Goal: Task Accomplishment & Management: Manage account settings

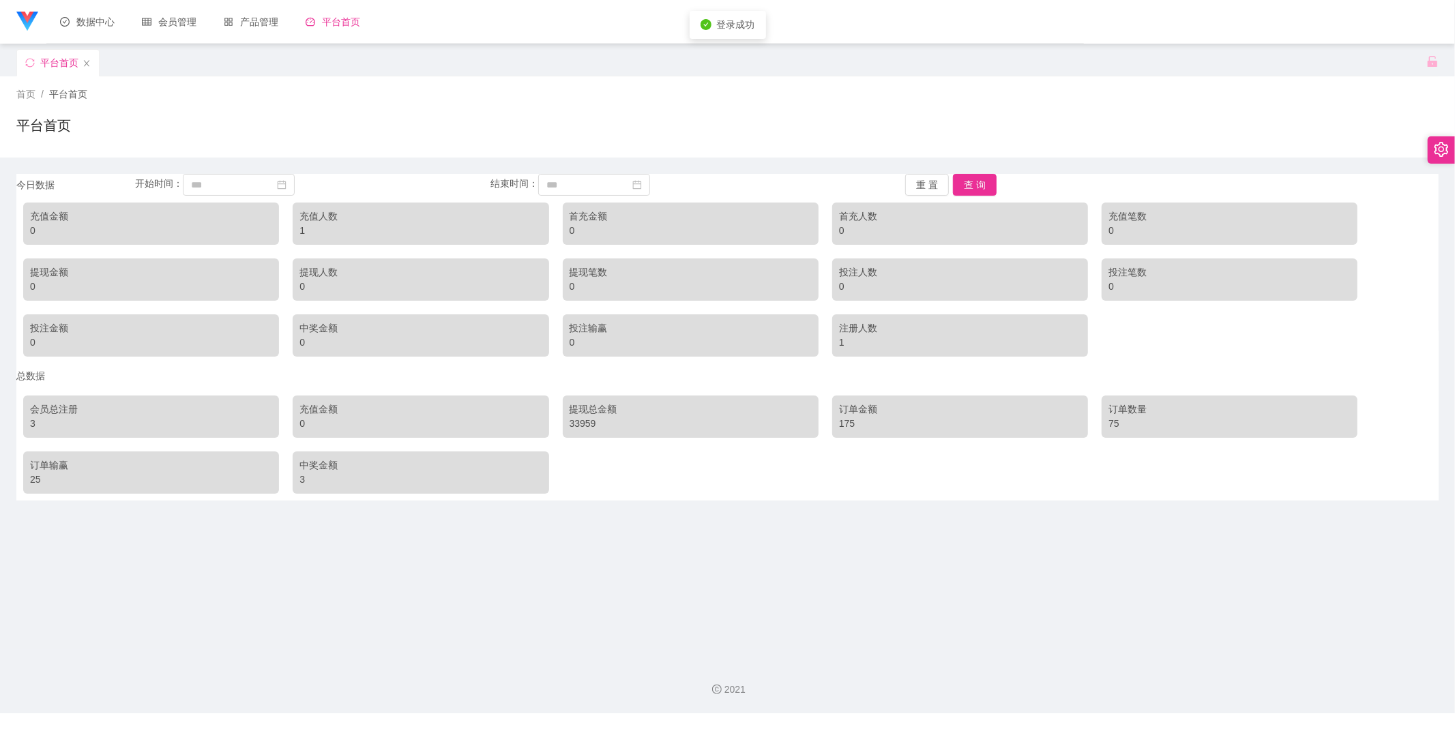
click at [50, 70] on div "平台首页" at bounding box center [59, 63] width 38 height 26
click at [91, 28] on div "数据中心" at bounding box center [87, 22] width 82 height 44
click at [175, 98] on link "充值列表" at bounding box center [181, 96] width 87 height 27
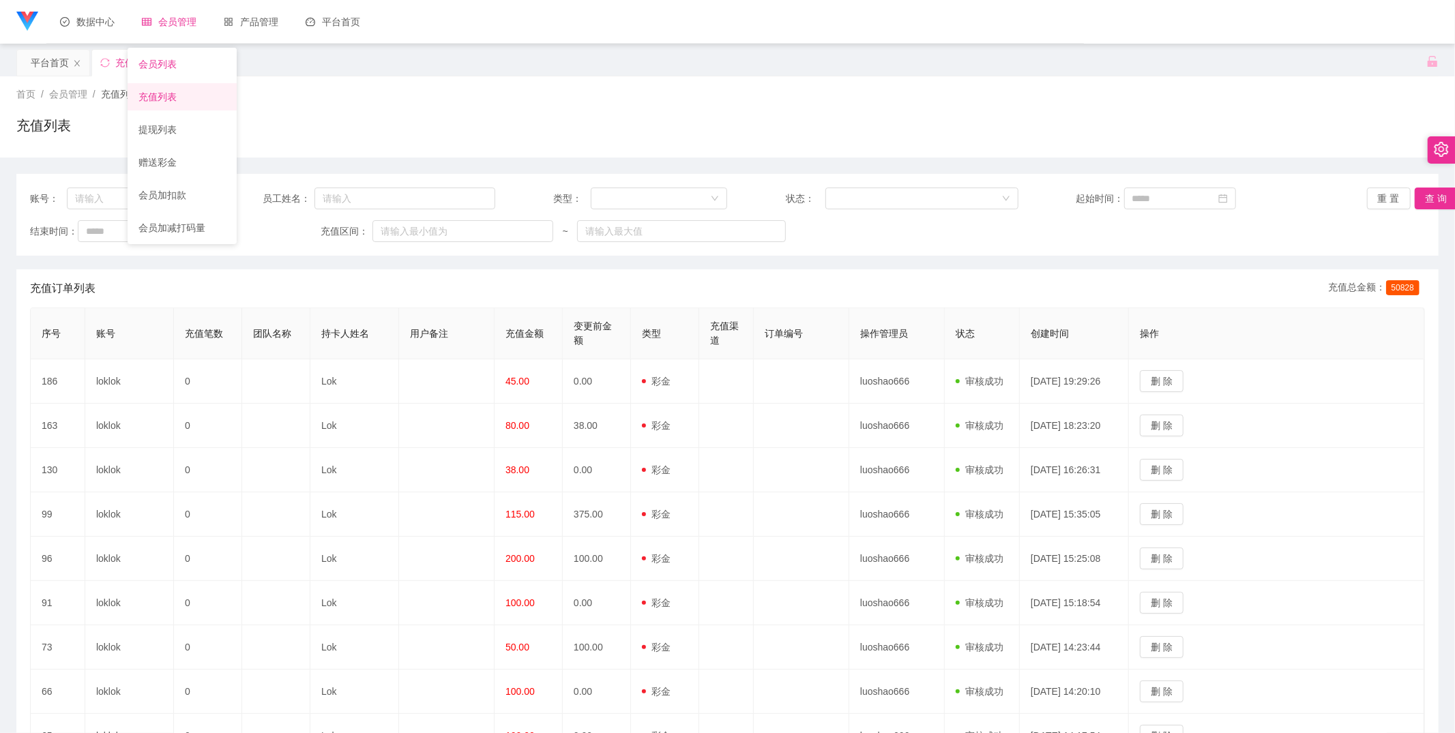
click at [179, 70] on link "会员列表" at bounding box center [181, 63] width 87 height 27
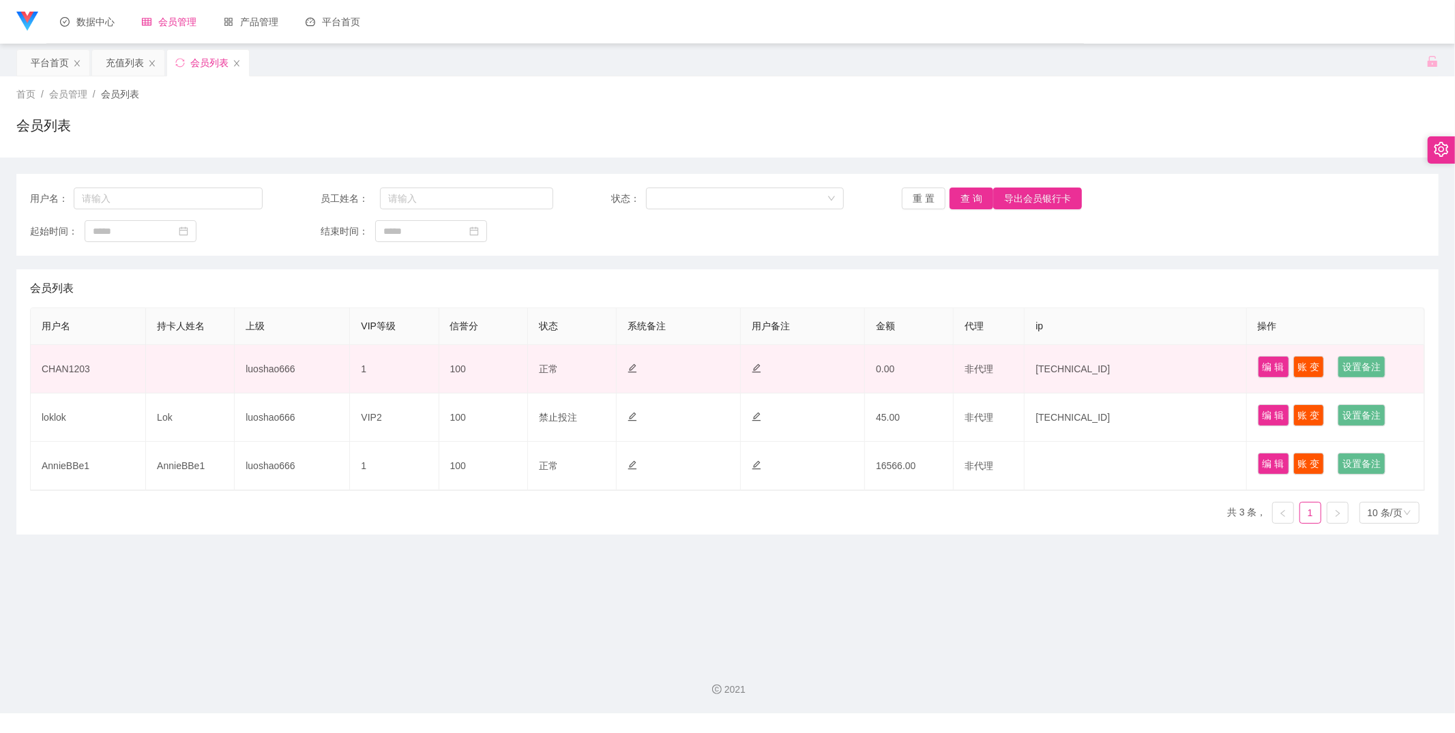
click at [63, 375] on td "CHAN1203" at bounding box center [88, 369] width 115 height 48
click at [63, 371] on td "CHAN1203" at bounding box center [88, 369] width 115 height 48
copy td "CHAN1203"
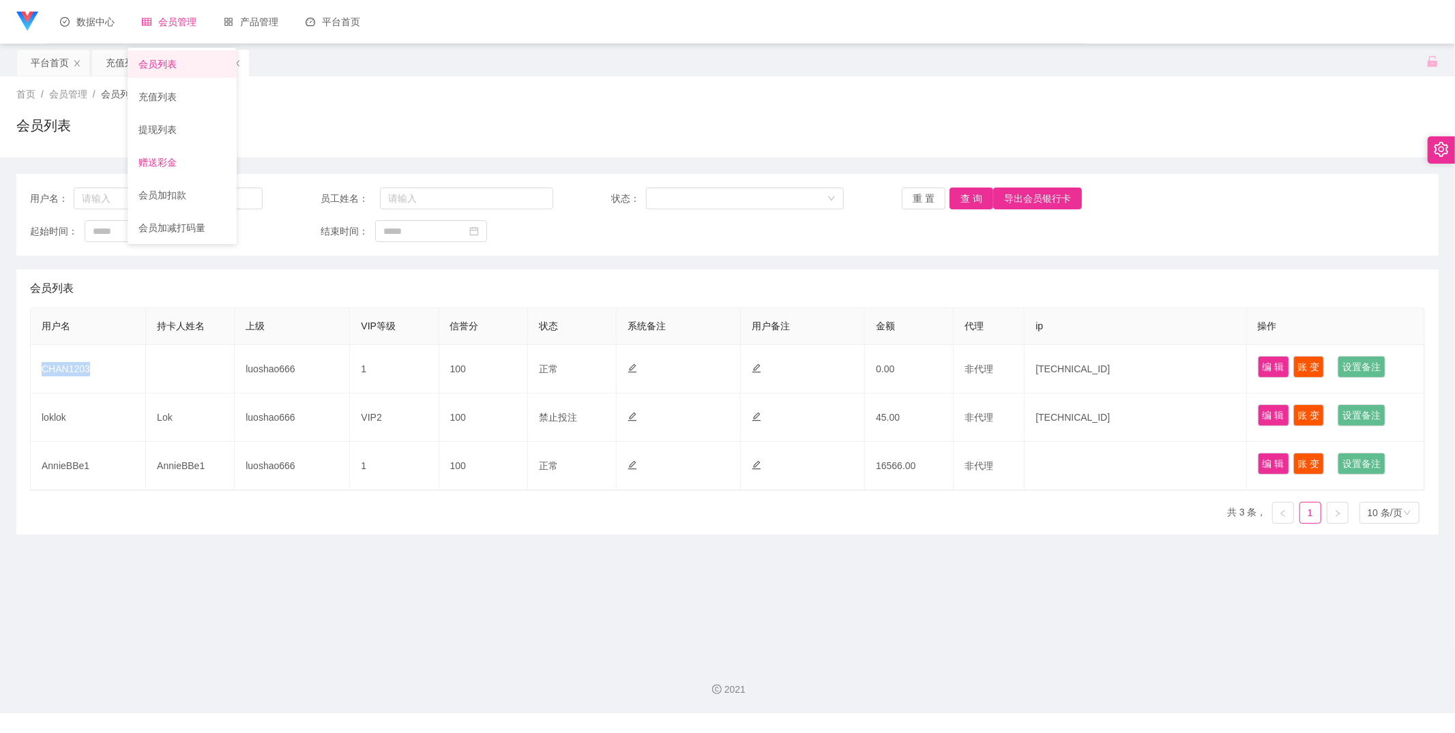
click at [189, 166] on link "赠送彩金" at bounding box center [181, 162] width 87 height 27
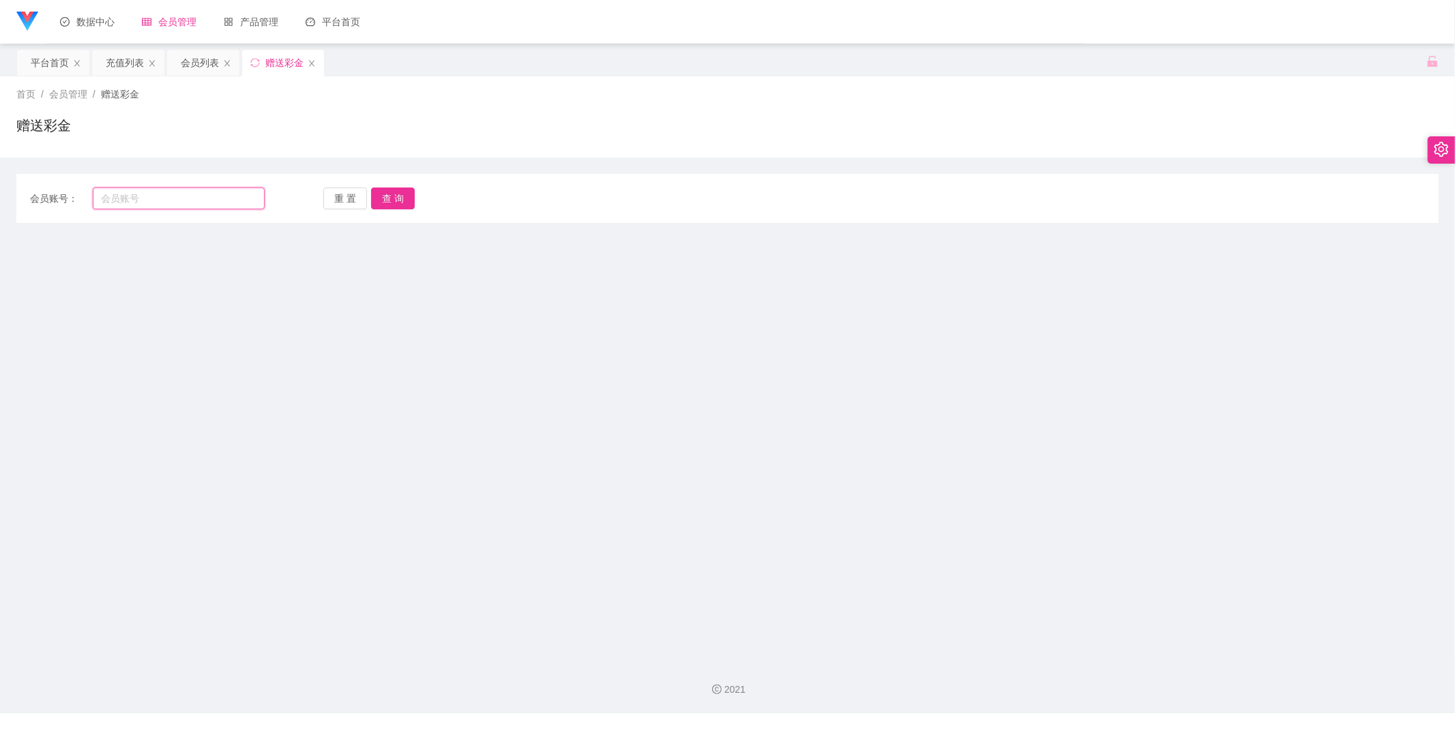
click at [148, 196] on input "text" at bounding box center [179, 199] width 172 height 22
paste input "CHAN1203"
type input "CHAN1203"
click at [405, 194] on button "查 询" at bounding box center [393, 199] width 44 height 22
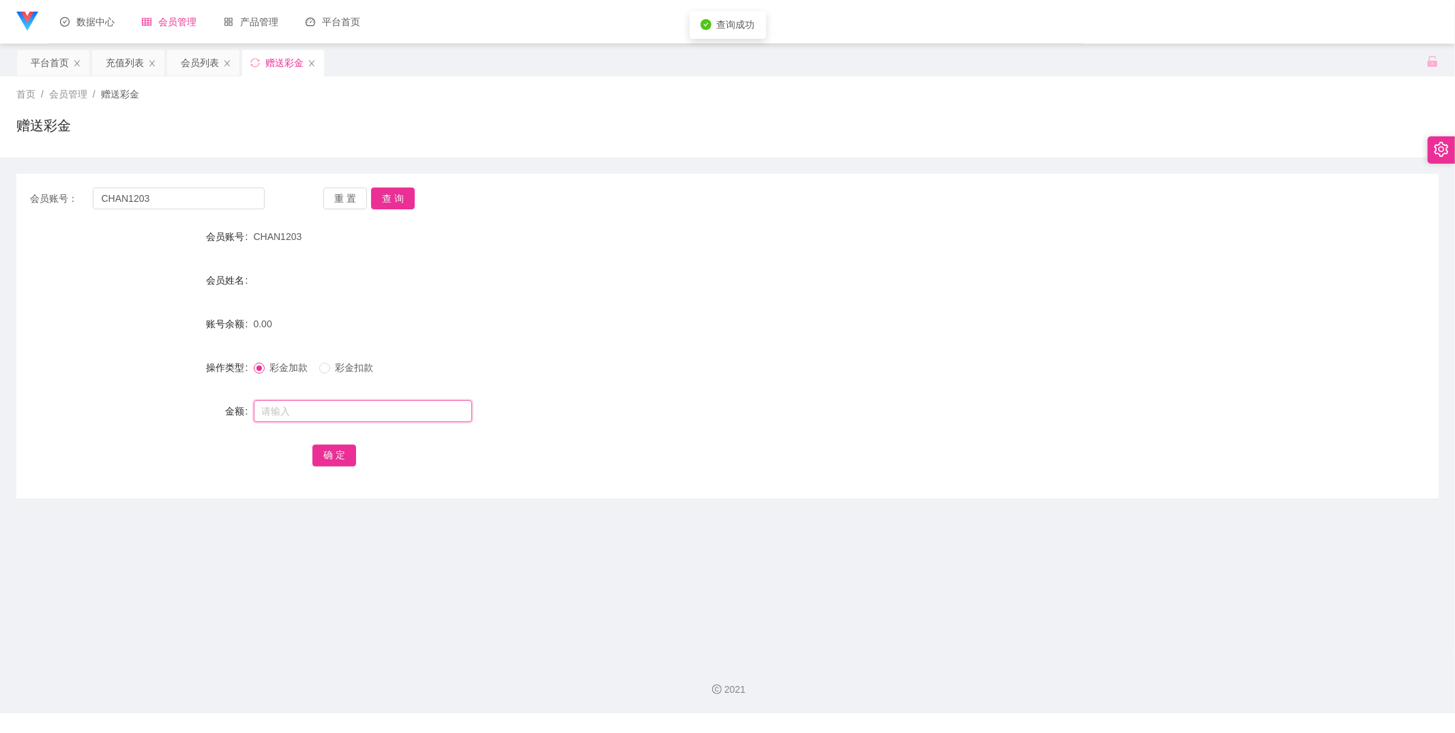
click at [327, 409] on input "text" at bounding box center [363, 411] width 218 height 22
type input "100"
click at [329, 458] on button "确 定" at bounding box center [334, 456] width 44 height 22
drag, startPoint x: 516, startPoint y: 507, endPoint x: 501, endPoint y: 499, distance: 17.4
click at [516, 507] on main "关闭左侧 关闭右侧 关闭其它 刷新页面 平台首页 充值列表 会员列表 赠送彩金 首页 / 会员管理 / 赠送彩金 / 赠送彩金 会员账号： CHAN1203 …" at bounding box center [727, 347] width 1455 height 606
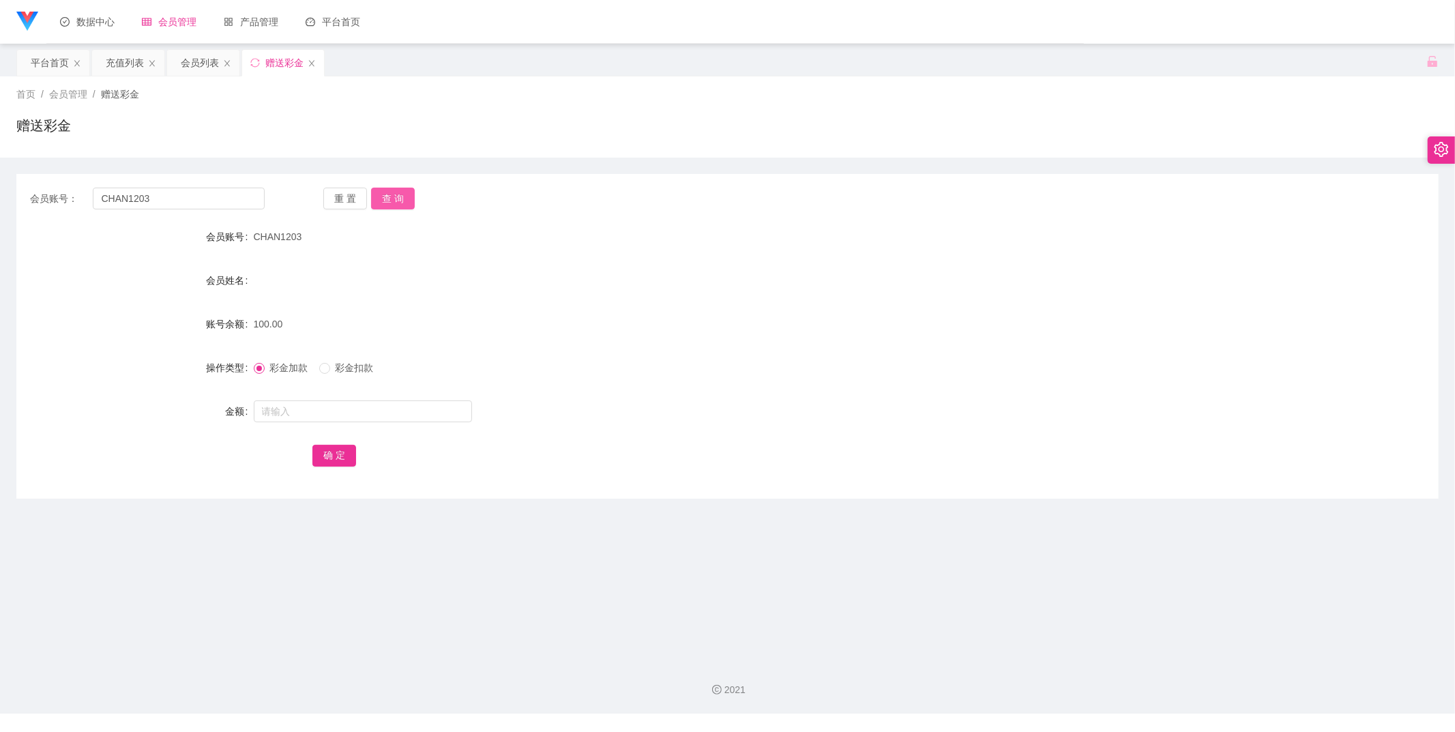
click at [402, 205] on button "查 询" at bounding box center [393, 199] width 44 height 22
drag, startPoint x: 195, startPoint y: 67, endPoint x: 227, endPoint y: 94, distance: 42.1
click at [195, 67] on div "会员列表" at bounding box center [200, 63] width 38 height 26
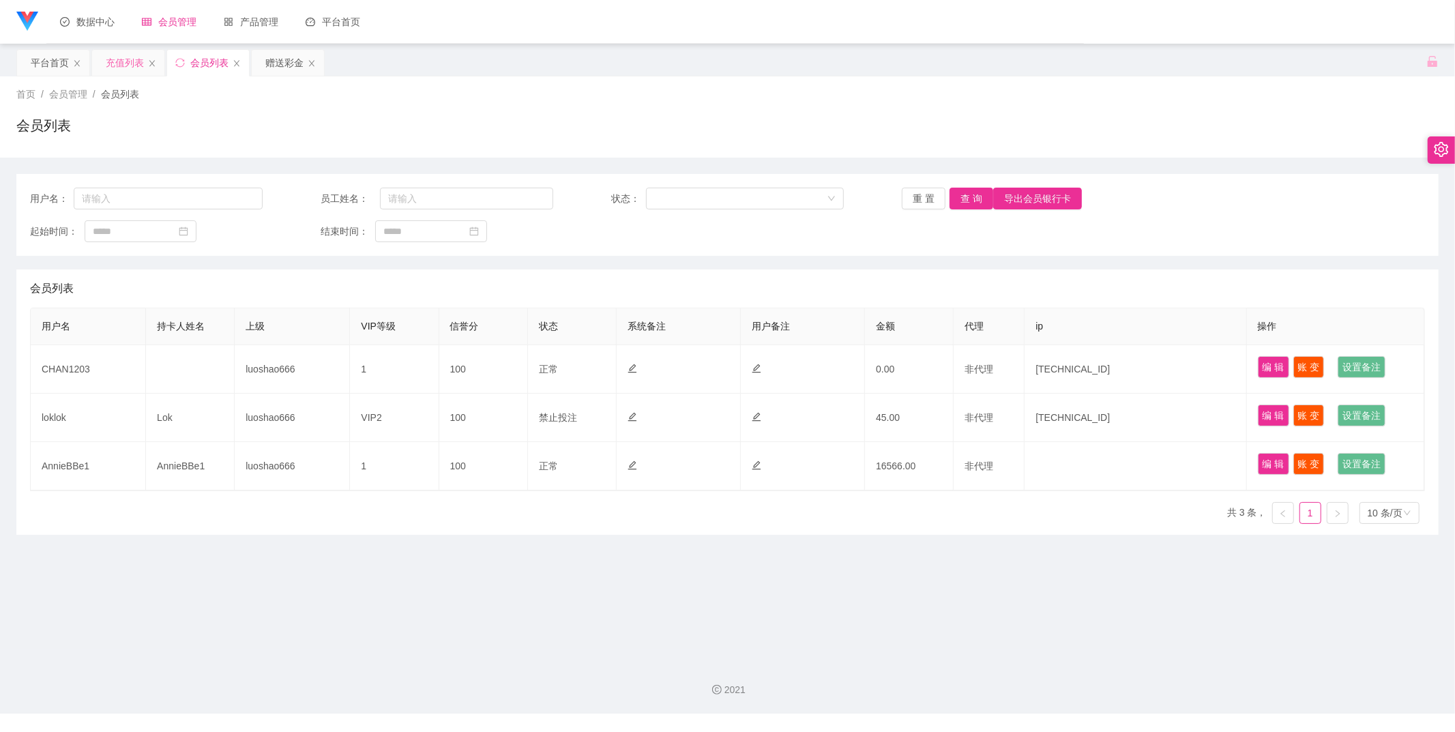
click at [128, 58] on div "充值列表" at bounding box center [125, 63] width 38 height 26
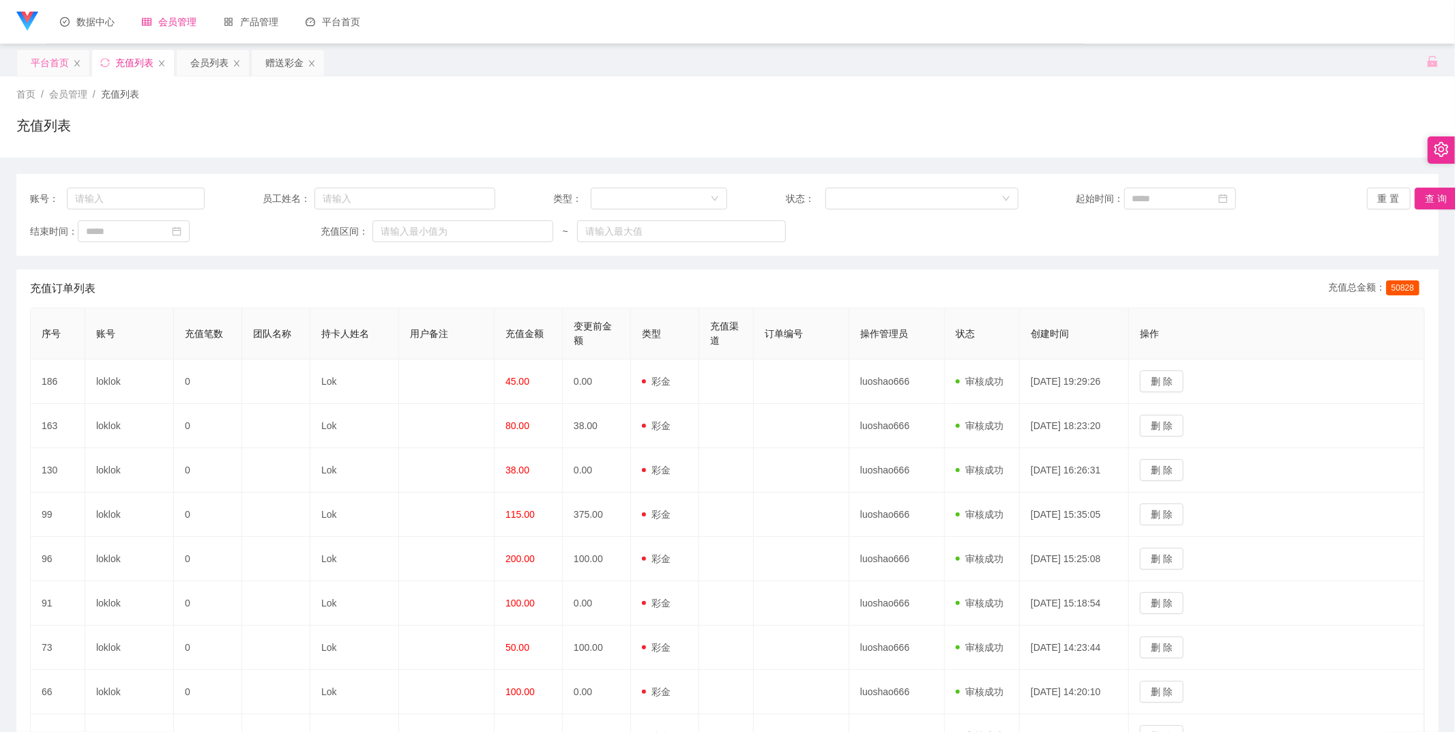
click at [46, 67] on div "平台首页" at bounding box center [50, 63] width 38 height 26
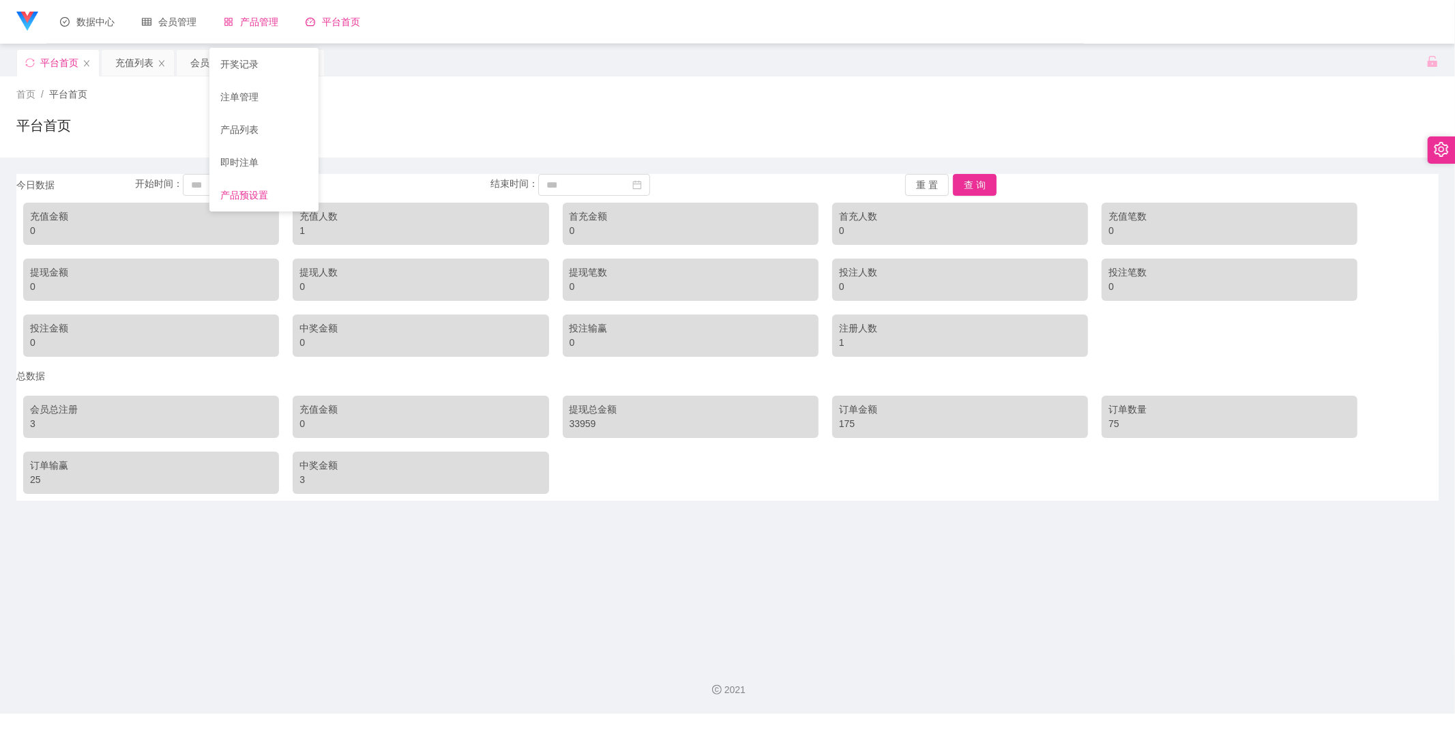
drag, startPoint x: 262, startPoint y: 194, endPoint x: 241, endPoint y: 187, distance: 21.6
click at [262, 192] on link "产品预设置" at bounding box center [263, 194] width 87 height 27
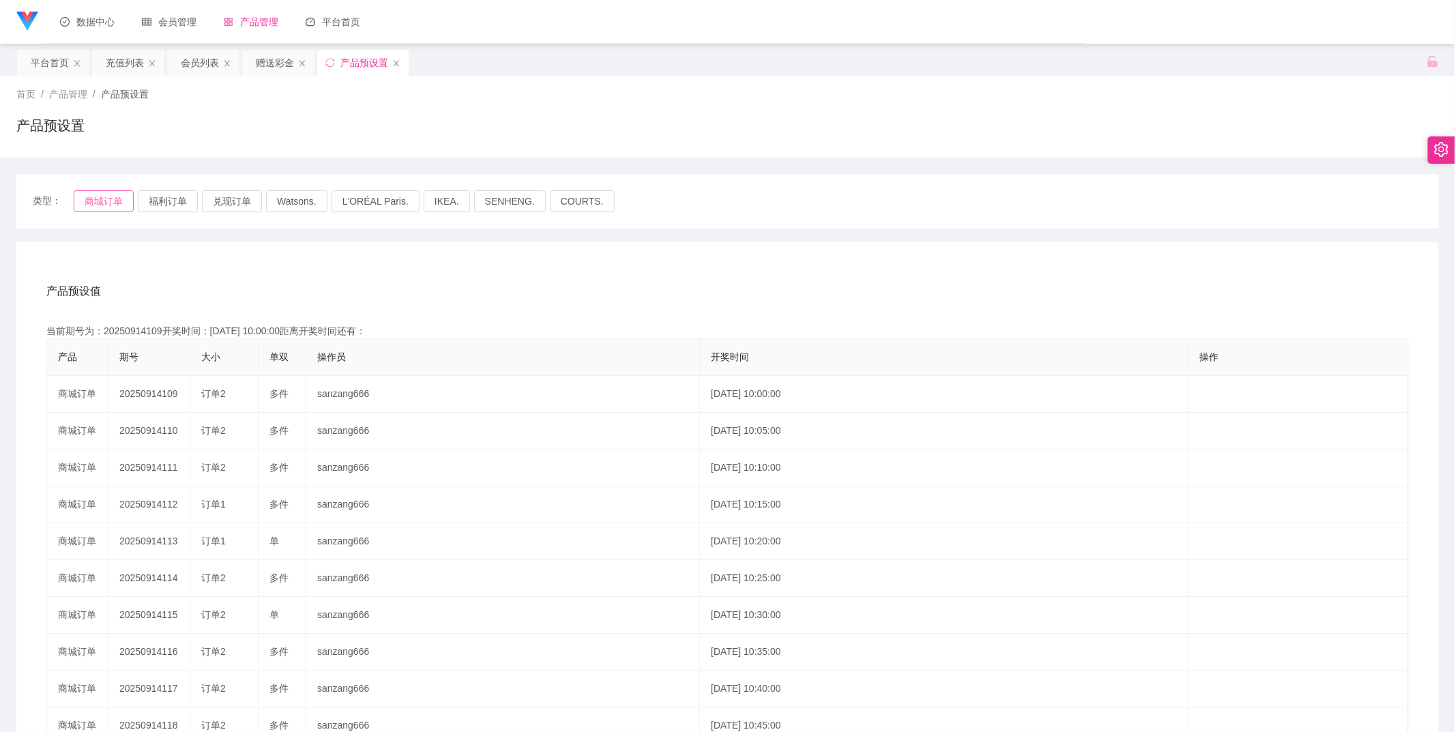
click at [117, 198] on button "商城订单" at bounding box center [104, 201] width 60 height 22
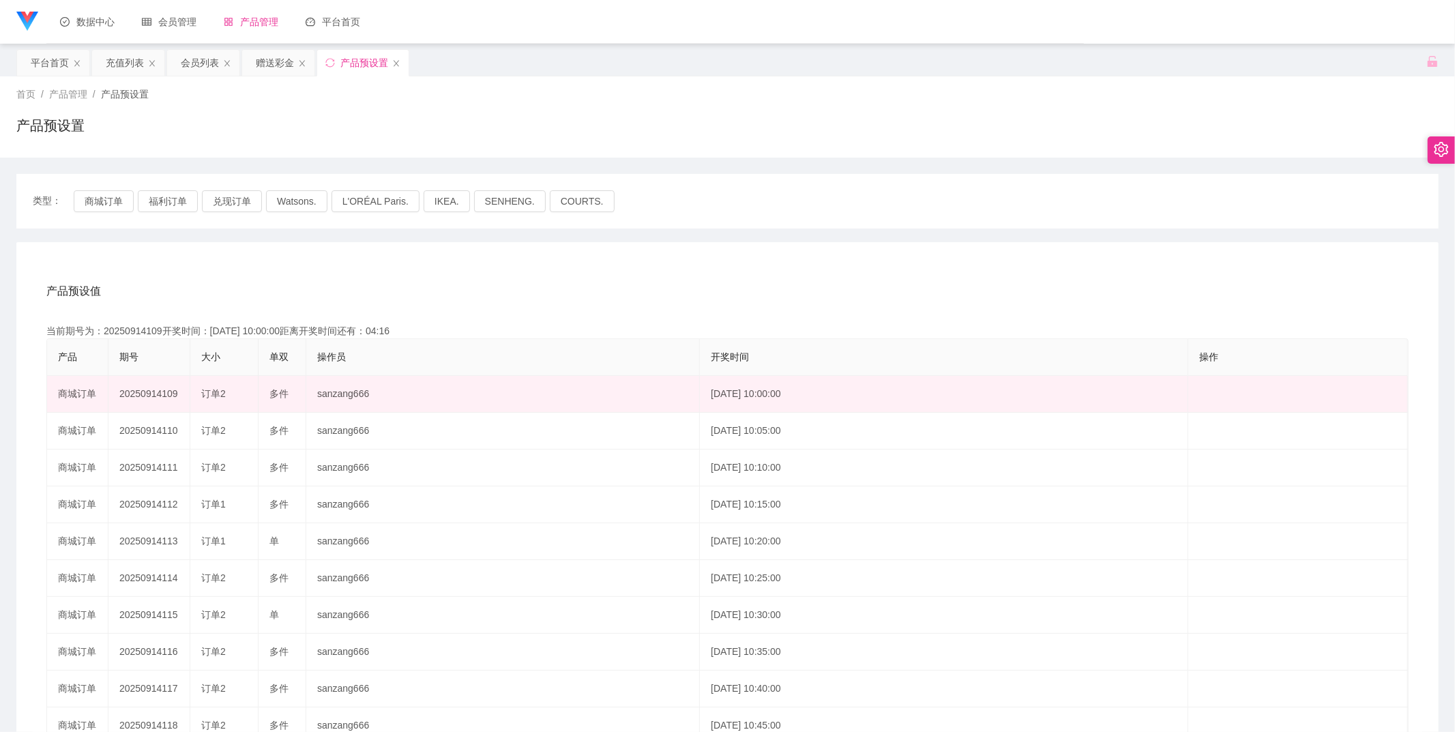
click at [771, 405] on td "[DATE] 10:00:00" at bounding box center [944, 394] width 488 height 37
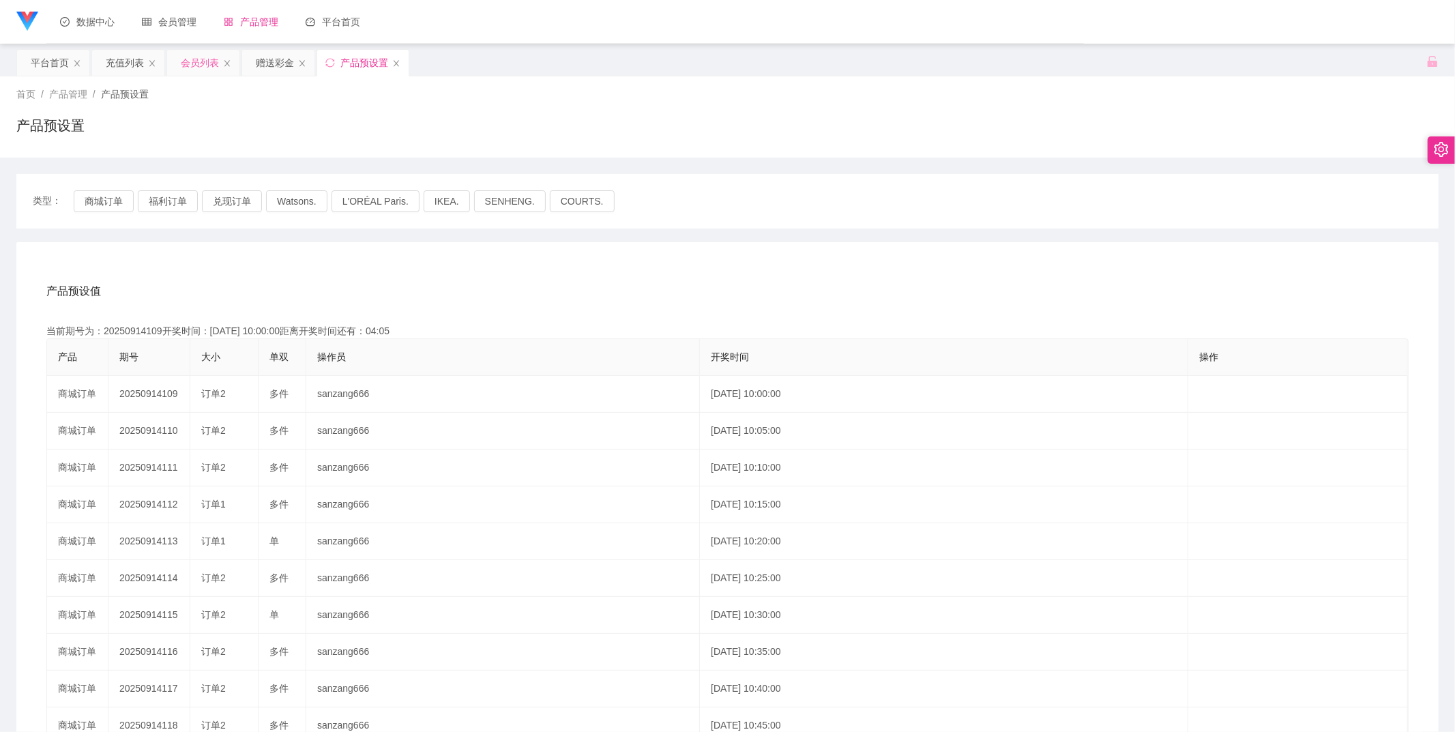
click at [200, 59] on div "会员列表" at bounding box center [200, 63] width 38 height 26
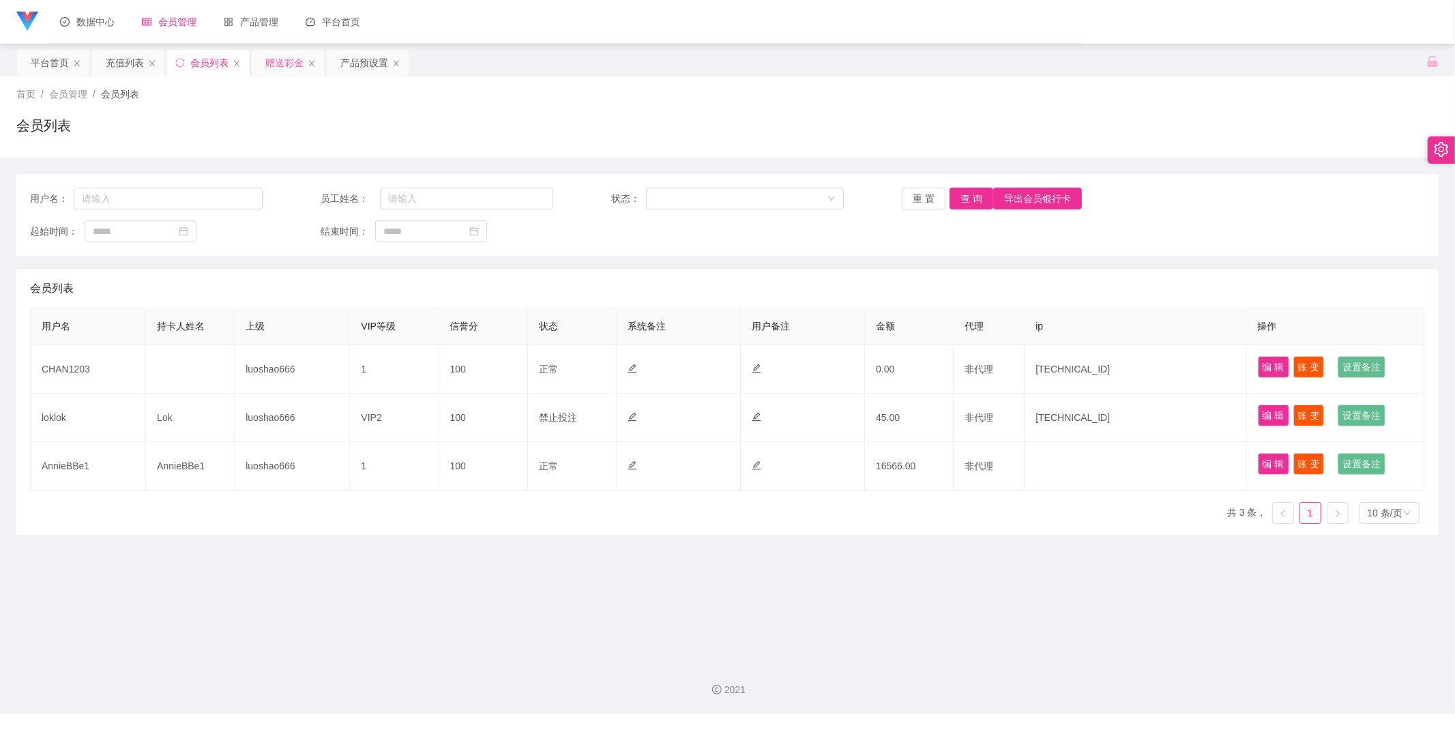
drag, startPoint x: 276, startPoint y: 59, endPoint x: 271, endPoint y: 64, distance: 7.3
click at [276, 59] on div "赠送彩金" at bounding box center [284, 63] width 38 height 26
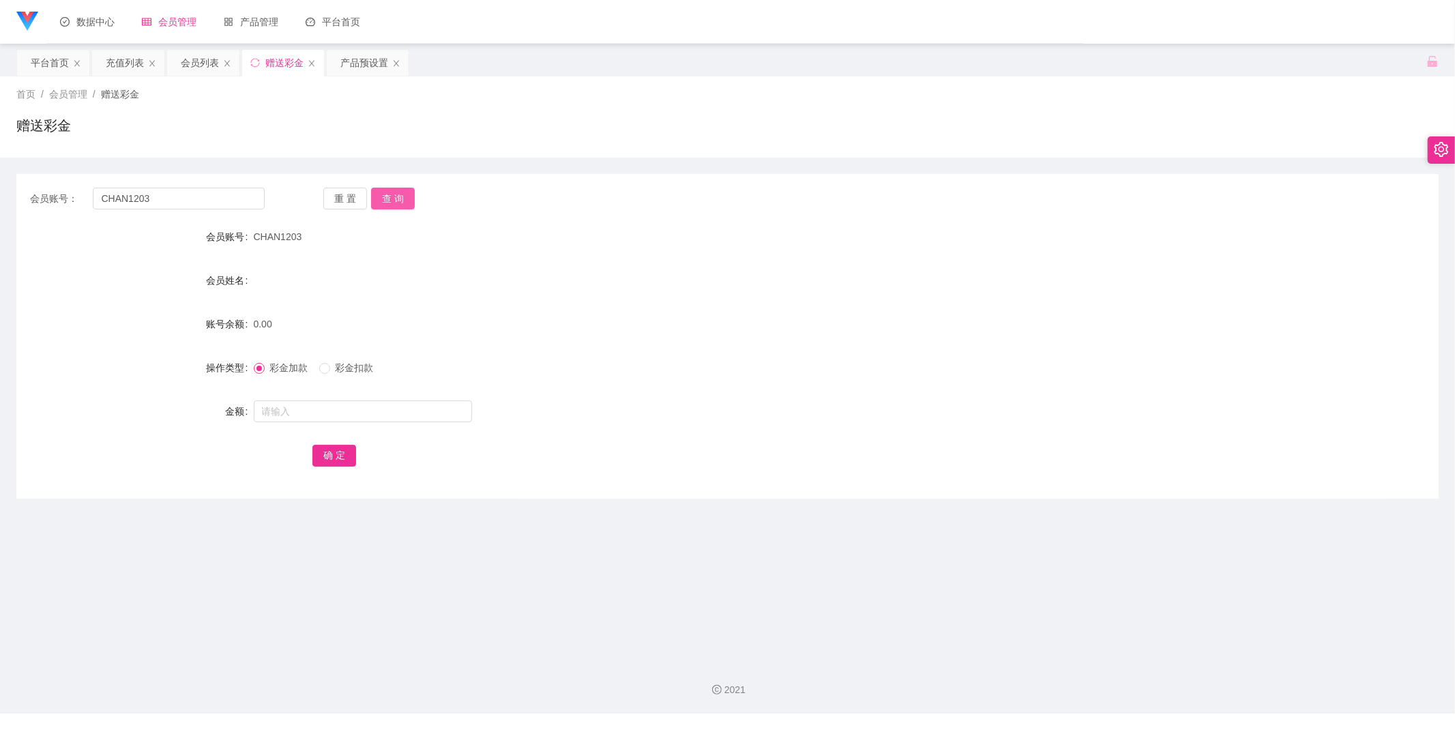
click at [382, 193] on button "查 询" at bounding box center [393, 199] width 44 height 22
drag, startPoint x: 355, startPoint y: 68, endPoint x: 411, endPoint y: 132, distance: 85.1
click at [356, 68] on div "产品预设置" at bounding box center [364, 63] width 48 height 26
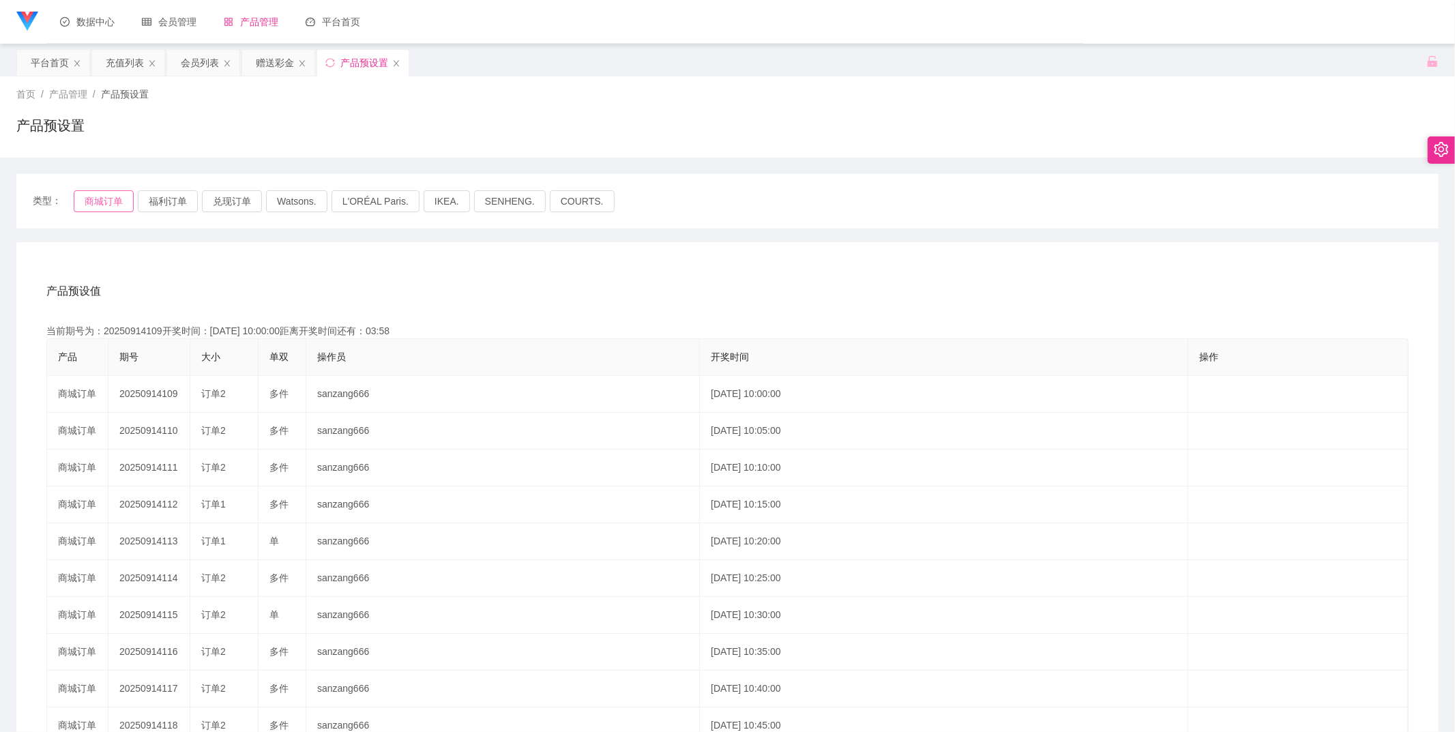
click at [118, 198] on button "商城订单" at bounding box center [104, 201] width 60 height 22
click at [265, 71] on div "赠送彩金" at bounding box center [275, 63] width 38 height 26
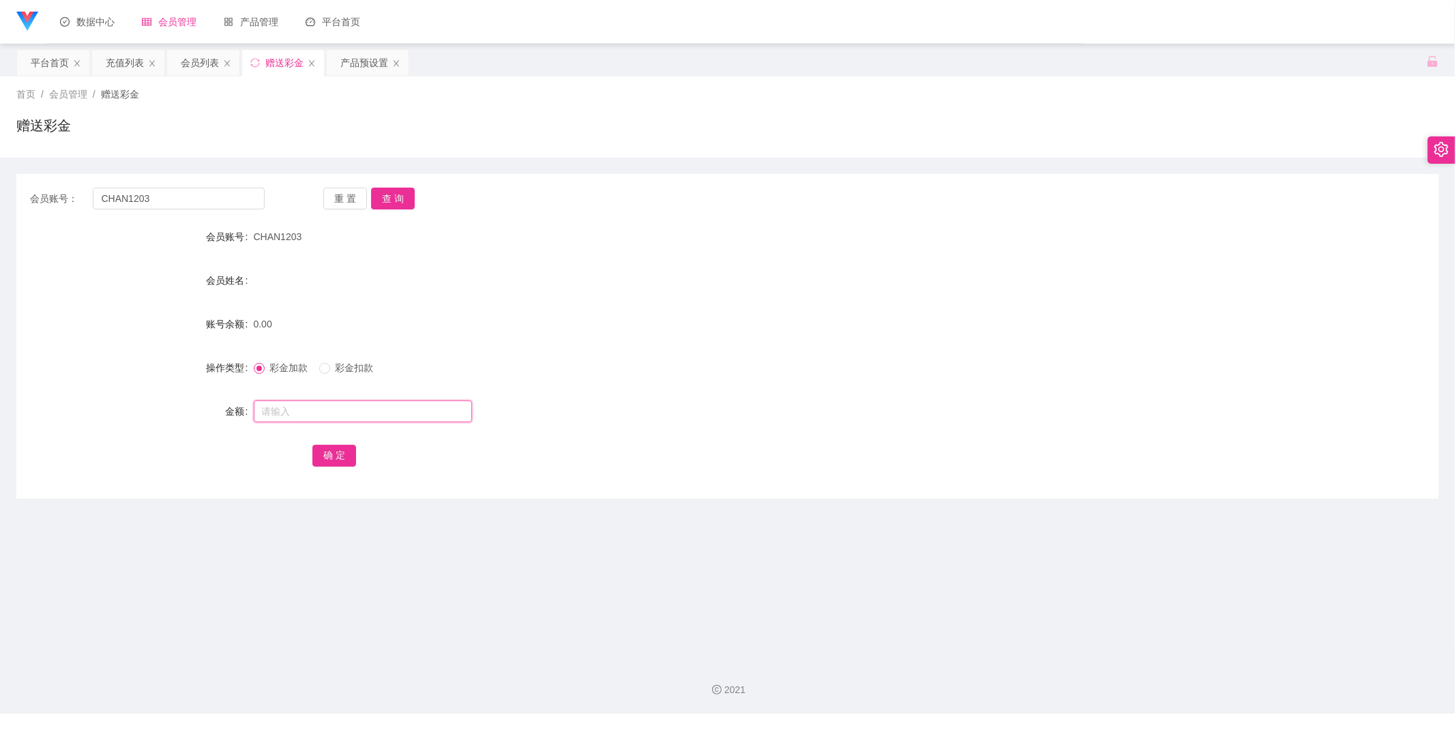
click at [323, 412] on input "text" at bounding box center [363, 411] width 218 height 22
click at [386, 188] on button "查 询" at bounding box center [393, 199] width 44 height 22
drag, startPoint x: 330, startPoint y: 399, endPoint x: 324, endPoint y: 412, distance: 14.3
click at [328, 402] on div at bounding box center [668, 411] width 829 height 27
click at [324, 412] on input "text" at bounding box center [363, 411] width 218 height 22
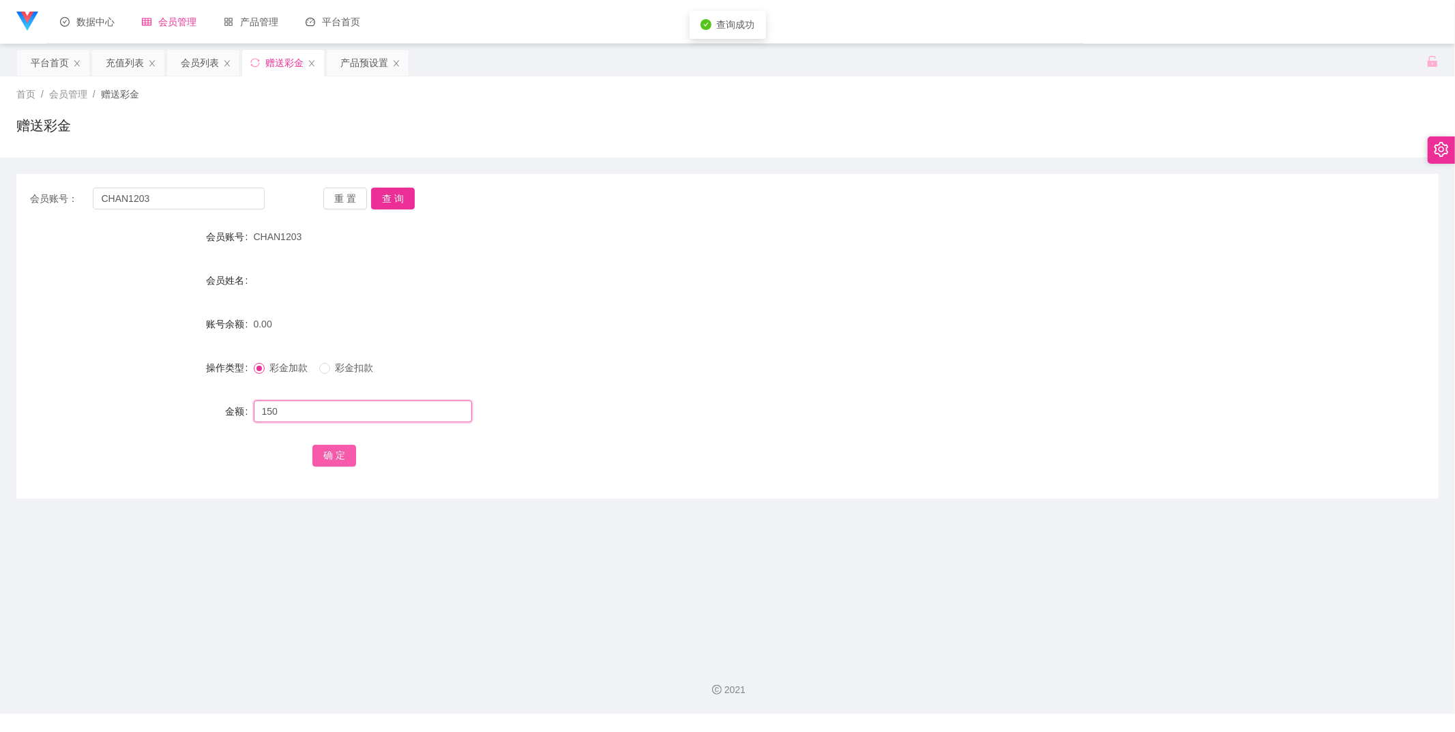
type input "150"
drag, startPoint x: 331, startPoint y: 462, endPoint x: 331, endPoint y: 446, distance: 16.4
click at [331, 462] on button "确 定" at bounding box center [334, 456] width 44 height 22
click at [373, 192] on button "查 询" at bounding box center [393, 199] width 44 height 22
click at [355, 56] on div "产品预设置" at bounding box center [364, 63] width 48 height 26
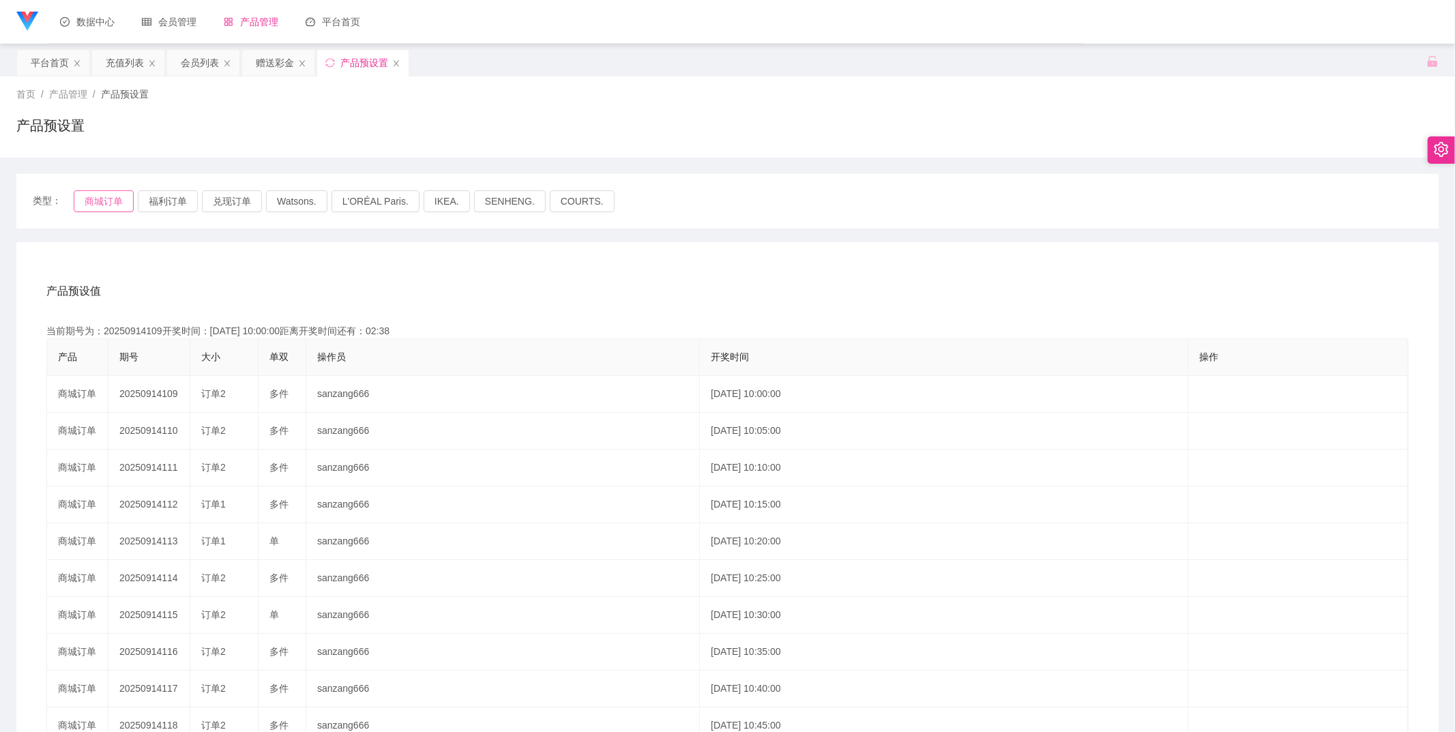
click at [121, 199] on button "商城订单" at bounding box center [104, 201] width 60 height 22
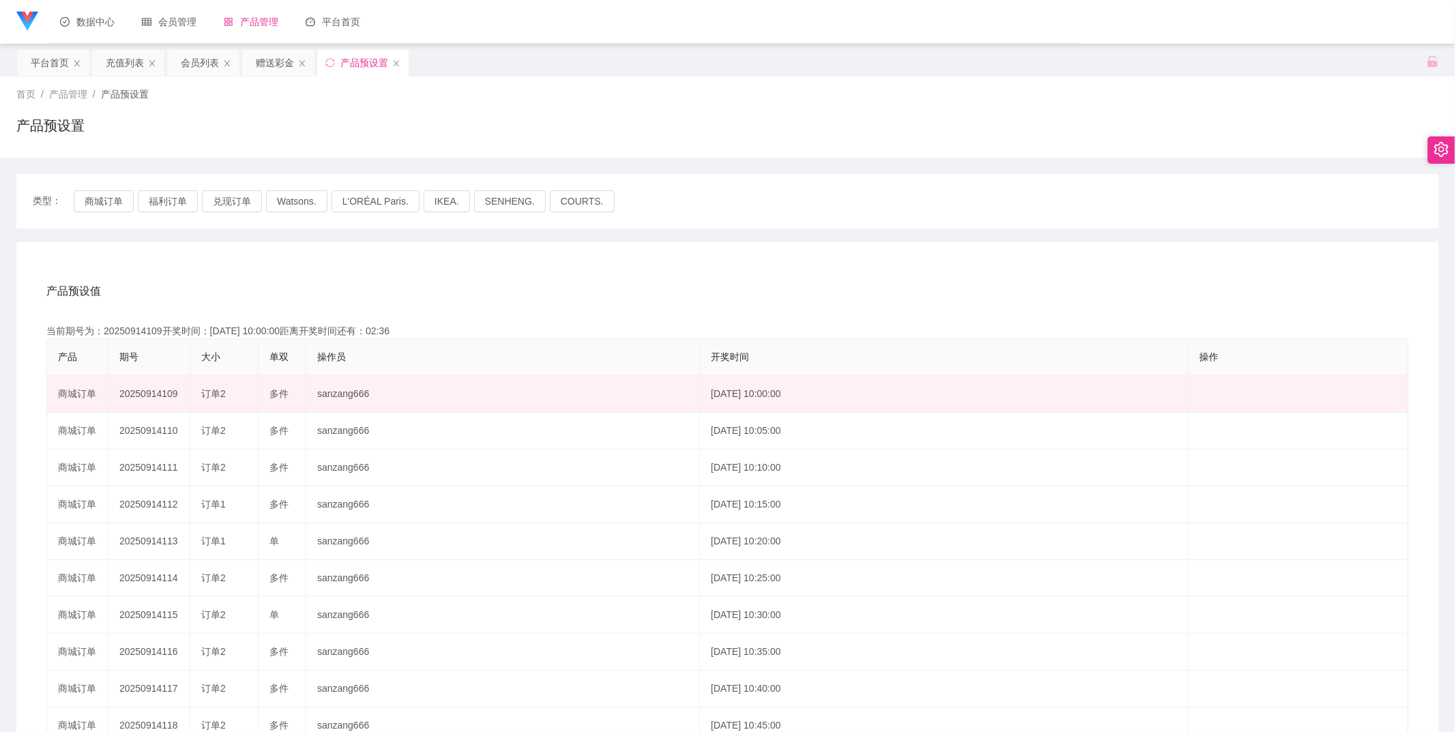
drag, startPoint x: 308, startPoint y: 392, endPoint x: 658, endPoint y: 398, distance: 350.0
click at [316, 385] on td "sanzang666" at bounding box center [503, 394] width 394 height 37
drag, startPoint x: 658, startPoint y: 398, endPoint x: 793, endPoint y: 404, distance: 134.5
click at [789, 404] on tr "商城订单 20250914109 订单2 多件 sanzang666 [DATE] 10:00:00 编 辑 限制投注" at bounding box center [727, 394] width 1361 height 37
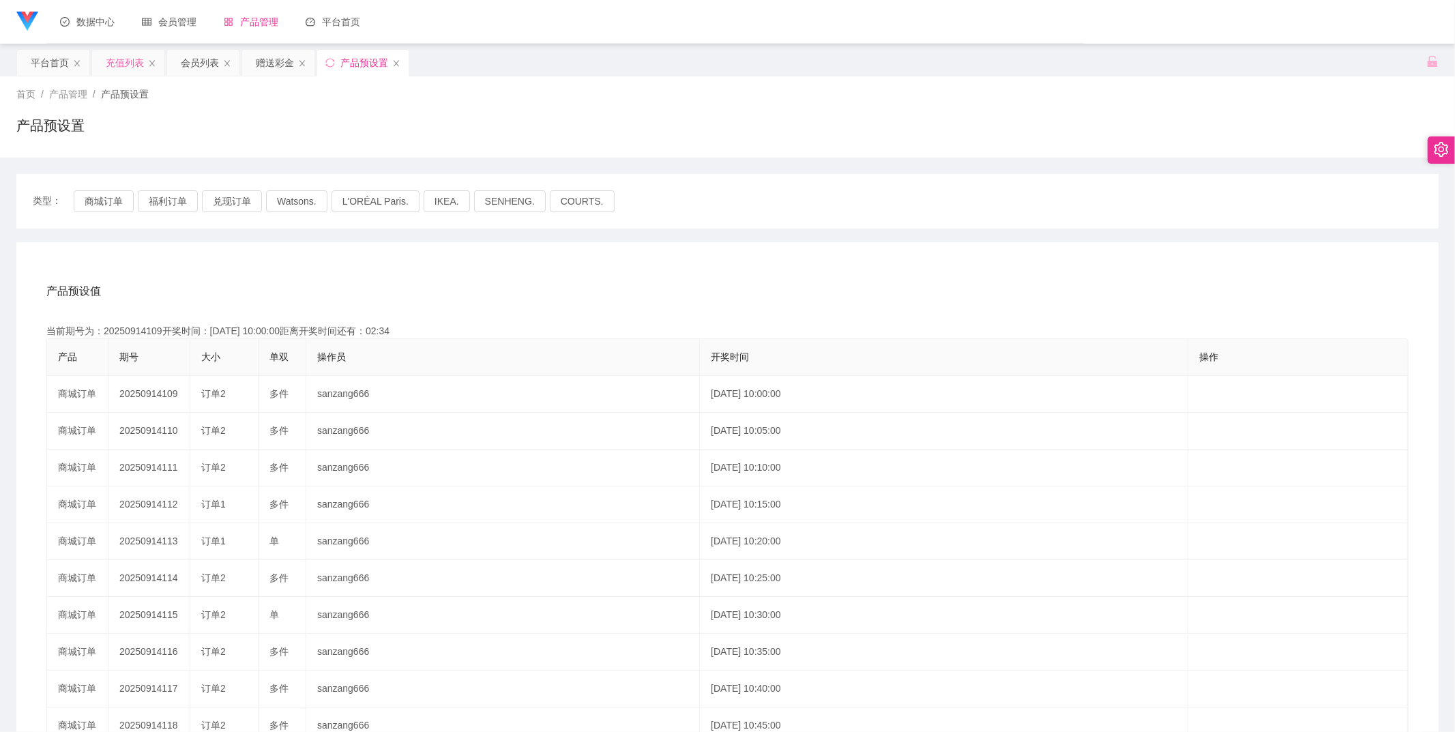
click at [130, 71] on div "充值列表" at bounding box center [125, 63] width 38 height 26
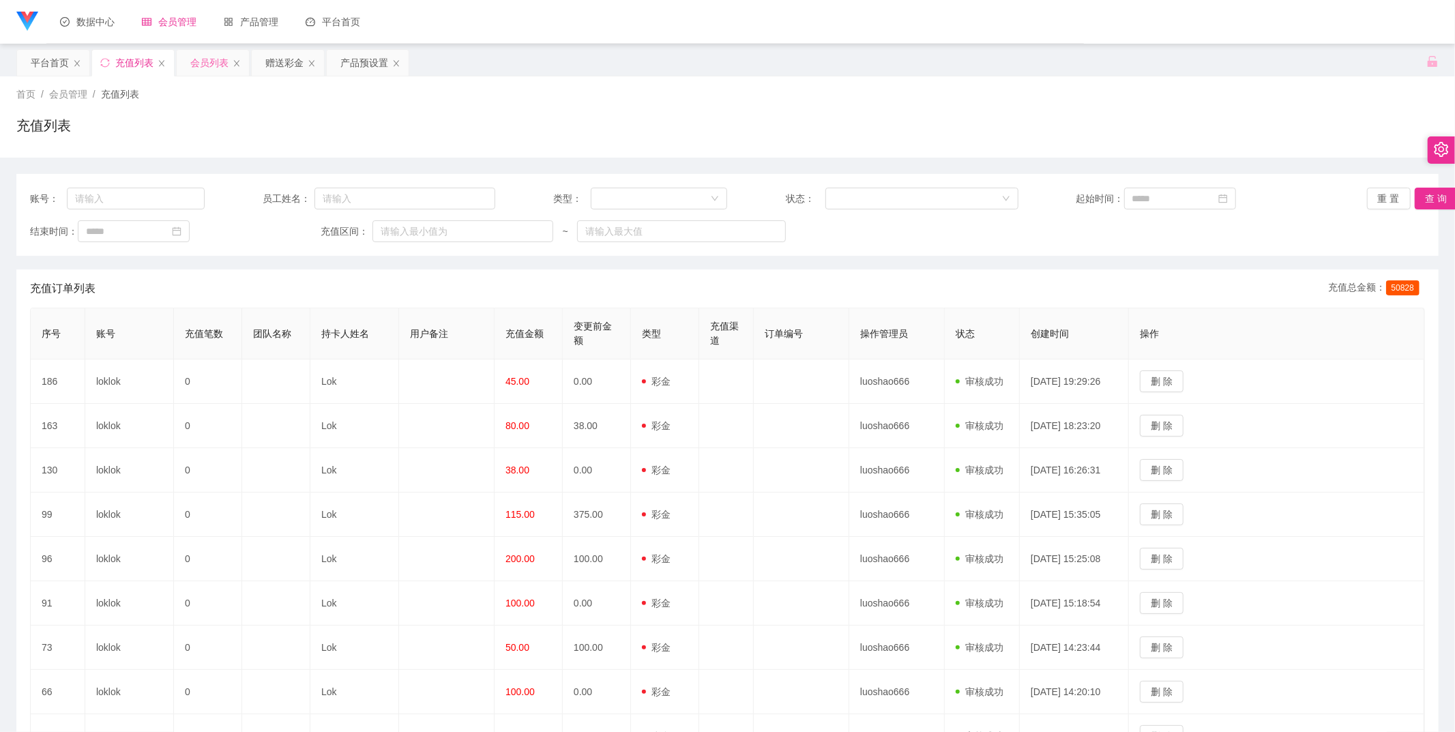
click at [214, 61] on div "会员列表" at bounding box center [209, 63] width 38 height 26
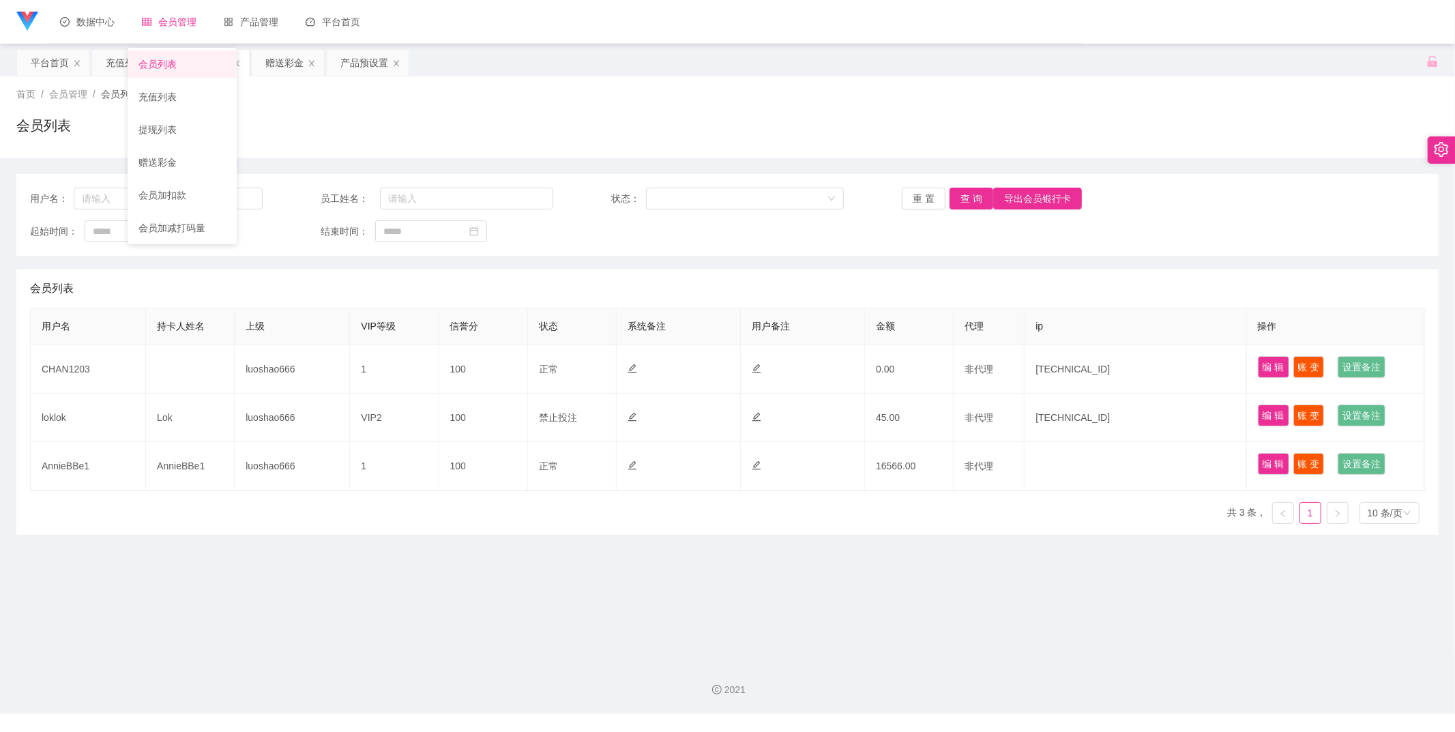
click at [158, 22] on span "会员管理" at bounding box center [169, 21] width 55 height 11
click at [239, 69] on link "开奖记录" at bounding box center [263, 63] width 87 height 27
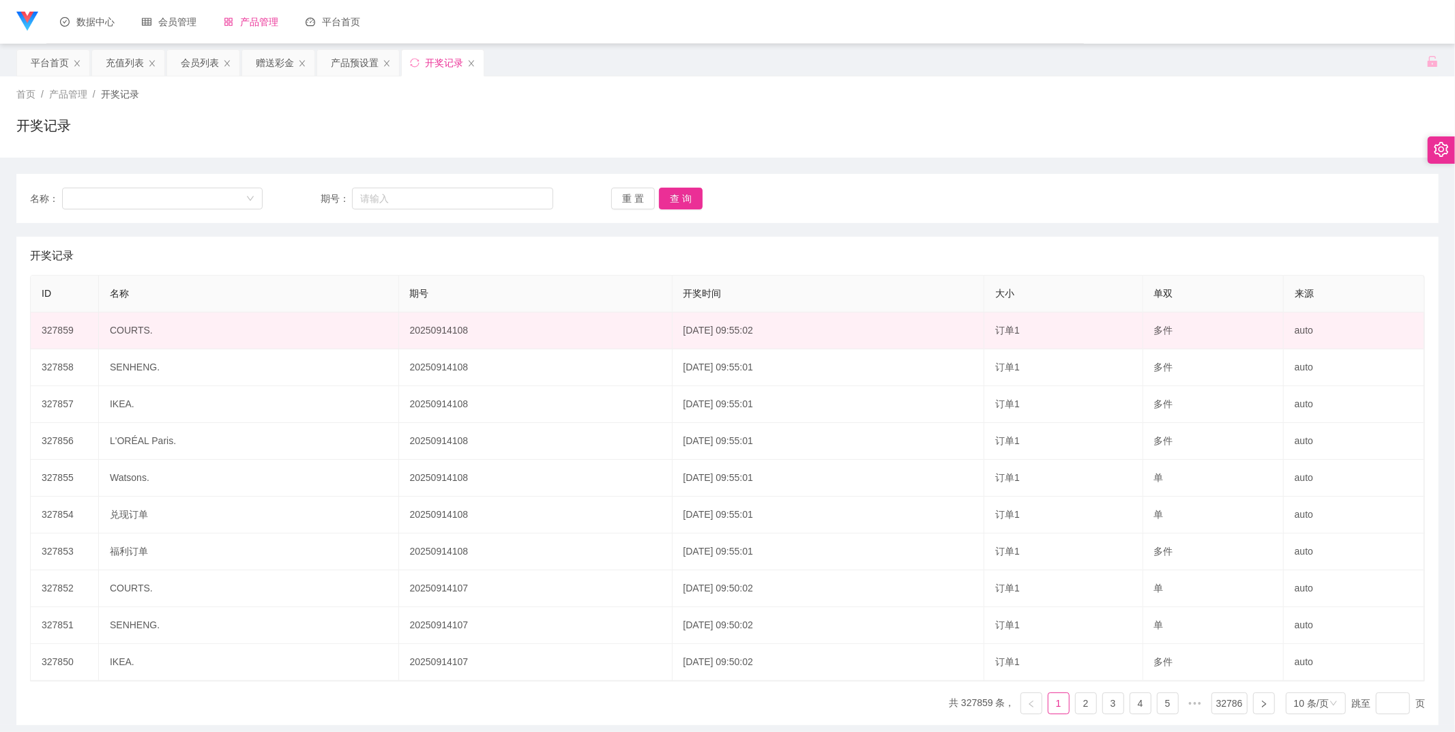
drag, startPoint x: 340, startPoint y: 331, endPoint x: 980, endPoint y: 318, distance: 640.6
click at [971, 321] on tr "327859 COURTS. 20250914108 [DATE] 09:55:02 订单1 多件 auto" at bounding box center [728, 330] width 1394 height 37
copy tr "20250914108 [DATE] 09:55:02"
drag, startPoint x: 587, startPoint y: 342, endPoint x: 576, endPoint y: 345, distance: 11.4
click at [587, 342] on td "20250914108" at bounding box center [536, 330] width 274 height 37
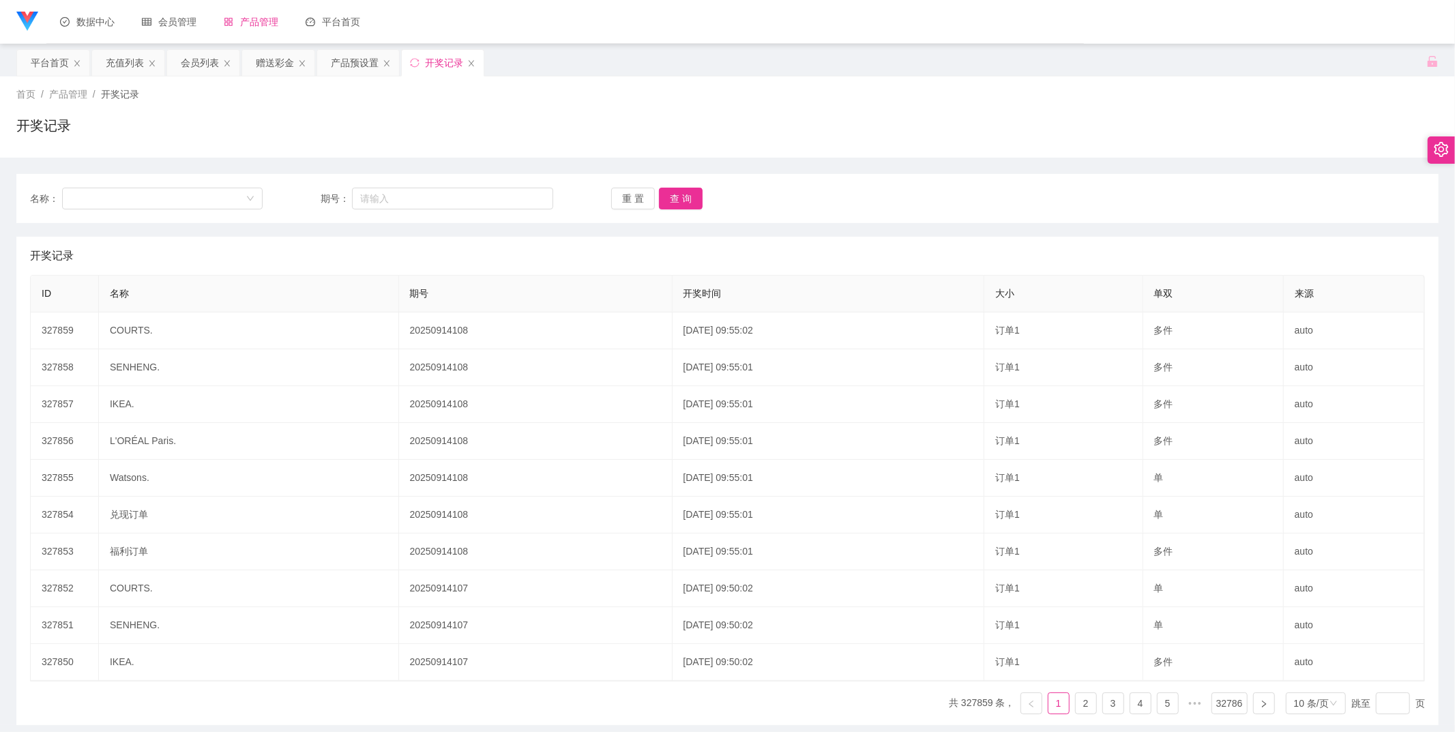
click at [1026, 93] on div "首页 / 产品管理 / 开奖记录 /" at bounding box center [727, 94] width 1422 height 14
click at [194, 25] on span "会员管理" at bounding box center [169, 21] width 55 height 11
click at [188, 134] on link "提现列表" at bounding box center [181, 129] width 87 height 27
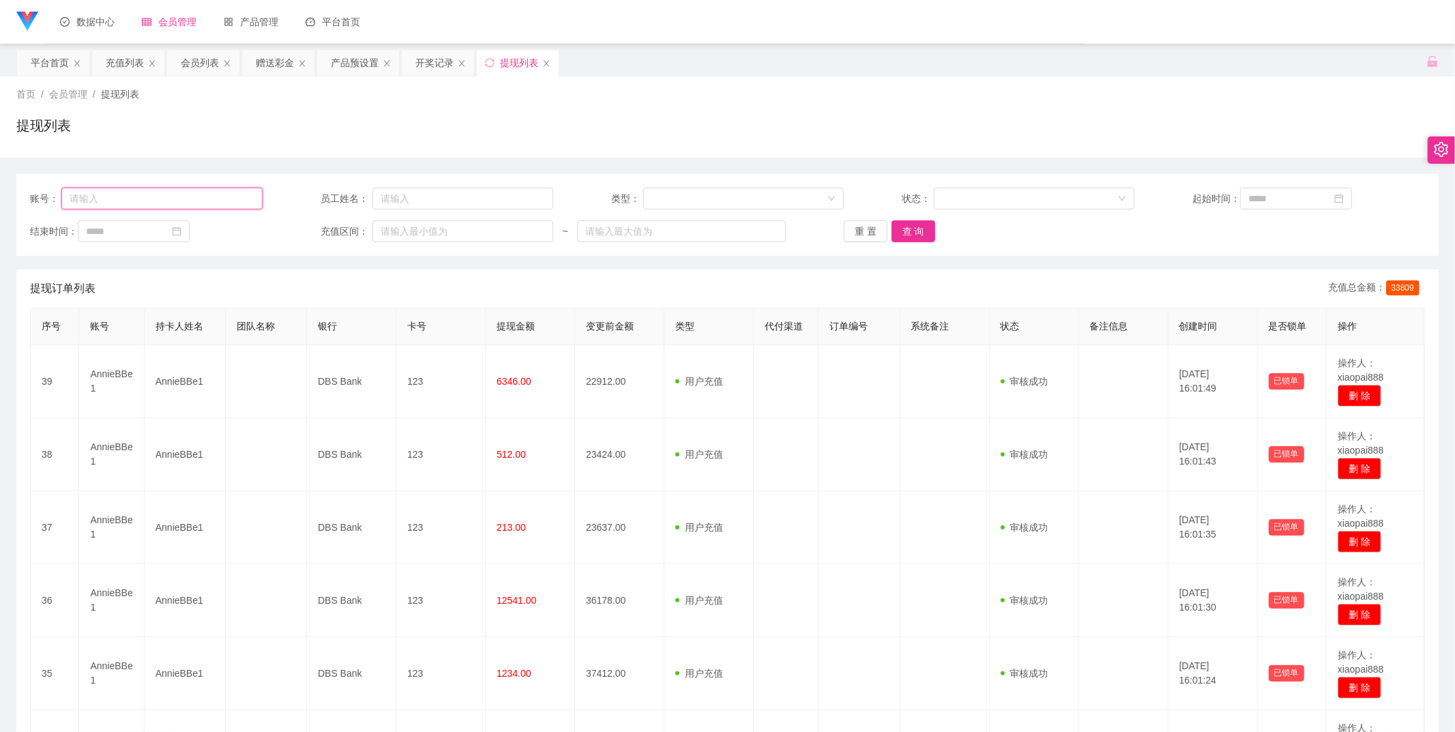
click at [199, 198] on input "text" at bounding box center [161, 199] width 201 height 22
paste input "提现完成后请告诉我哦，亲😘接下来的计算任务奖金都会计算在工作台哦，亲要抽空就上工作台上提款哦😘"
click at [237, 205] on input "提现完成后请告诉我哦，亲😘接下来的计算任务奖金都会计算在工作台哦，亲要抽空就上工作台上提款" at bounding box center [161, 199] width 201 height 22
click at [237, 201] on input "提现完成后请告诉我哦，亲😘接下来的计算任务奖金都会计算在工作台哦，亲要抽空就上工作台上提款" at bounding box center [161, 199] width 201 height 22
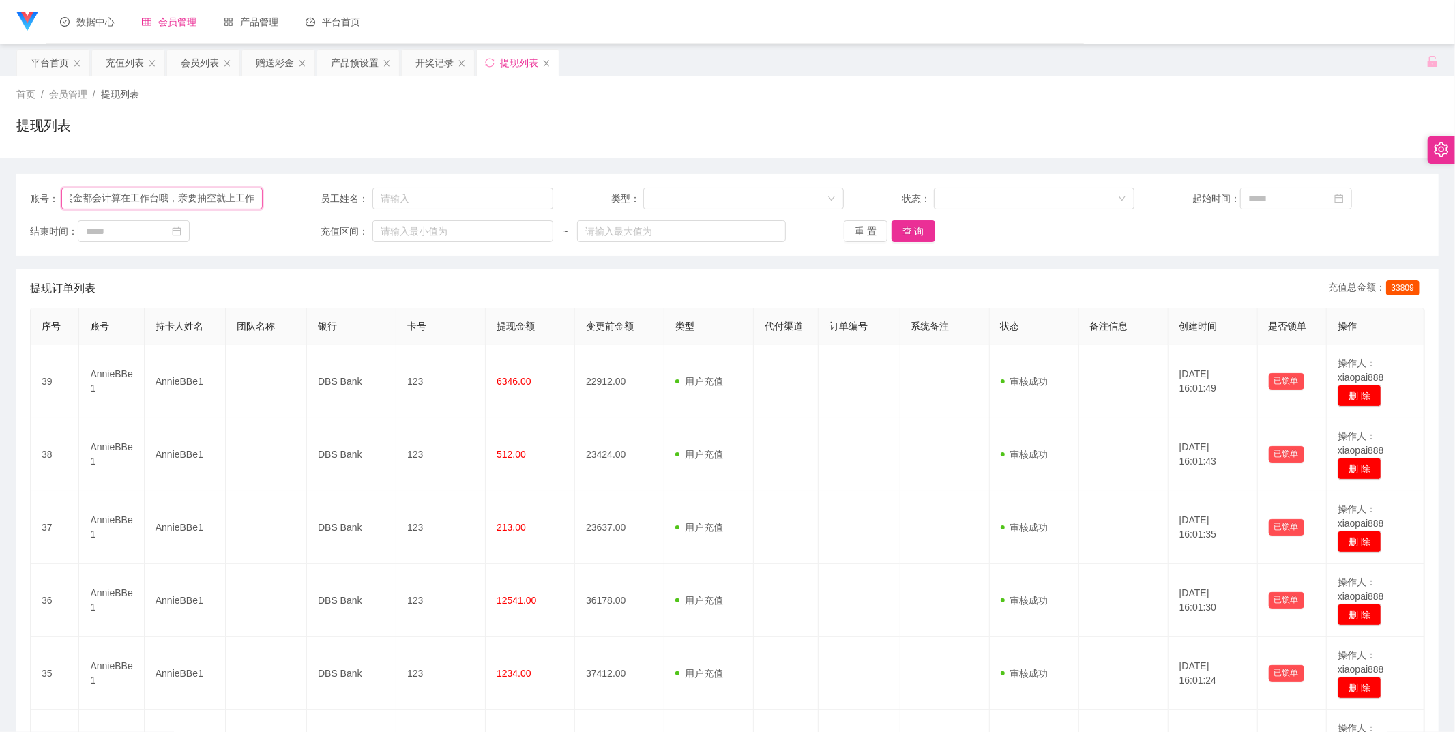
click at [237, 201] on input "提现完成后请告诉我哦，亲😘接下来的计算任务奖金都会计算在工作台哦，亲要抽空就上工作" at bounding box center [161, 199] width 201 height 22
type input "提现完成后请告诉我哦，亲😘接下来的计算任务奖金都会计算在工作台哦，亲要抽空就上"
click at [237, 201] on input "text" at bounding box center [161, 199] width 201 height 22
click at [236, 199] on input "text" at bounding box center [161, 199] width 201 height 22
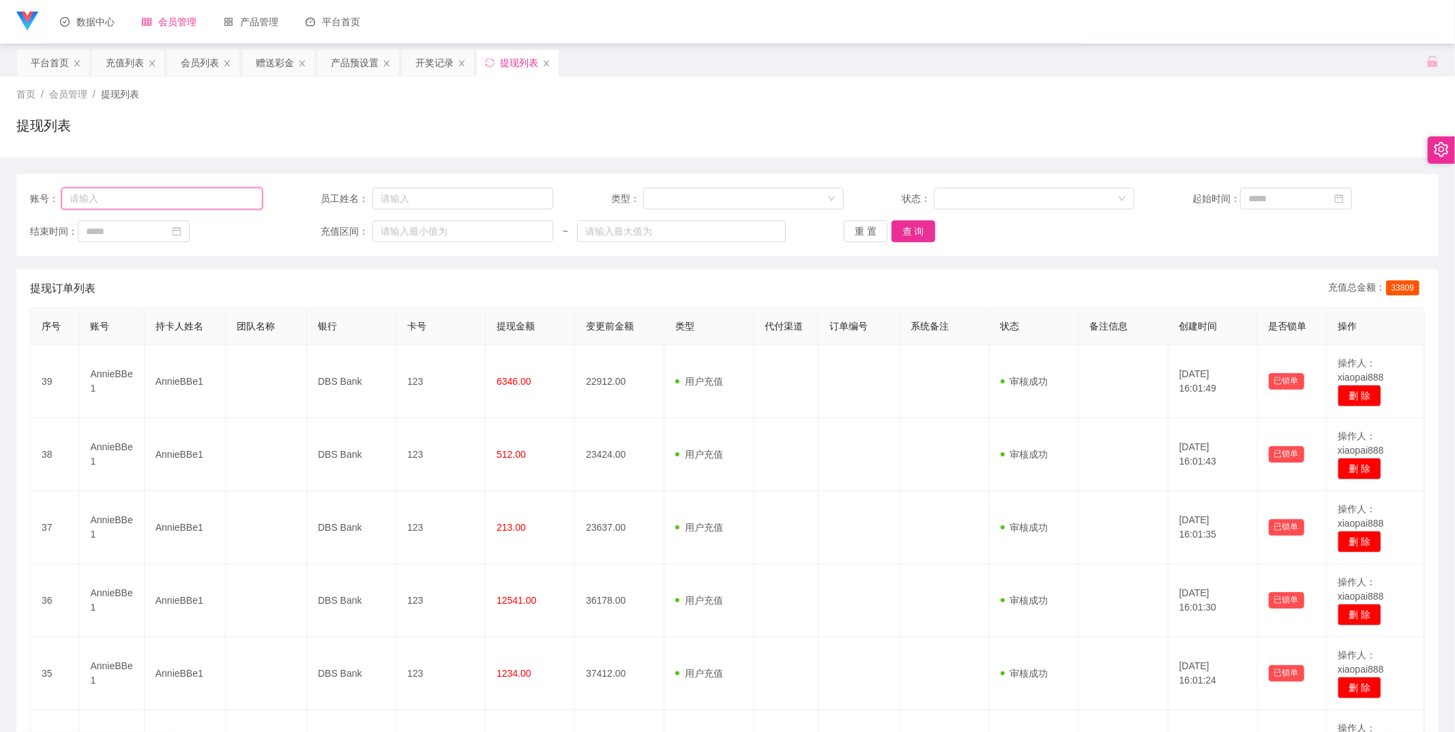
paste input "CHAN1203"
type input "CHAN1203"
click at [911, 225] on button "查 询" at bounding box center [913, 231] width 44 height 22
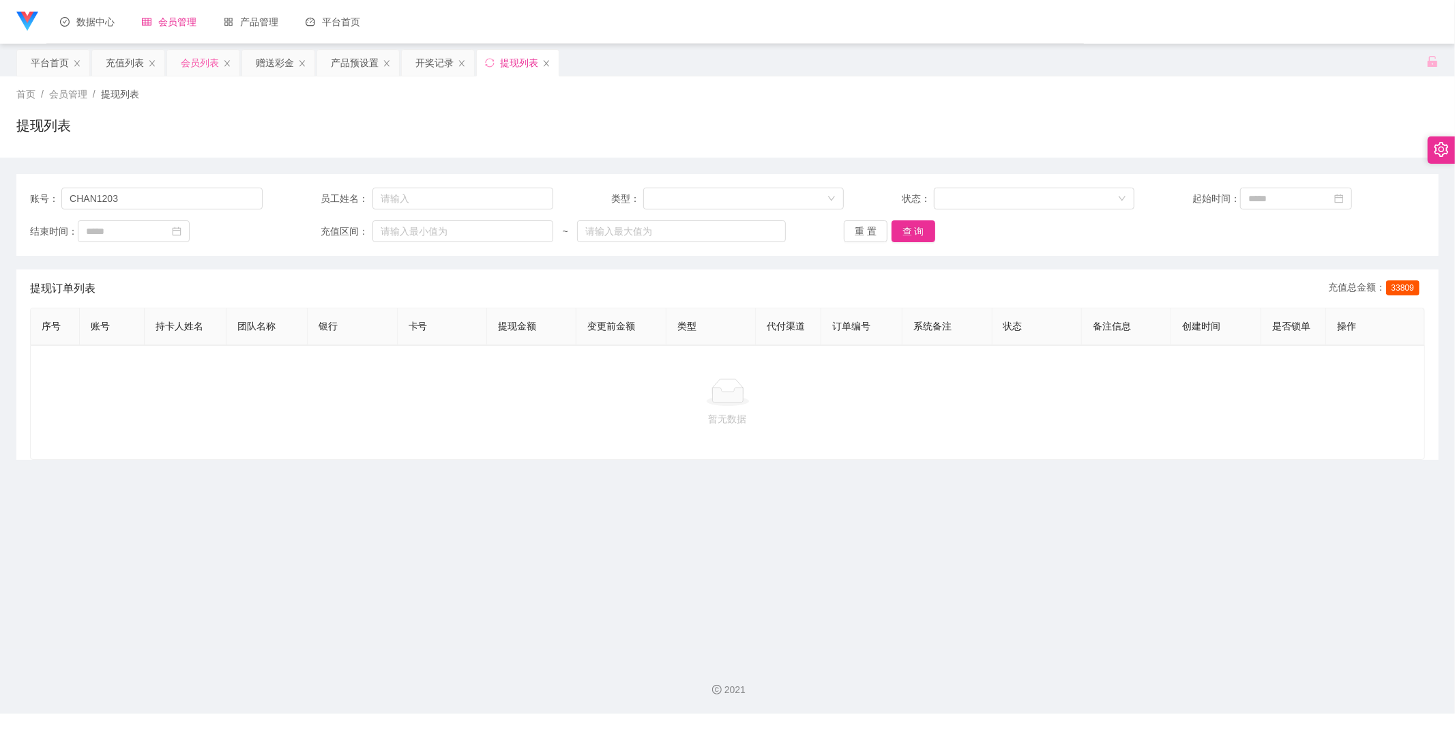
click at [198, 65] on div "会员列表" at bounding box center [200, 63] width 38 height 26
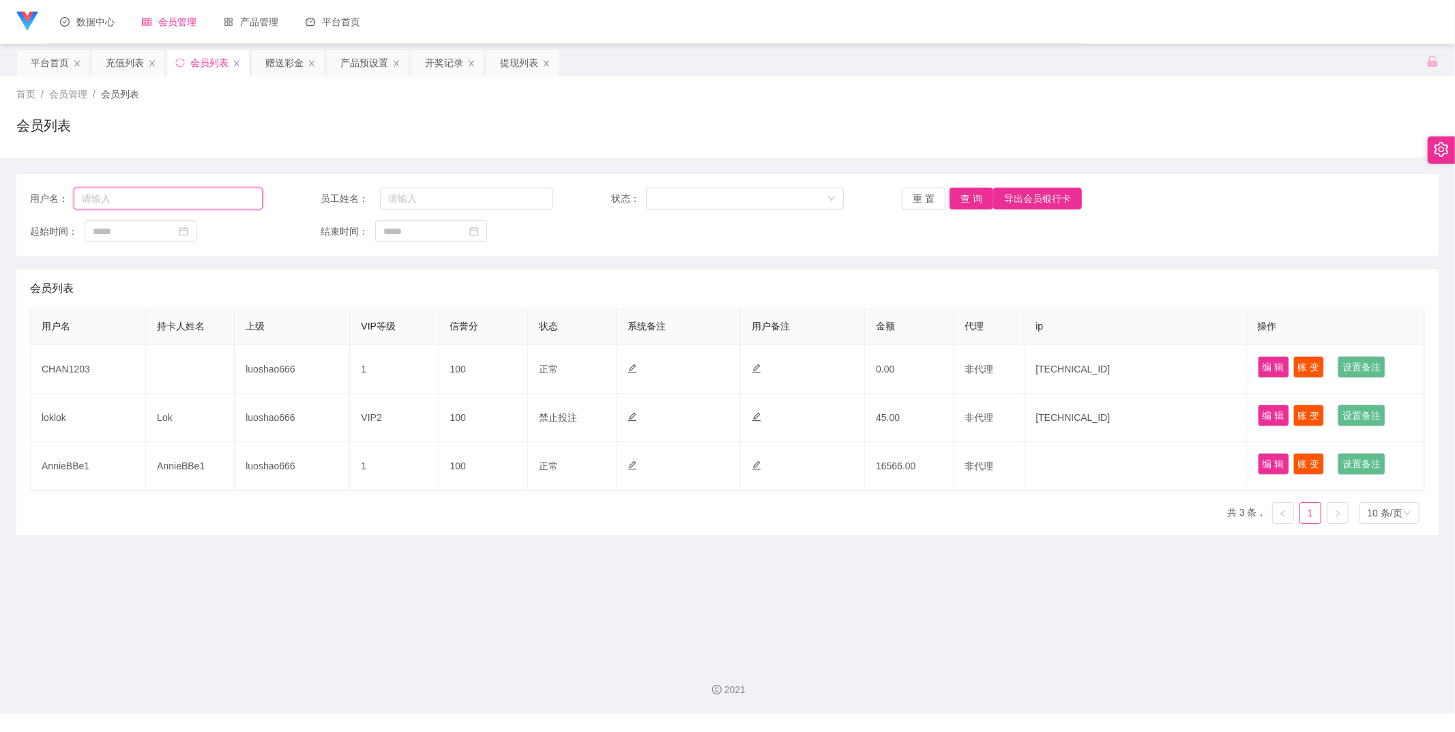
click at [196, 198] on input "text" at bounding box center [168, 199] width 189 height 22
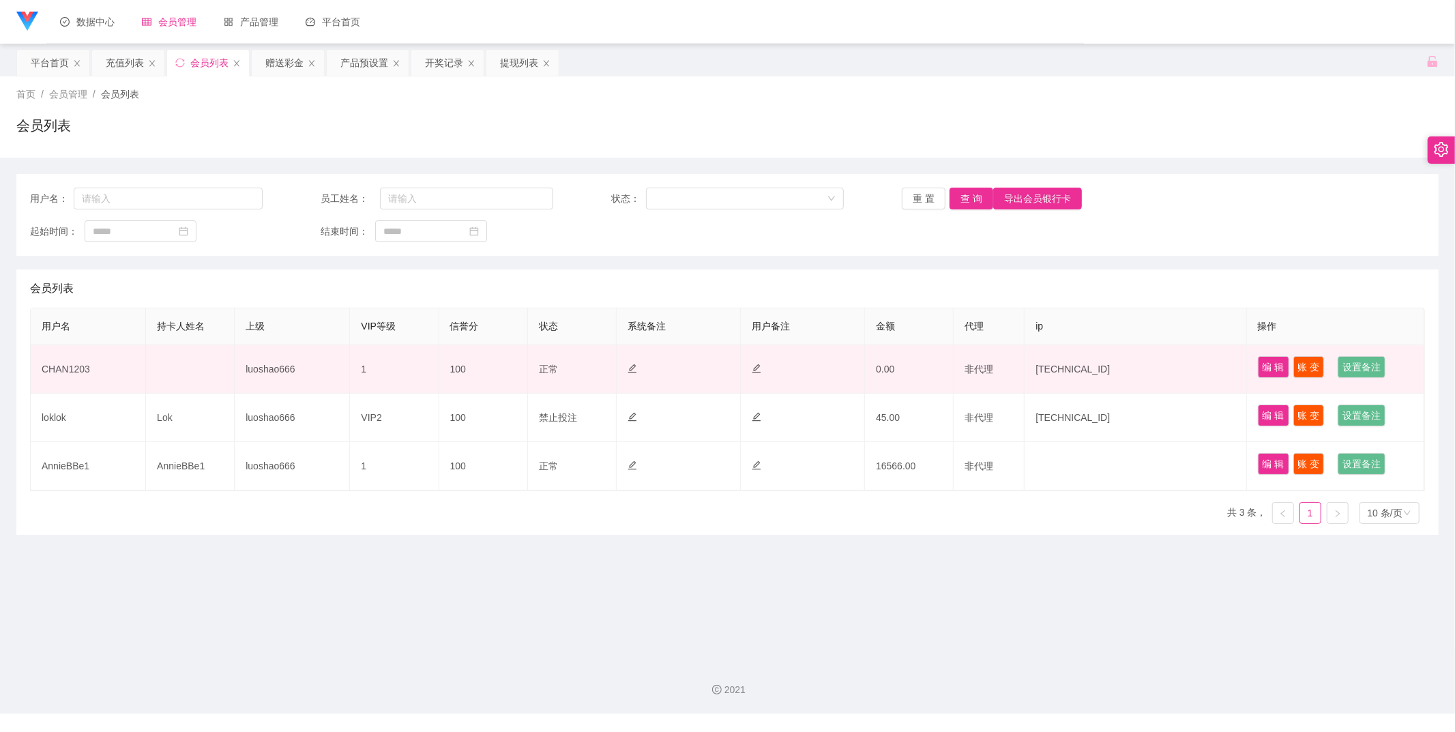
drag, startPoint x: 930, startPoint y: 542, endPoint x: 762, endPoint y: 344, distance: 259.8
click at [930, 542] on main "关闭左侧 关闭右侧 关闭其它 刷新页面 平台首页 充值列表 会员列表 赠送彩金 产品预设置 开奖记录 提现列表 首页 / 会员管理 / 会员列表 / 会员列表…" at bounding box center [727, 347] width 1455 height 606
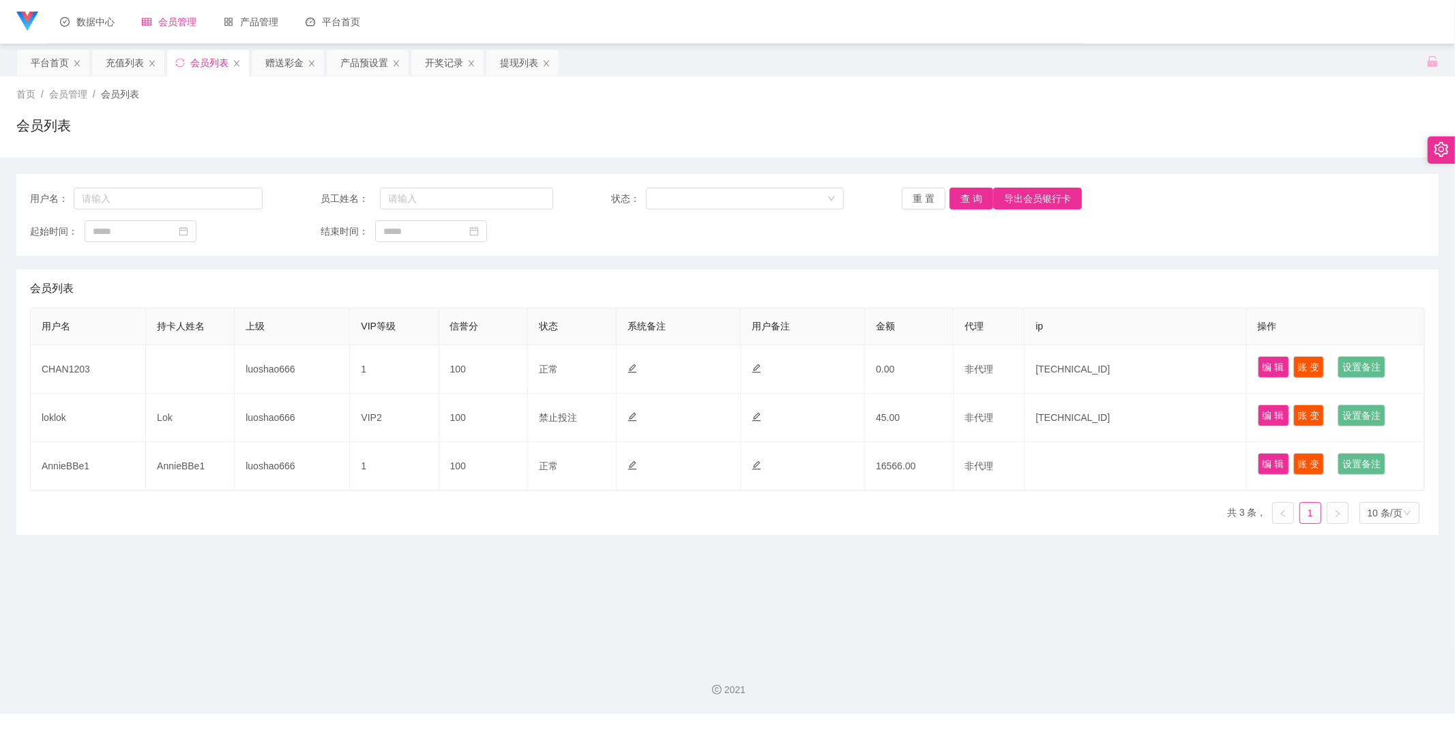
click at [202, 70] on div "会员列表" at bounding box center [209, 63] width 38 height 26
click at [528, 65] on div "提现列表" at bounding box center [519, 63] width 38 height 26
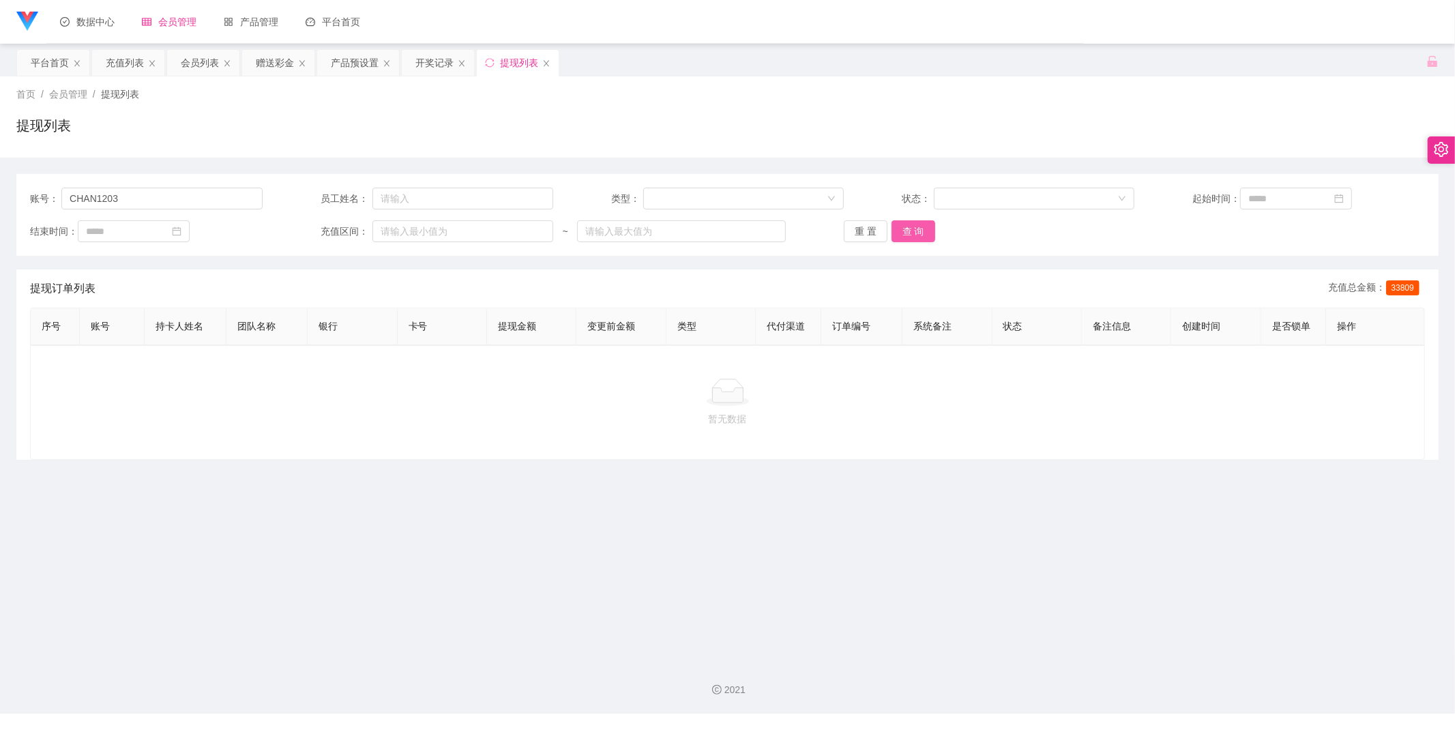
click at [919, 229] on button "查 询" at bounding box center [913, 231] width 44 height 22
click at [226, 201] on input "CHAN1203" at bounding box center [161, 199] width 201 height 22
drag, startPoint x: 226, startPoint y: 199, endPoint x: 0, endPoint y: 184, distance: 226.3
click at [0, 184] on main "关闭左侧 关闭右侧 关闭其它 刷新页面 平台首页 充值列表 会员列表 赠送彩金 产品预设置 开奖记录 提现列表 首页 / 会员管理 / 提现列表 / 提现列表…" at bounding box center [727, 347] width 1455 height 606
paste input "shinbi"
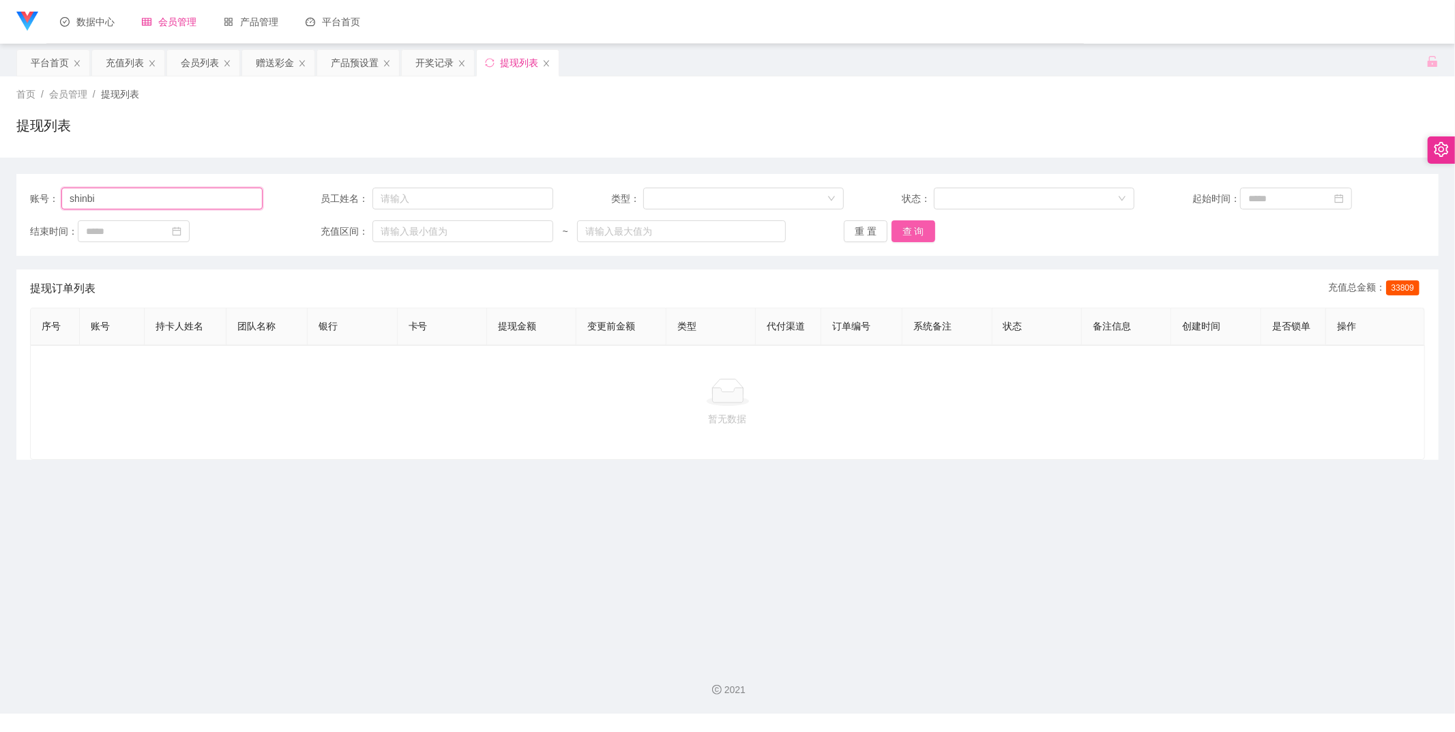
type input "shinbi"
click at [894, 223] on button "查 询" at bounding box center [913, 231] width 44 height 22
click at [226, 69] on div "会员列表" at bounding box center [203, 63] width 72 height 26
click at [179, 63] on div "会员列表" at bounding box center [203, 63] width 72 height 26
click at [446, 62] on div "开奖记录" at bounding box center [434, 63] width 38 height 26
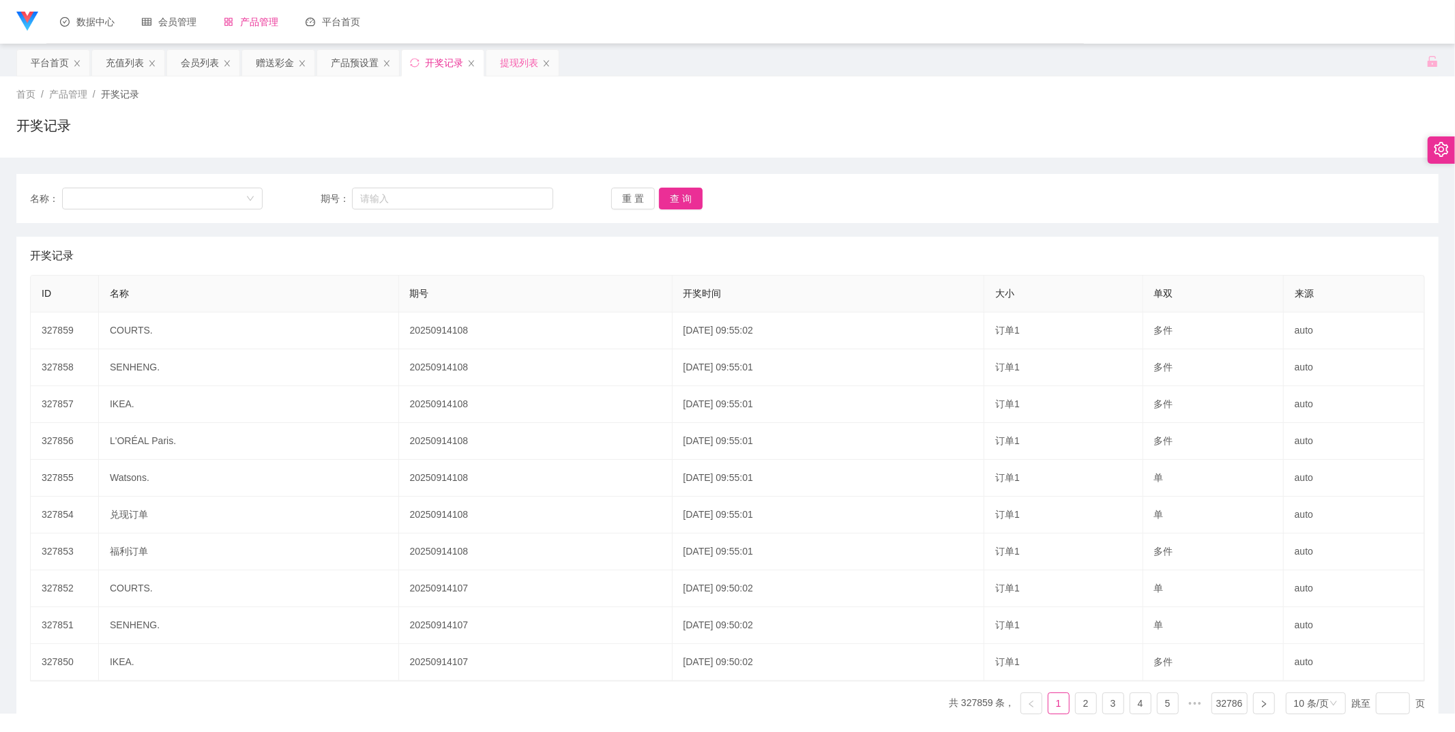
click at [507, 57] on div "提现列表" at bounding box center [519, 63] width 38 height 26
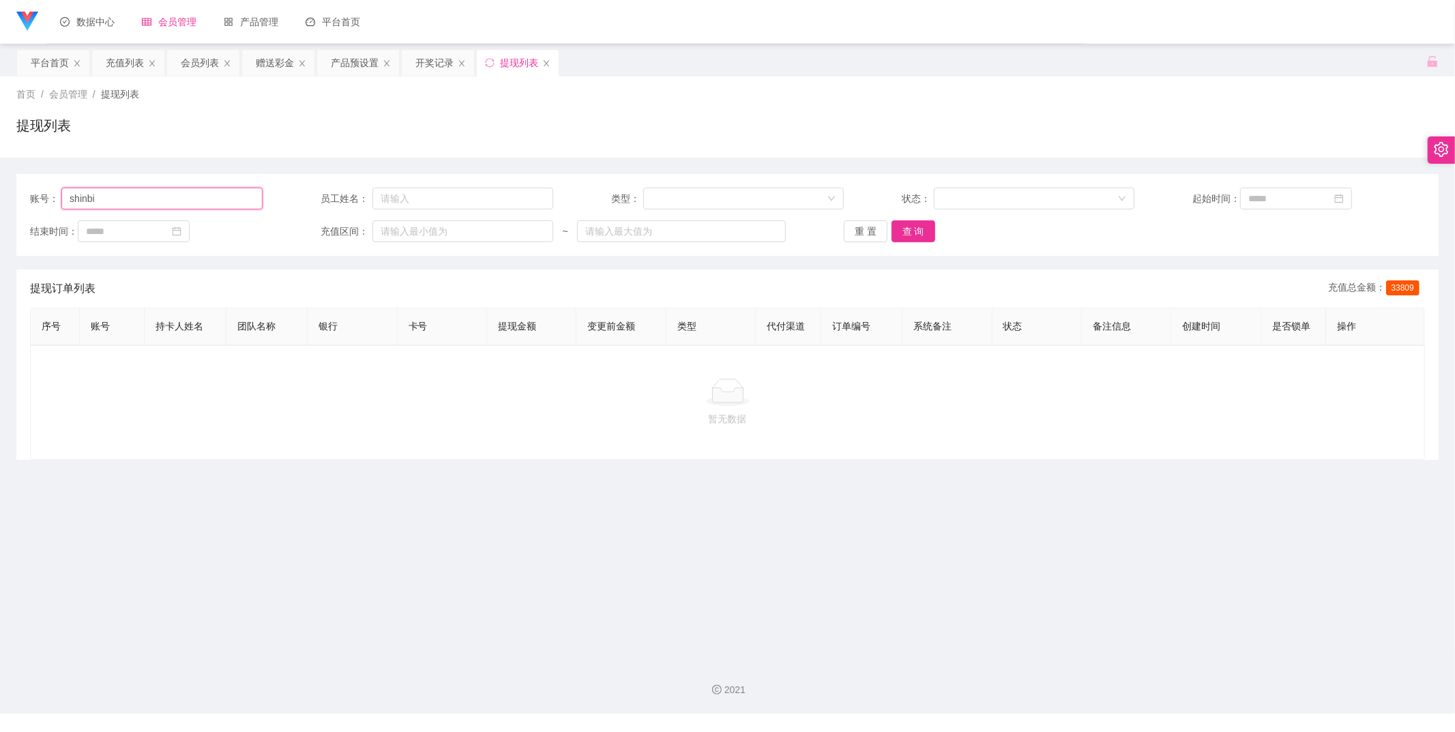
click at [226, 188] on input "shinbi" at bounding box center [161, 199] width 201 height 22
click at [184, 25] on span "会员管理" at bounding box center [169, 21] width 55 height 11
click at [186, 93] on link "充值列表" at bounding box center [181, 96] width 87 height 27
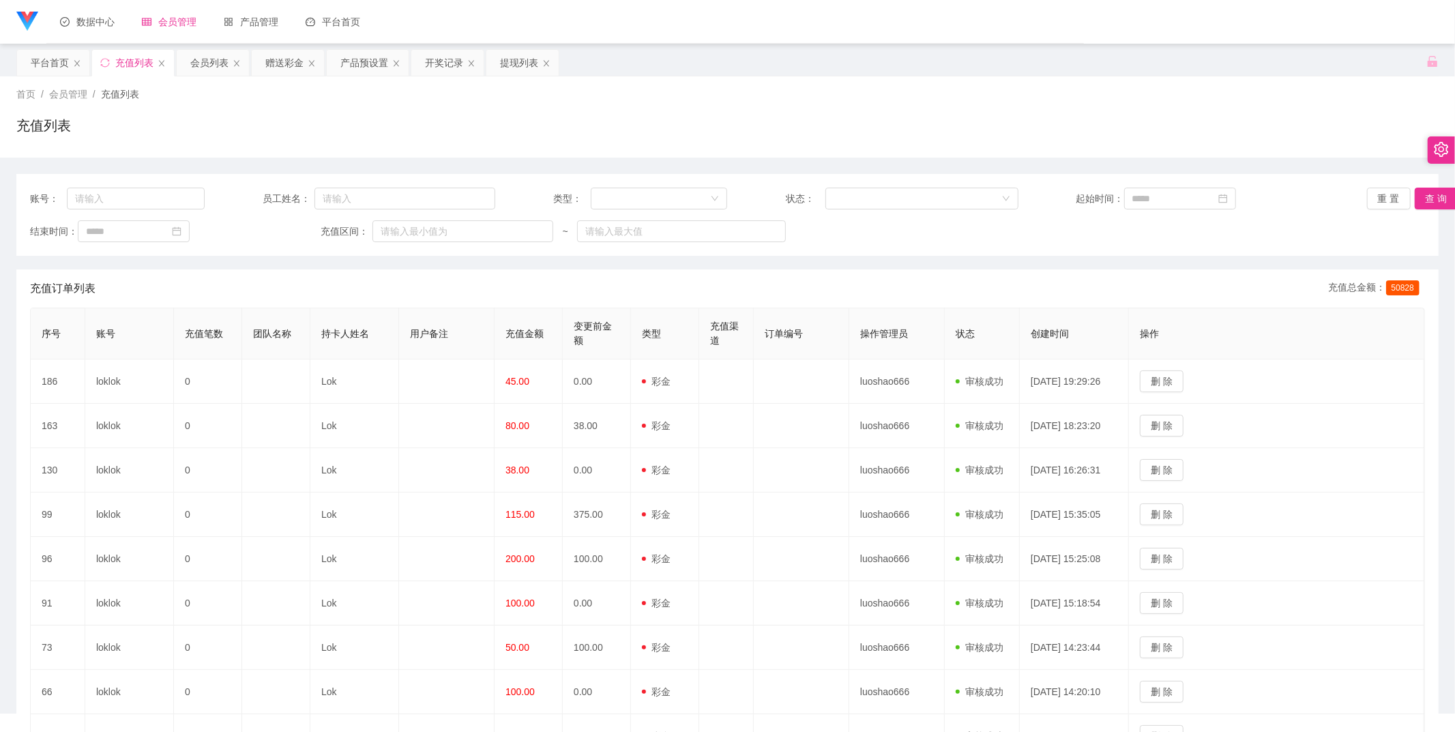
click at [179, 25] on span "会员管理" at bounding box center [169, 21] width 55 height 11
drag, startPoint x: 180, startPoint y: 158, endPoint x: 126, endPoint y: 174, distance: 56.3
click at [180, 158] on link "赠送彩金" at bounding box center [181, 162] width 87 height 27
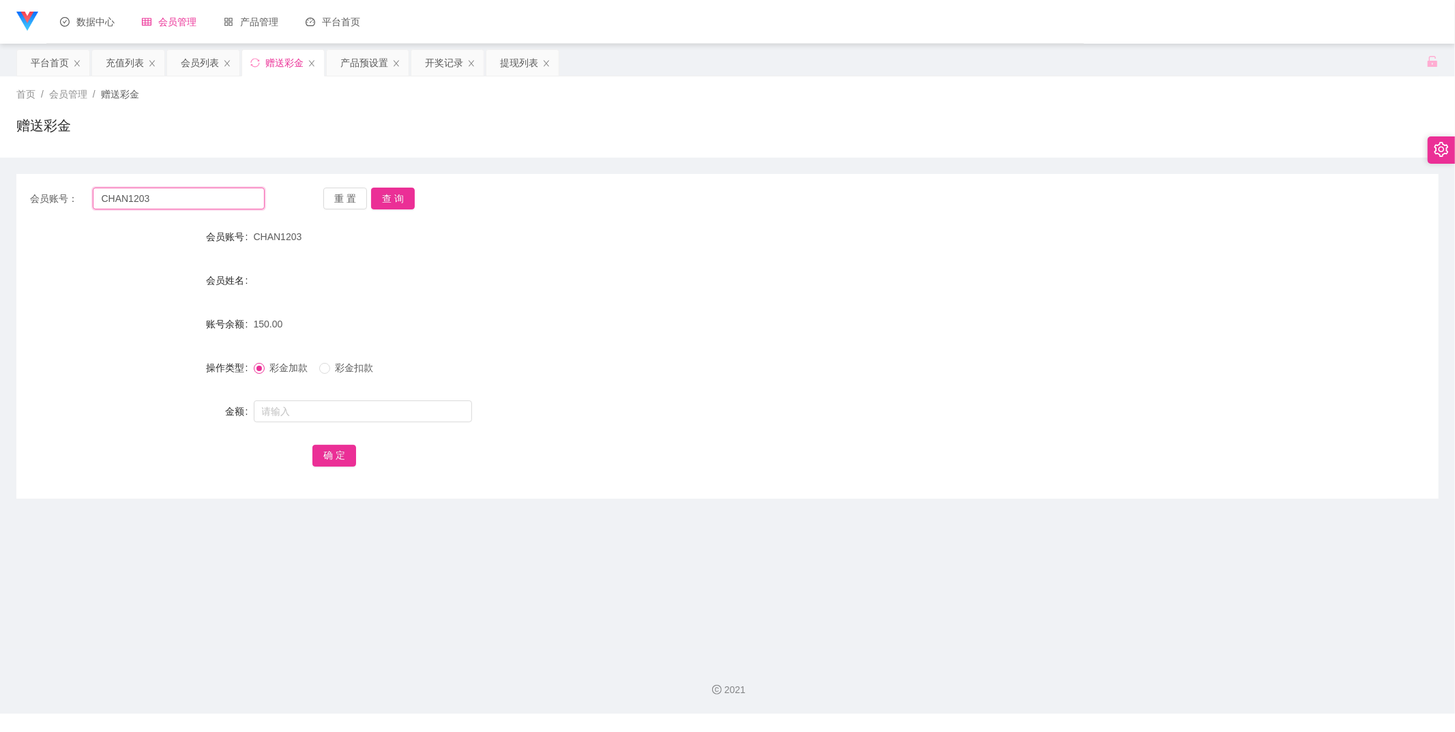
drag, startPoint x: 201, startPoint y: 203, endPoint x: 4, endPoint y: 180, distance: 197.8
click at [0, 190] on main "关闭左侧 关闭右侧 关闭其它 刷新页面 平台首页 充值列表 会员列表 赠送彩金 产品预设置 开奖记录 提现列表 首页 / 会员管理 / 赠送彩金 / 赠送彩金…" at bounding box center [727, 347] width 1455 height 606
paste input "shinbi"
type input "shinbi"
click at [396, 196] on button "查 询" at bounding box center [393, 199] width 44 height 22
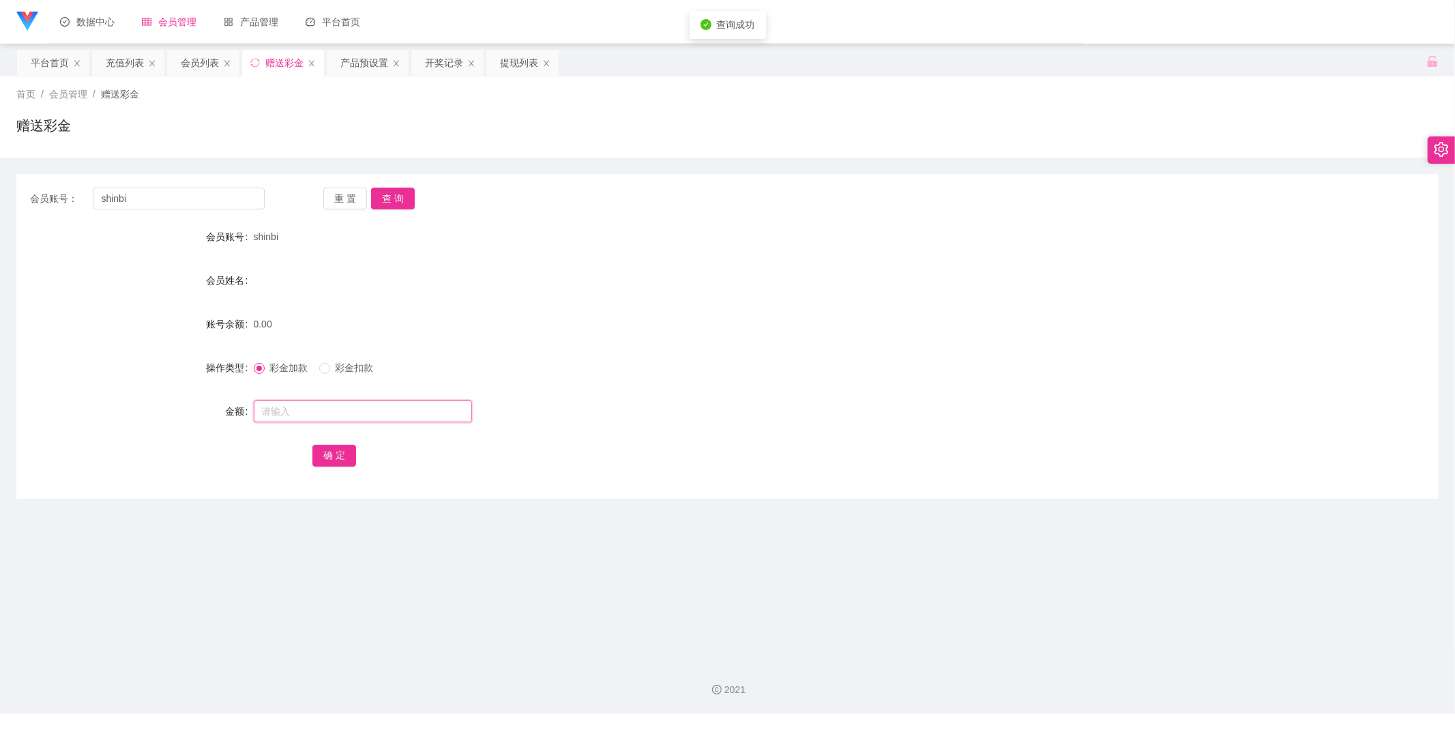
click at [374, 412] on input "text" at bounding box center [363, 411] width 218 height 22
type input "88"
click at [338, 461] on button "确 定" at bounding box center [334, 456] width 44 height 22
click at [512, 63] on div "提现列表" at bounding box center [519, 63] width 38 height 26
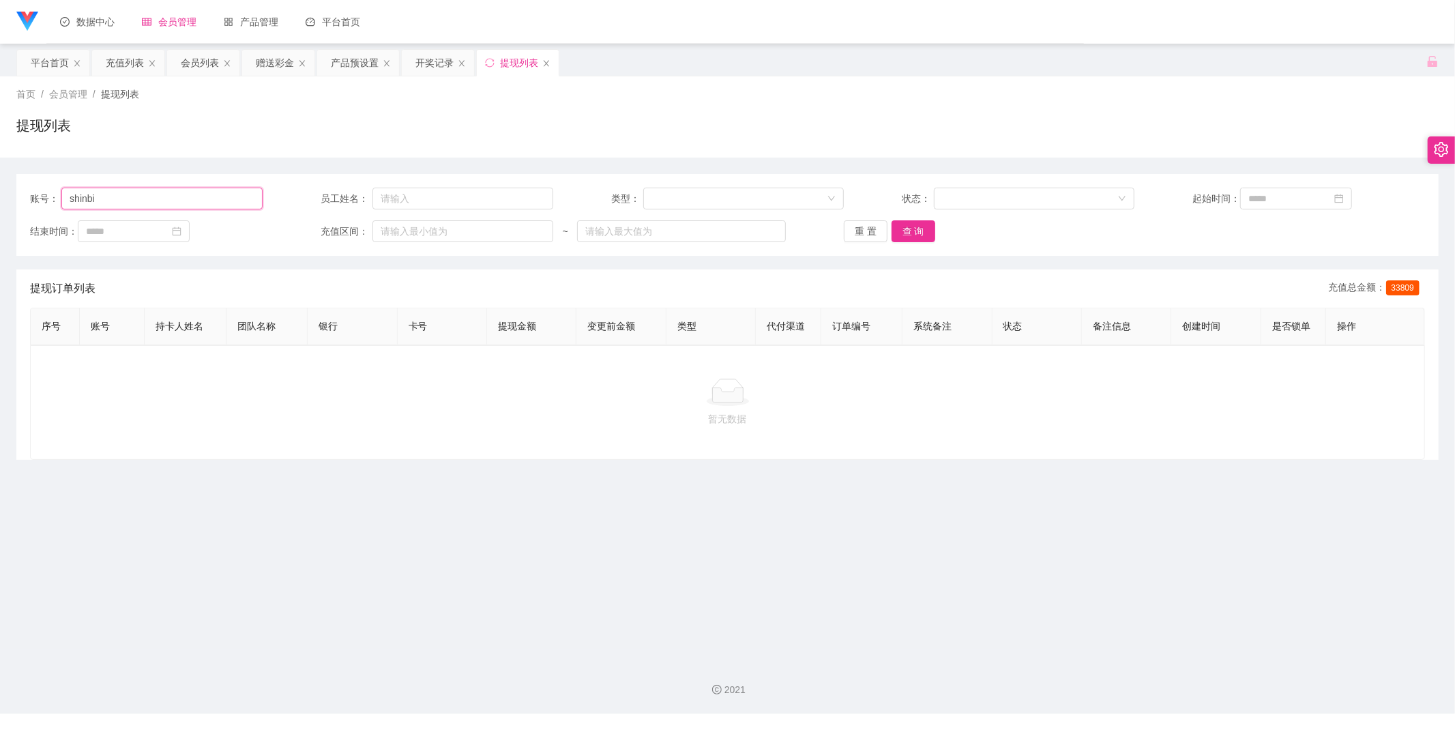
drag, startPoint x: 233, startPoint y: 194, endPoint x: 182, endPoint y: 195, distance: 50.5
click at [206, 195] on input "shinbi" at bounding box center [161, 199] width 201 height 22
drag, startPoint x: 182, startPoint y: 195, endPoint x: 25, endPoint y: 185, distance: 157.9
click at [25, 185] on div "账号： shinbi 员工姓名： 类型： 状态： 起始时间： 结束时间： 充值区间： ~ 重 置 查 询" at bounding box center [727, 215] width 1422 height 82
click at [70, 59] on div "平台首页" at bounding box center [53, 63] width 72 height 26
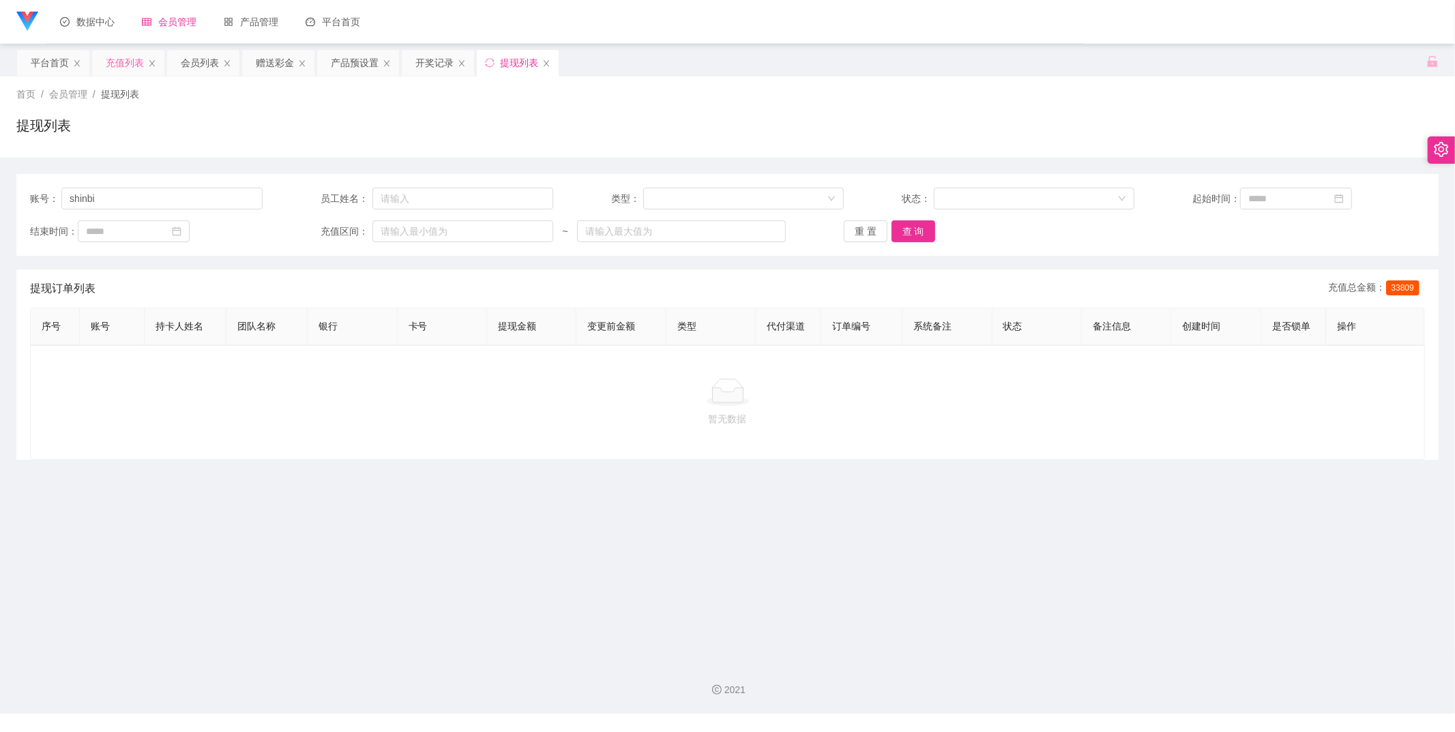
click at [121, 73] on div "充值列表" at bounding box center [125, 63] width 38 height 26
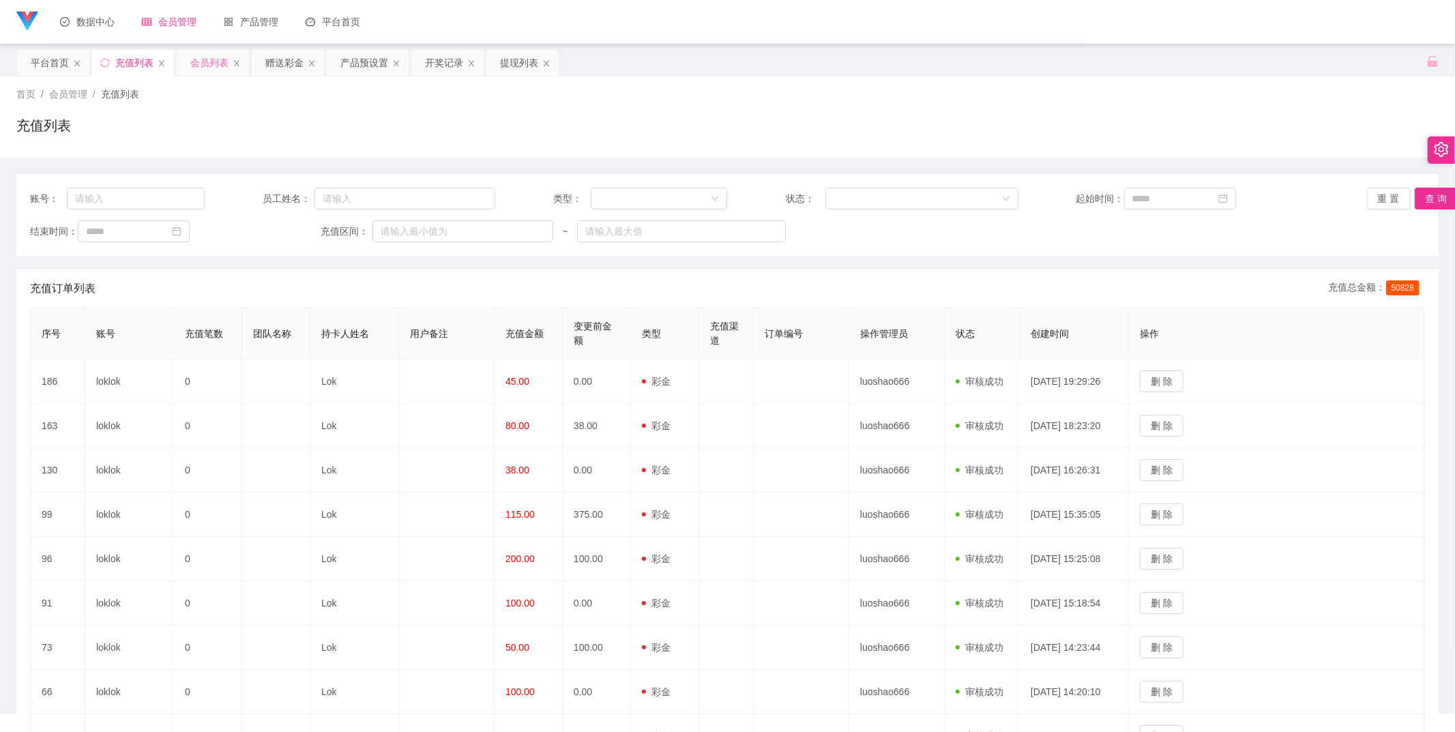
click at [196, 62] on div "会员列表" at bounding box center [209, 63] width 38 height 26
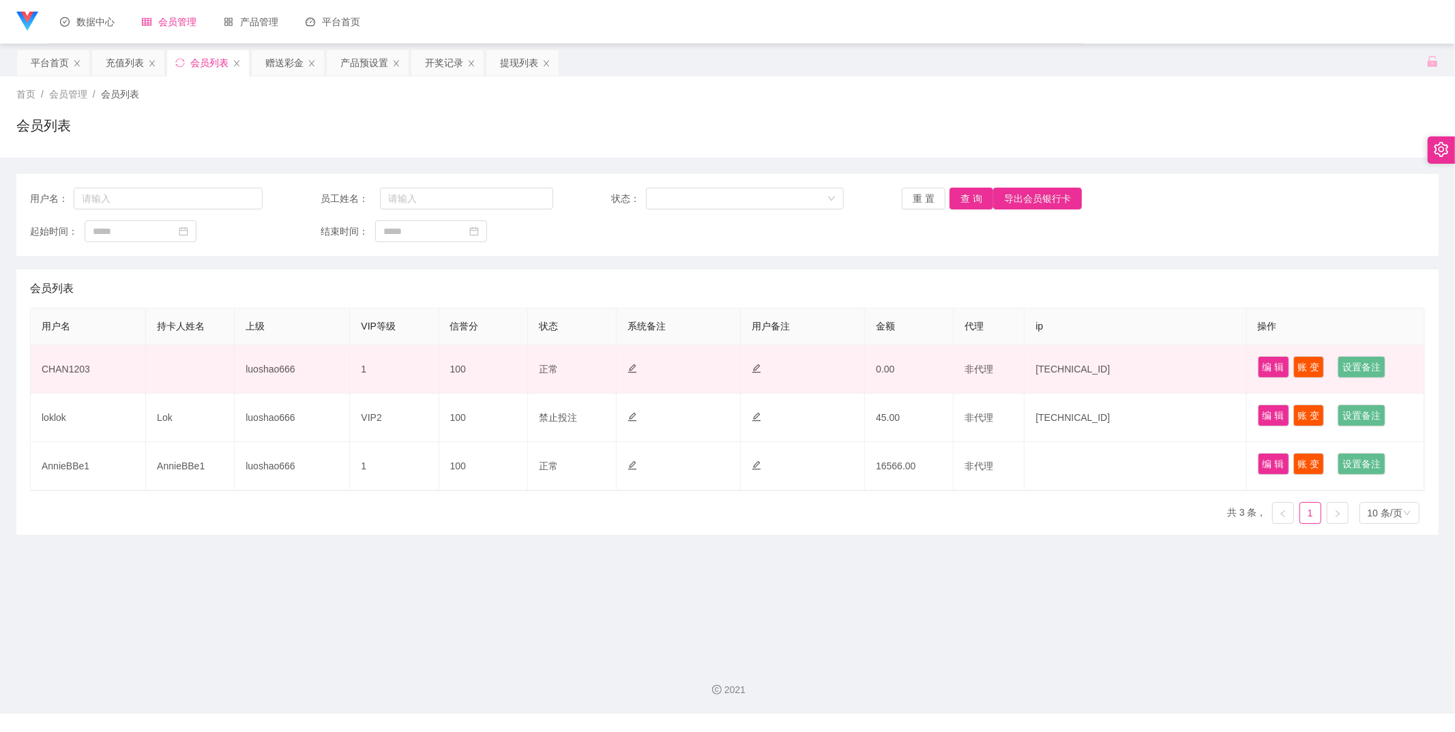
drag, startPoint x: 112, startPoint y: 368, endPoint x: 86, endPoint y: 369, distance: 25.9
click at [86, 369] on td "CHAN1203" at bounding box center [88, 369] width 115 height 48
drag, startPoint x: 86, startPoint y: 369, endPoint x: 116, endPoint y: 375, distance: 30.6
click at [85, 369] on td "CHAN1203" at bounding box center [88, 369] width 115 height 48
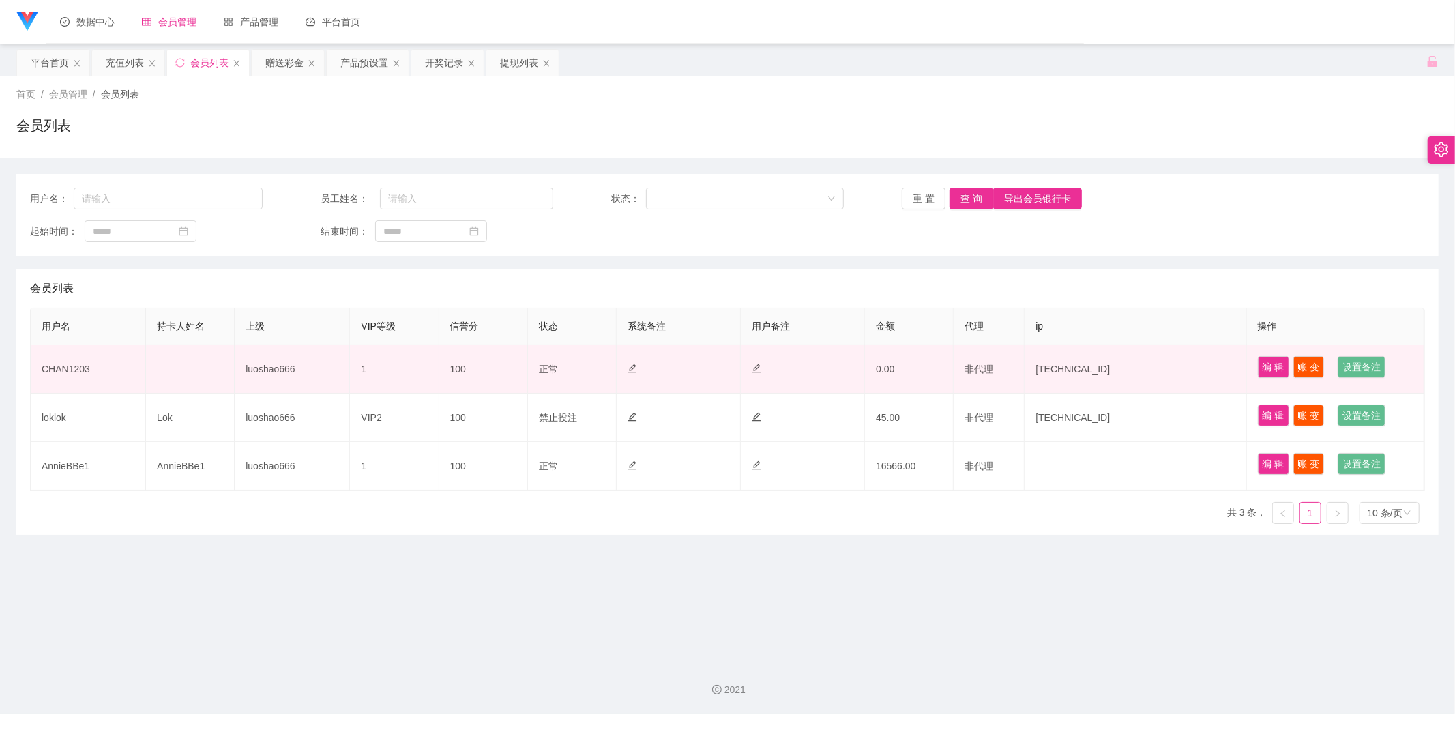
click at [72, 370] on td "CHAN1203" at bounding box center [88, 369] width 115 height 48
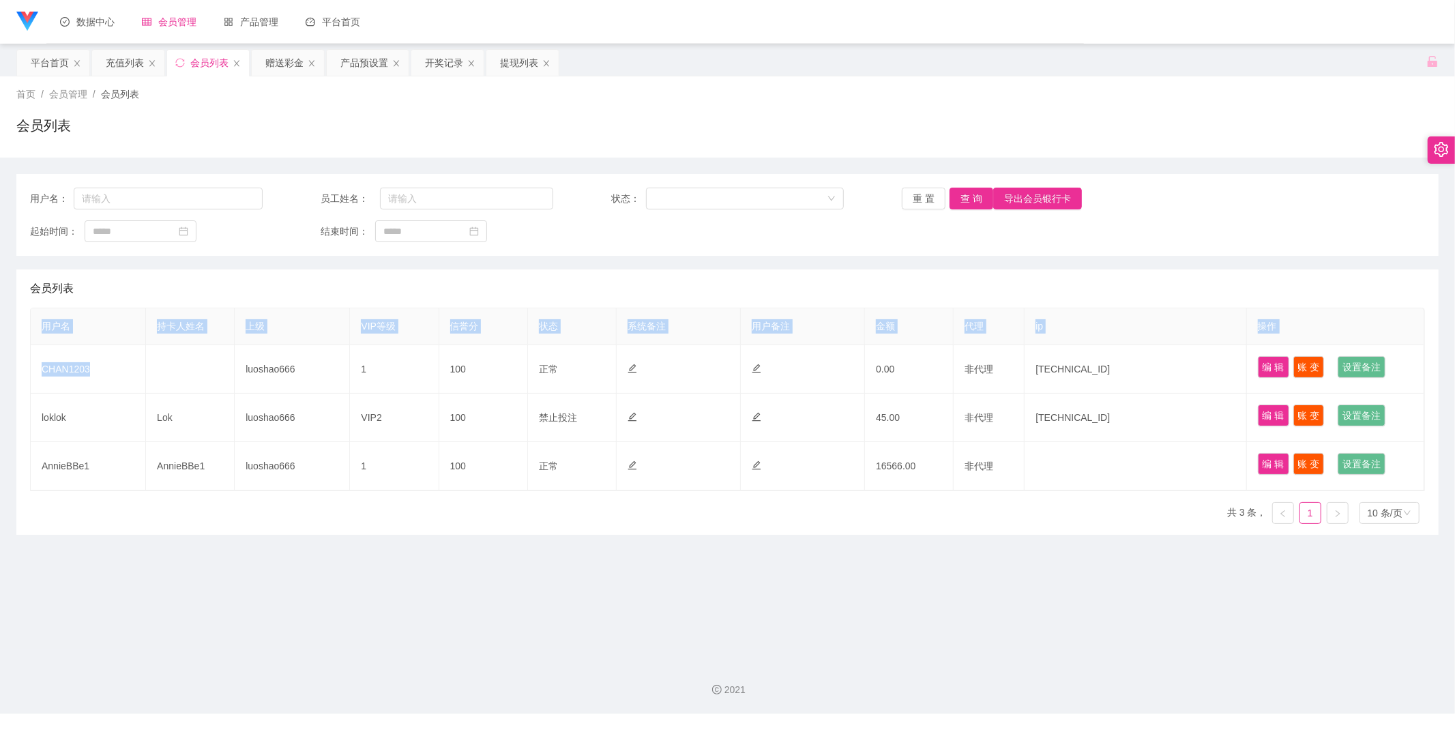
drag, startPoint x: 95, startPoint y: 369, endPoint x: 14, endPoint y: 370, distance: 81.9
click at [14, 370] on main "关闭左侧 关闭右侧 关闭其它 刷新页面 平台首页 充值列表 会员列表 赠送彩金 产品预设置 开奖记录 提现列表 首页 / 会员管理 / 会员列表 / 会员列表…" at bounding box center [727, 347] width 1455 height 606
copy table "用户名 持卡人姓名 上级 VIP等级 信誉分 状态 系统备注 用户备注 金额 代理 ip 操作 CHAN1203"
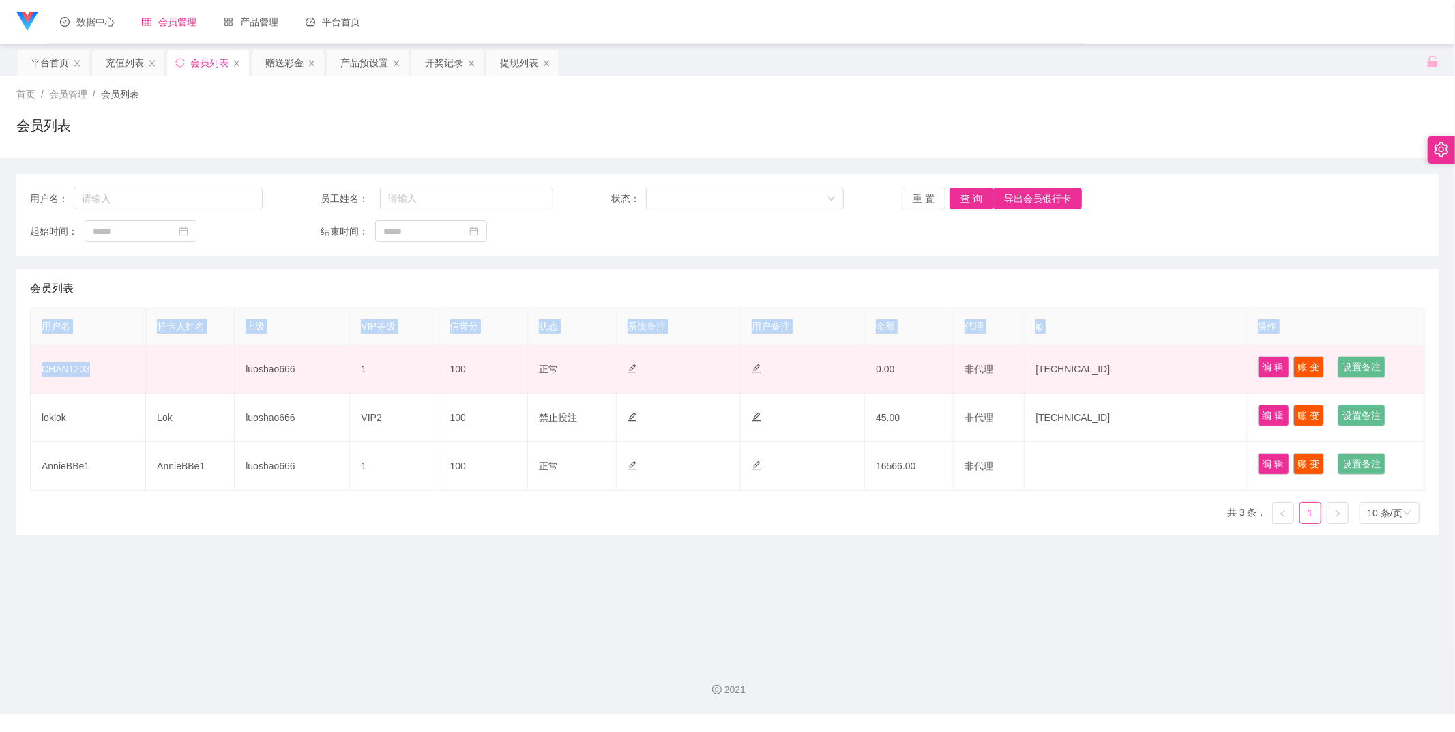
click at [93, 370] on td "CHAN1203" at bounding box center [88, 369] width 115 height 48
click at [80, 383] on td "CHAN1203" at bounding box center [88, 369] width 115 height 48
drag, startPoint x: 93, startPoint y: 372, endPoint x: 44, endPoint y: 375, distance: 49.9
click at [44, 375] on td "CHAN1203" at bounding box center [88, 369] width 115 height 48
copy td "CHAN1203"
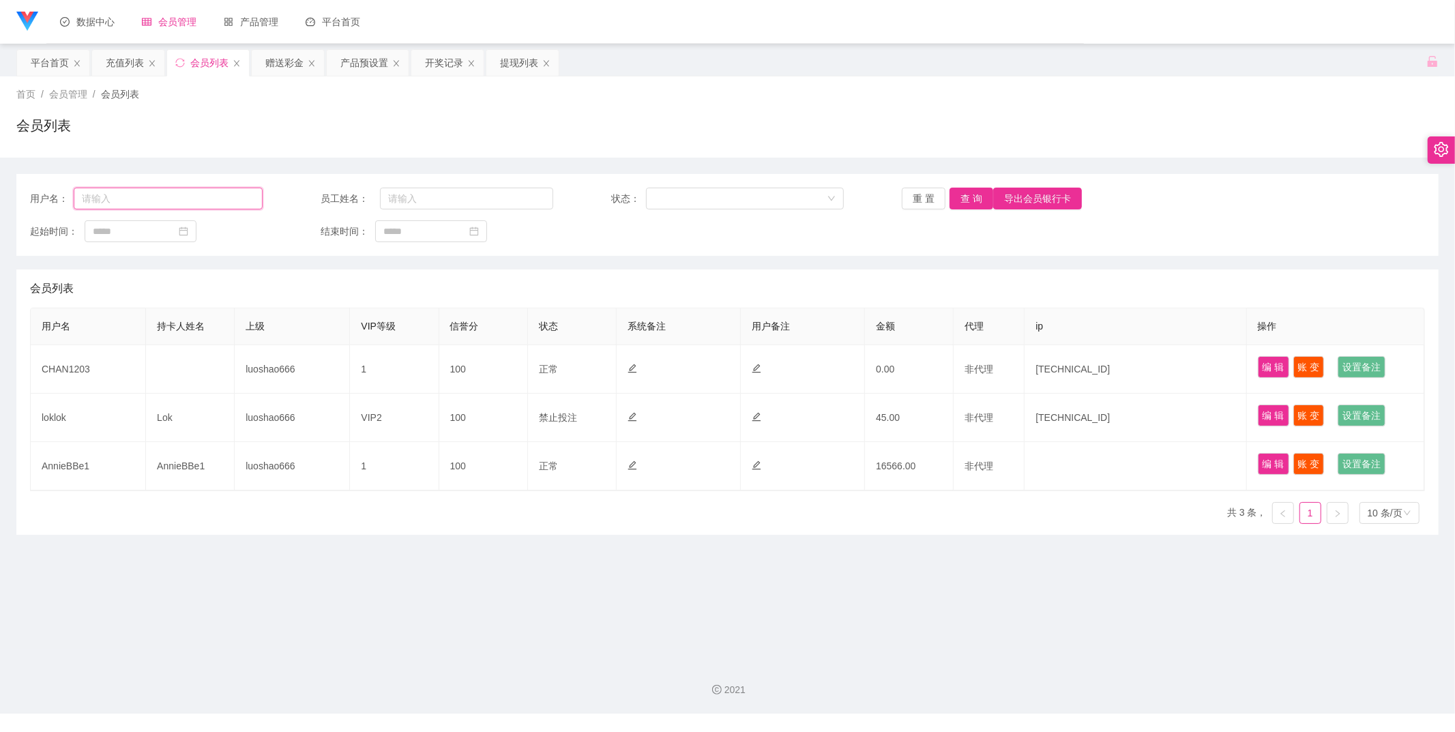
click at [194, 196] on input "text" at bounding box center [168, 199] width 189 height 22
paste input "CHAN1203"
type input "CHAN1203"
click at [949, 196] on button "查 询" at bounding box center [971, 199] width 44 height 22
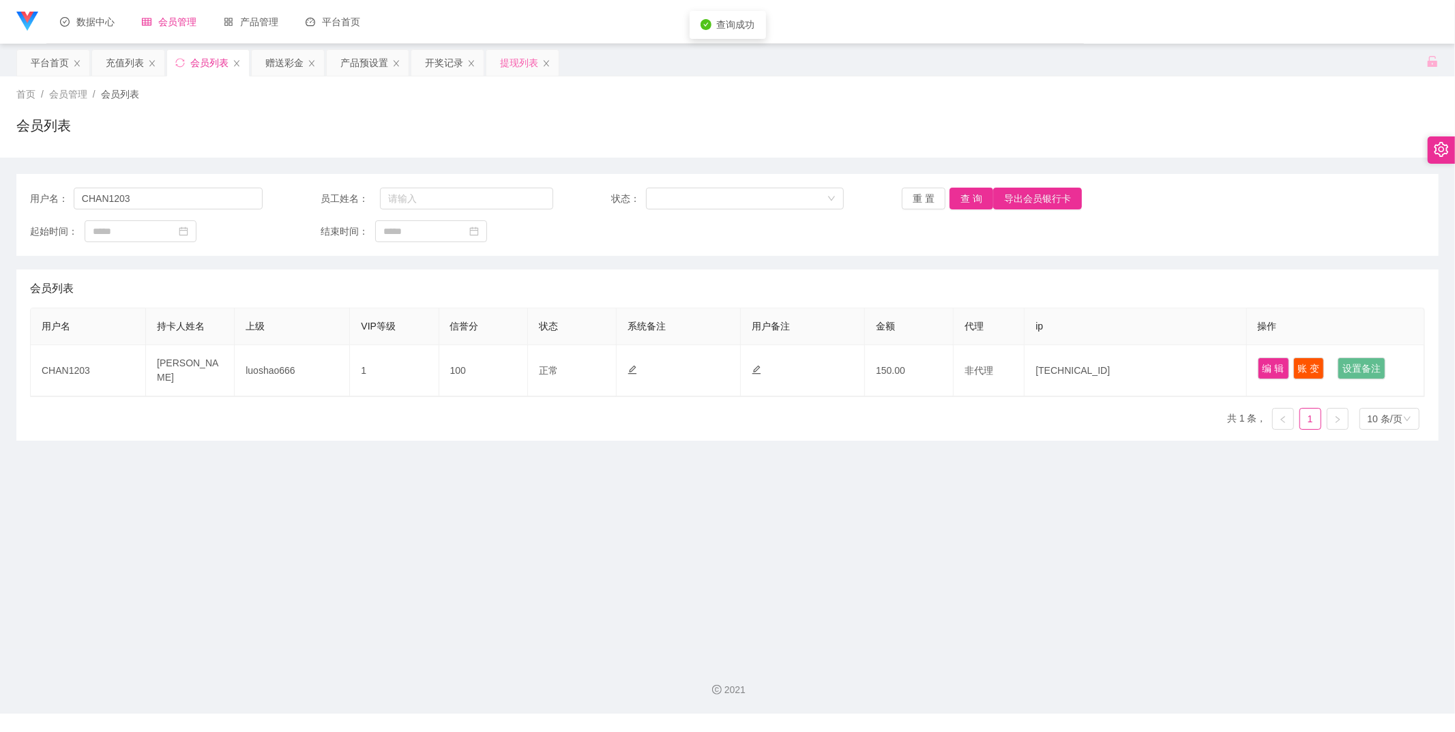
click at [502, 62] on div "提现列表" at bounding box center [519, 63] width 38 height 26
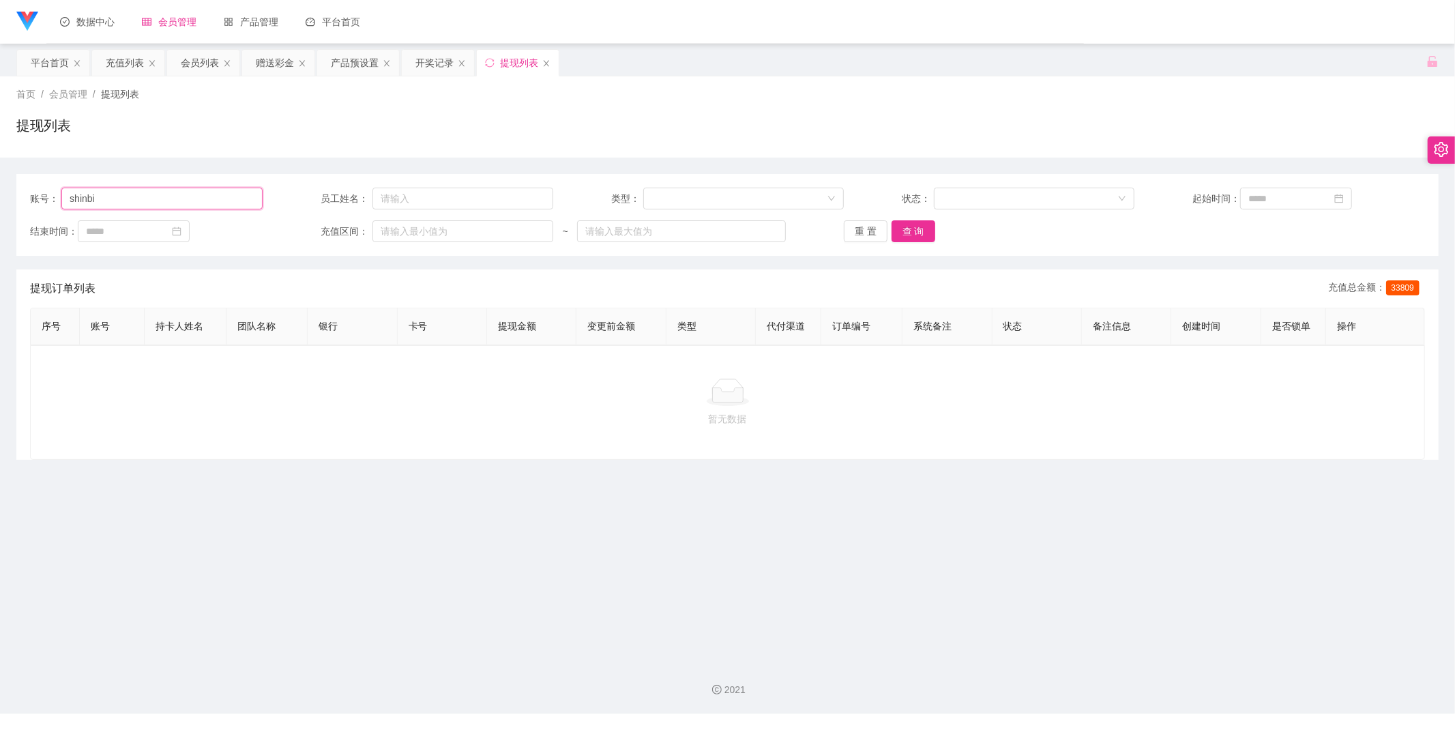
drag, startPoint x: 166, startPoint y: 194, endPoint x: 60, endPoint y: 194, distance: 105.7
click at [60, 194] on div "账号： [PERSON_NAME]" at bounding box center [146, 199] width 233 height 22
paste input "CHAN1203"
type input "CHAN1203"
click at [905, 231] on button "查 询" at bounding box center [913, 231] width 44 height 22
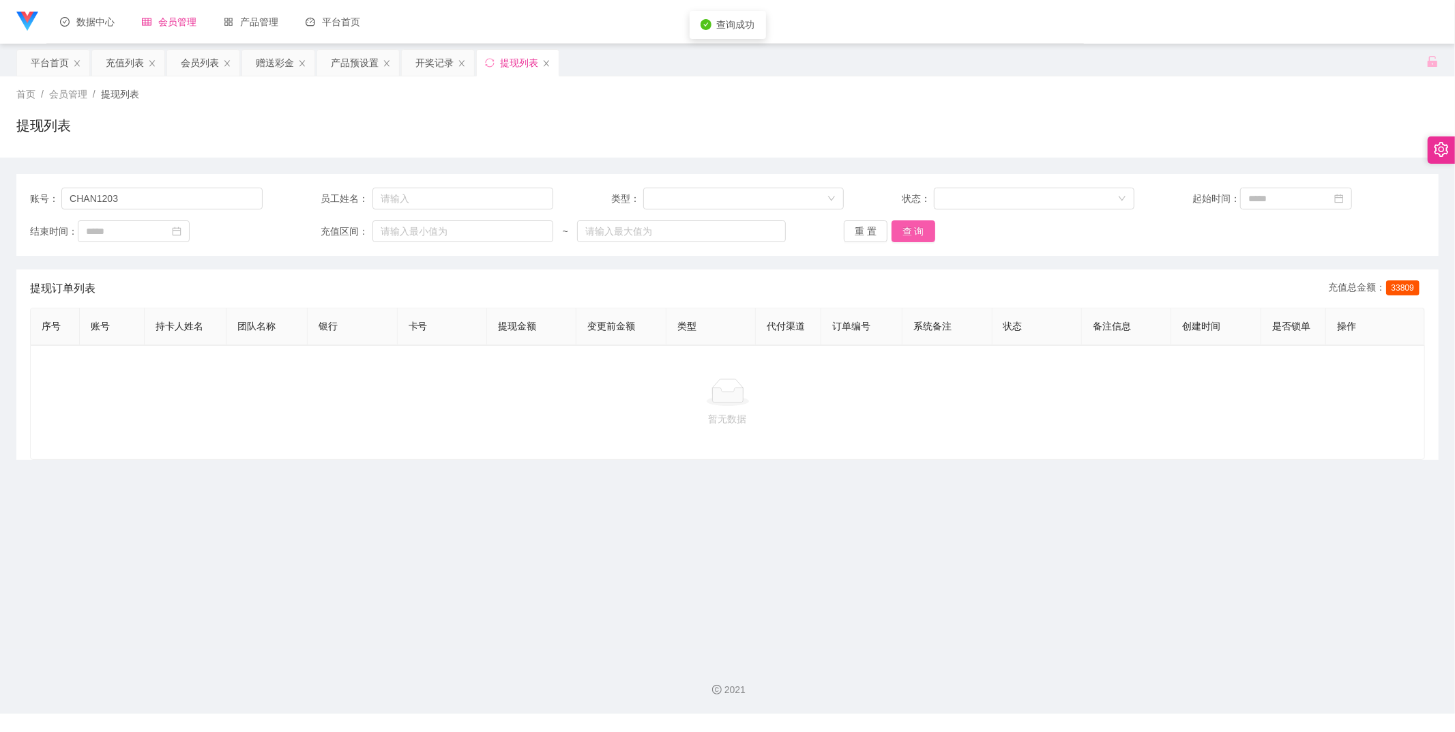
click at [891, 220] on button "查 询" at bounding box center [913, 231] width 44 height 22
click at [898, 229] on button "查 询" at bounding box center [913, 231] width 44 height 22
click at [914, 237] on button "查 询" at bounding box center [913, 231] width 44 height 22
click at [895, 223] on button "查 询" at bounding box center [913, 231] width 44 height 22
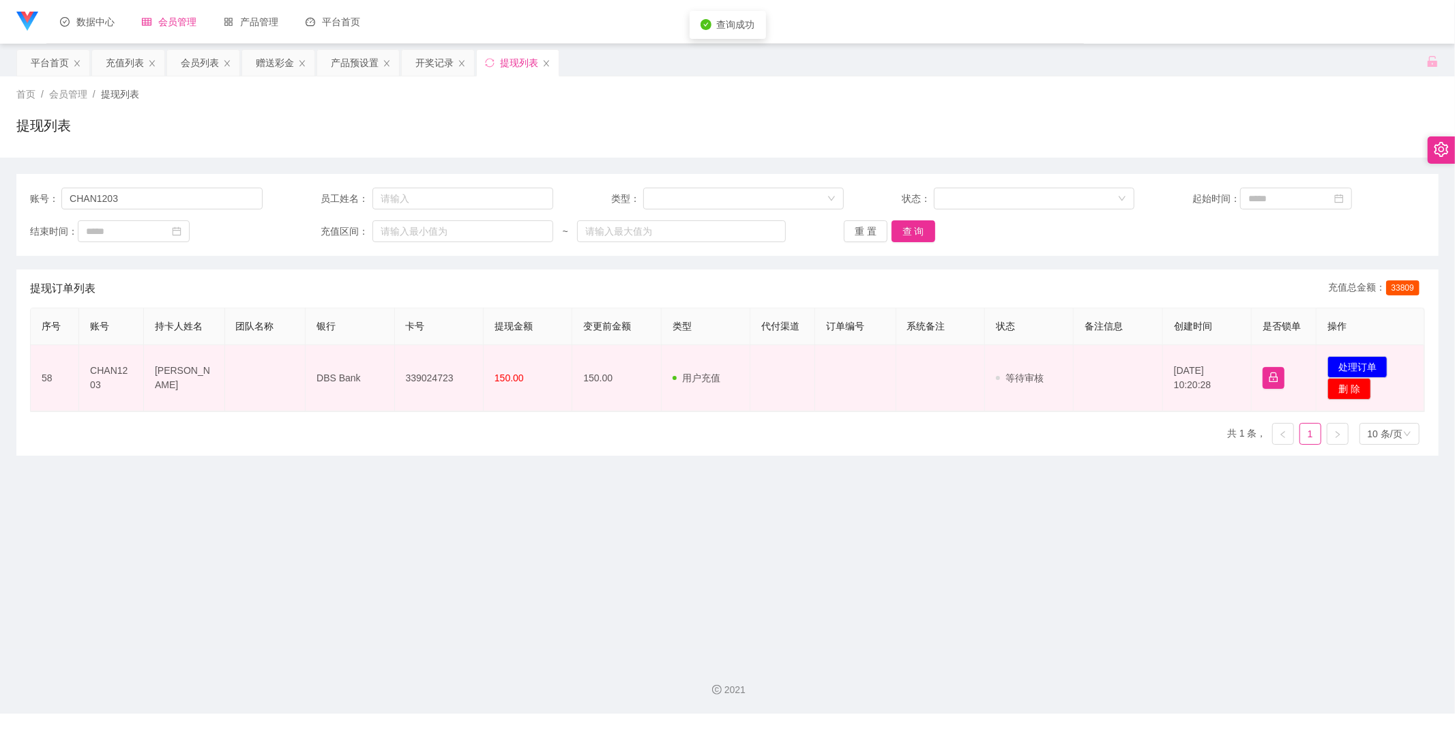
click at [426, 381] on td "339024723" at bounding box center [439, 378] width 89 height 66
copy td "339024723"
drag, startPoint x: 149, startPoint y: 368, endPoint x: 184, endPoint y: 384, distance: 38.8
click at [184, 384] on td "[PERSON_NAME]" at bounding box center [184, 378] width 81 height 66
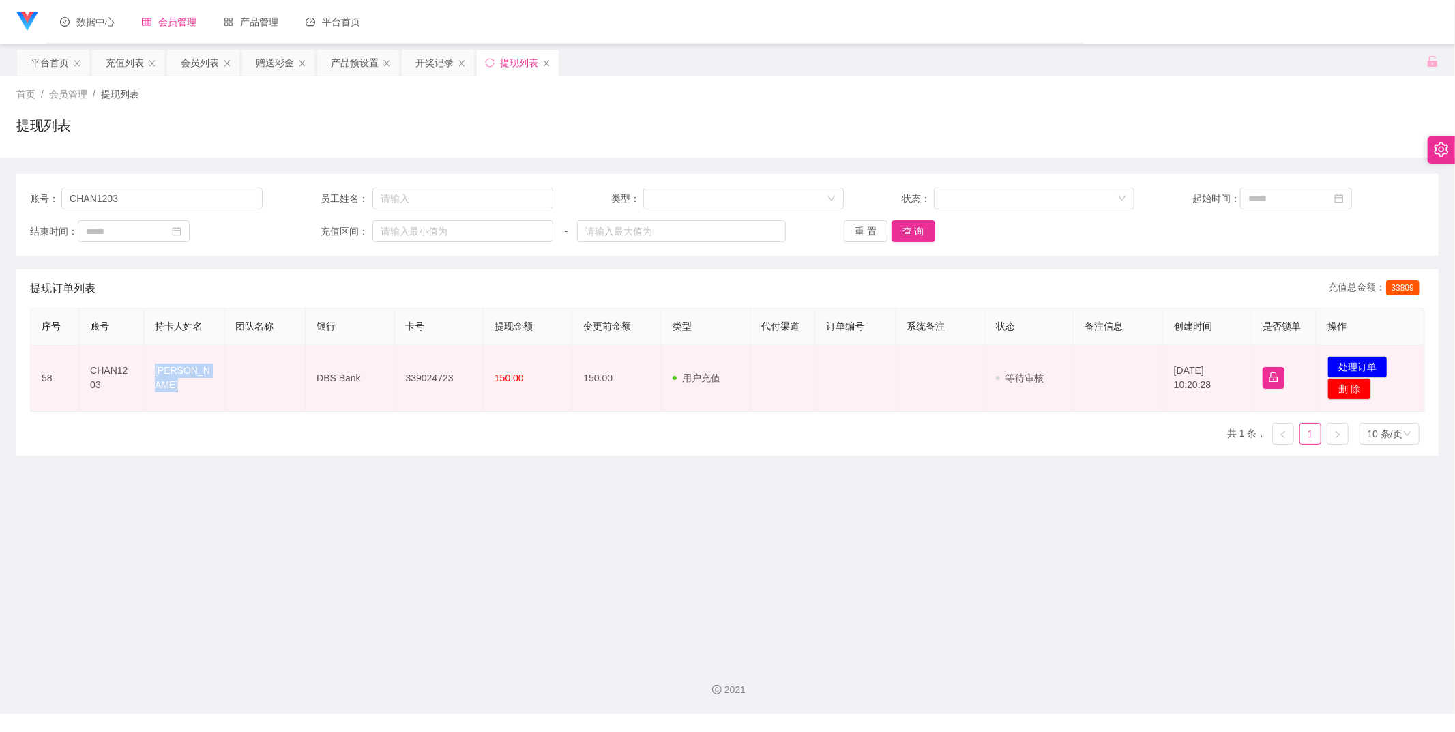
copy td "[PERSON_NAME]"
click at [1333, 364] on button "处理订单" at bounding box center [1357, 367] width 60 height 22
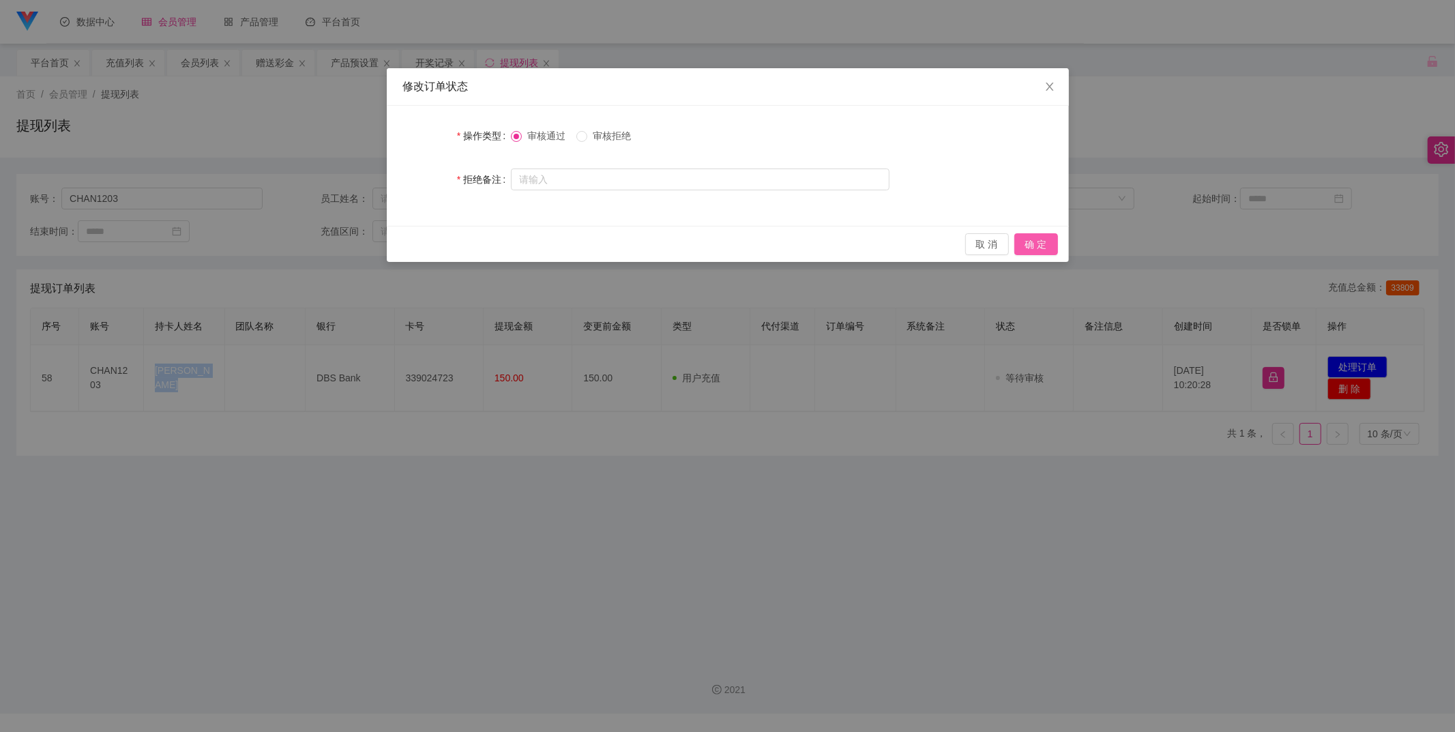
click at [1052, 239] on button "确 定" at bounding box center [1036, 244] width 44 height 22
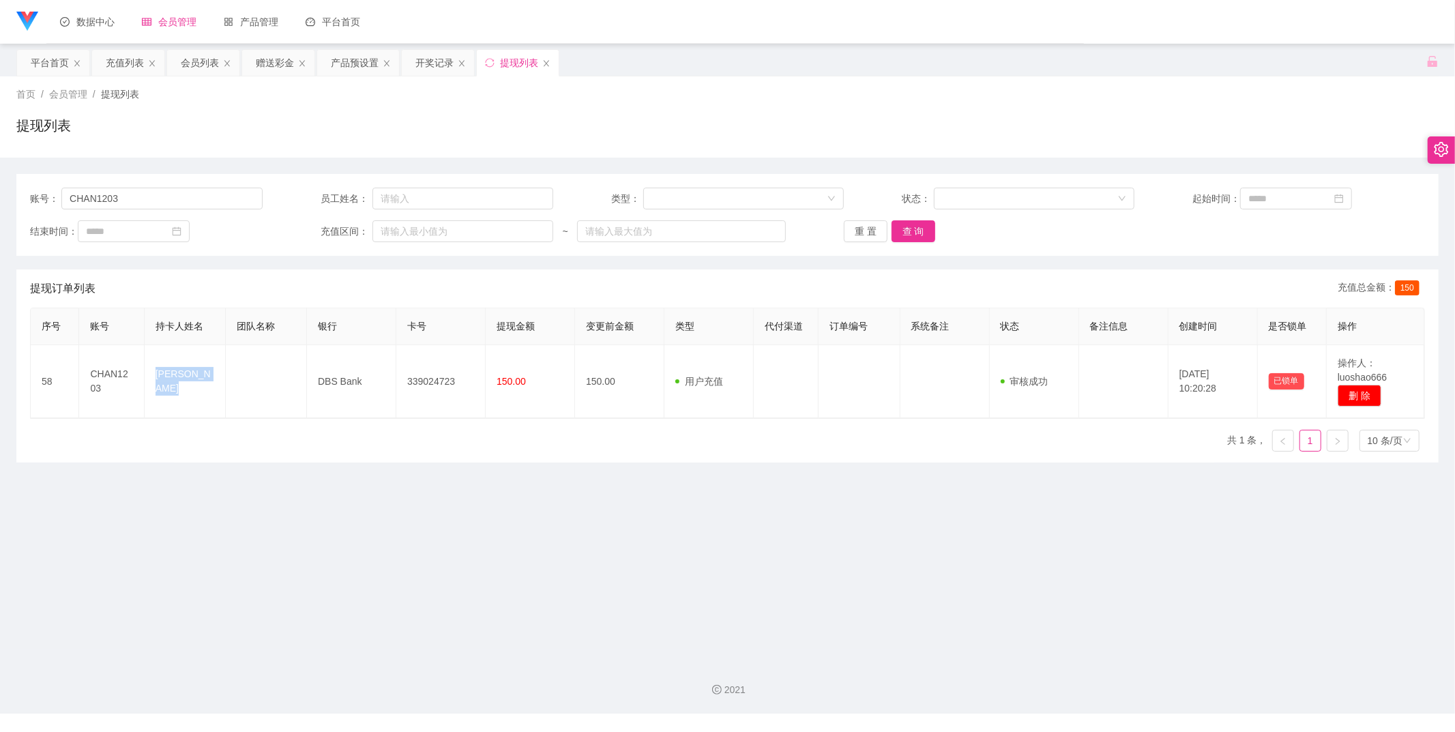
click at [1100, 449] on div "序号 账号 持卡人姓名 团队名称 银行 卡号 提现金额 变更前金额 类型 代付渠道 订单编号 系统备注 状态 备注信息 创建时间 是否锁单 操作 58 CHA…" at bounding box center [727, 385] width 1395 height 155
click at [423, 55] on div "开奖记录" at bounding box center [434, 63] width 38 height 26
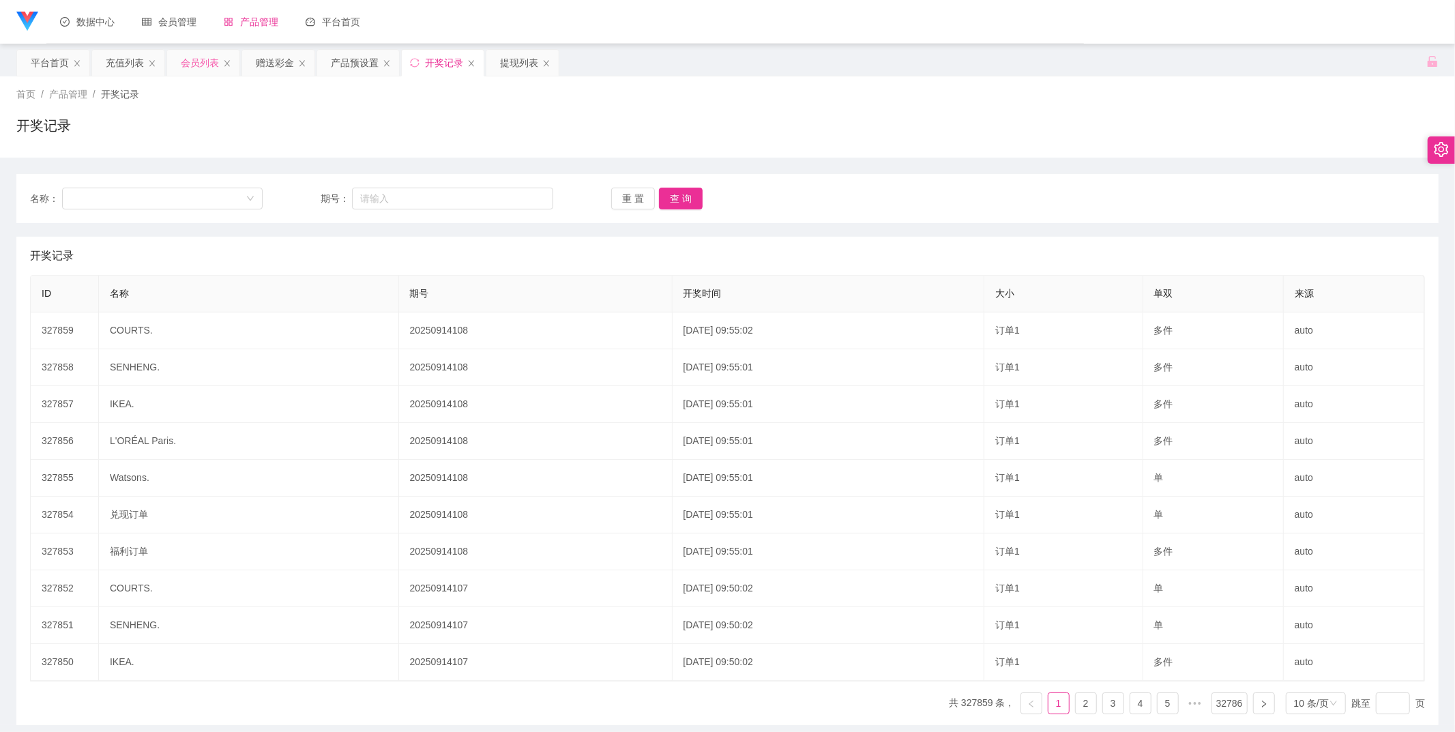
click at [207, 65] on div "会员列表" at bounding box center [200, 63] width 38 height 26
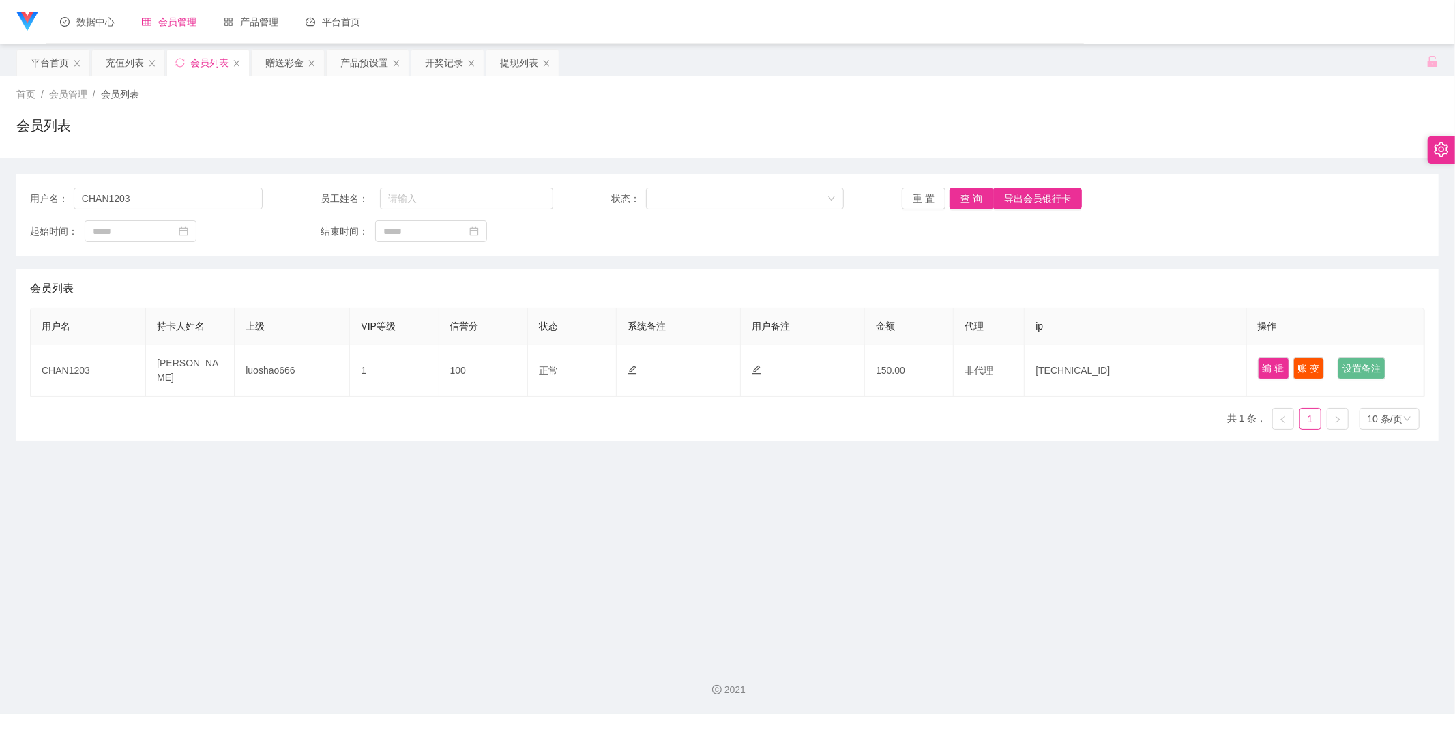
click at [962, 466] on main "关闭左侧 关闭右侧 关闭其它 刷新页面 平台首页 充值列表 会员列表 赠送彩金 产品预设置 开奖记录 提现列表 首页 / 会员管理 / 会员列表 / 会员列表…" at bounding box center [727, 347] width 1455 height 606
click at [207, 202] on input "CHAN1203" at bounding box center [168, 199] width 189 height 22
click at [206, 201] on input "CHAN1203" at bounding box center [168, 199] width 189 height 22
paste input "shinbi"
type input "shinbi"
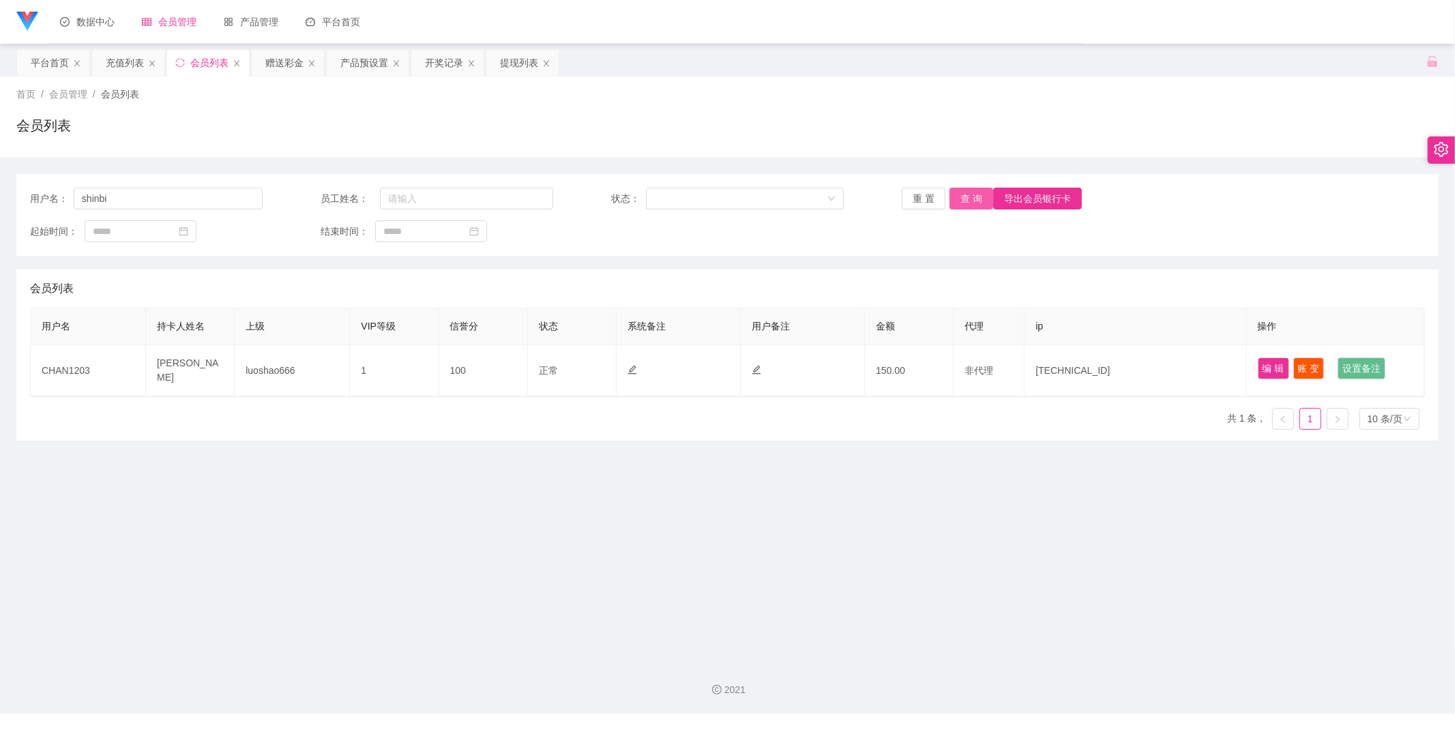
click at [982, 200] on button "查 询" at bounding box center [971, 199] width 44 height 22
click at [450, 61] on div "开奖记录" at bounding box center [444, 63] width 38 height 26
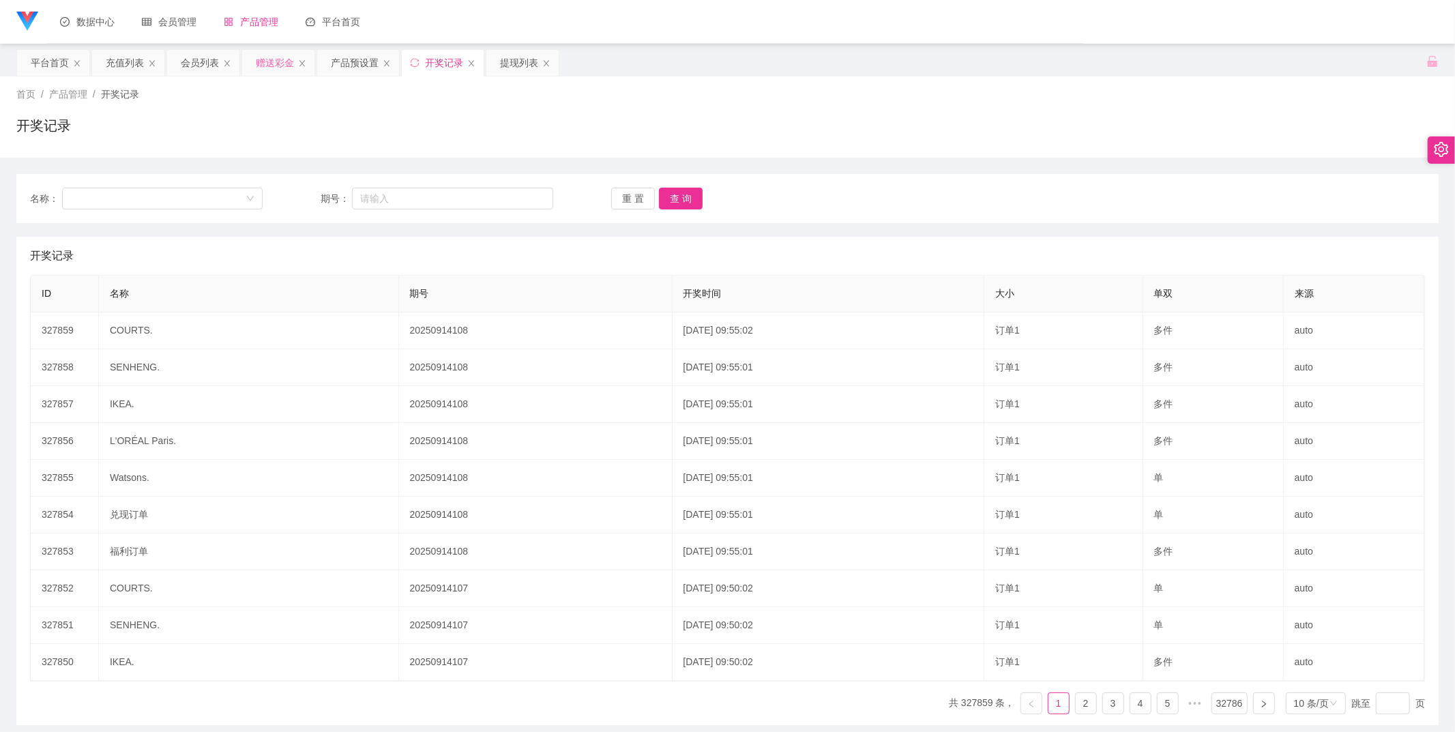
click at [263, 63] on div "赠送彩金" at bounding box center [275, 63] width 38 height 26
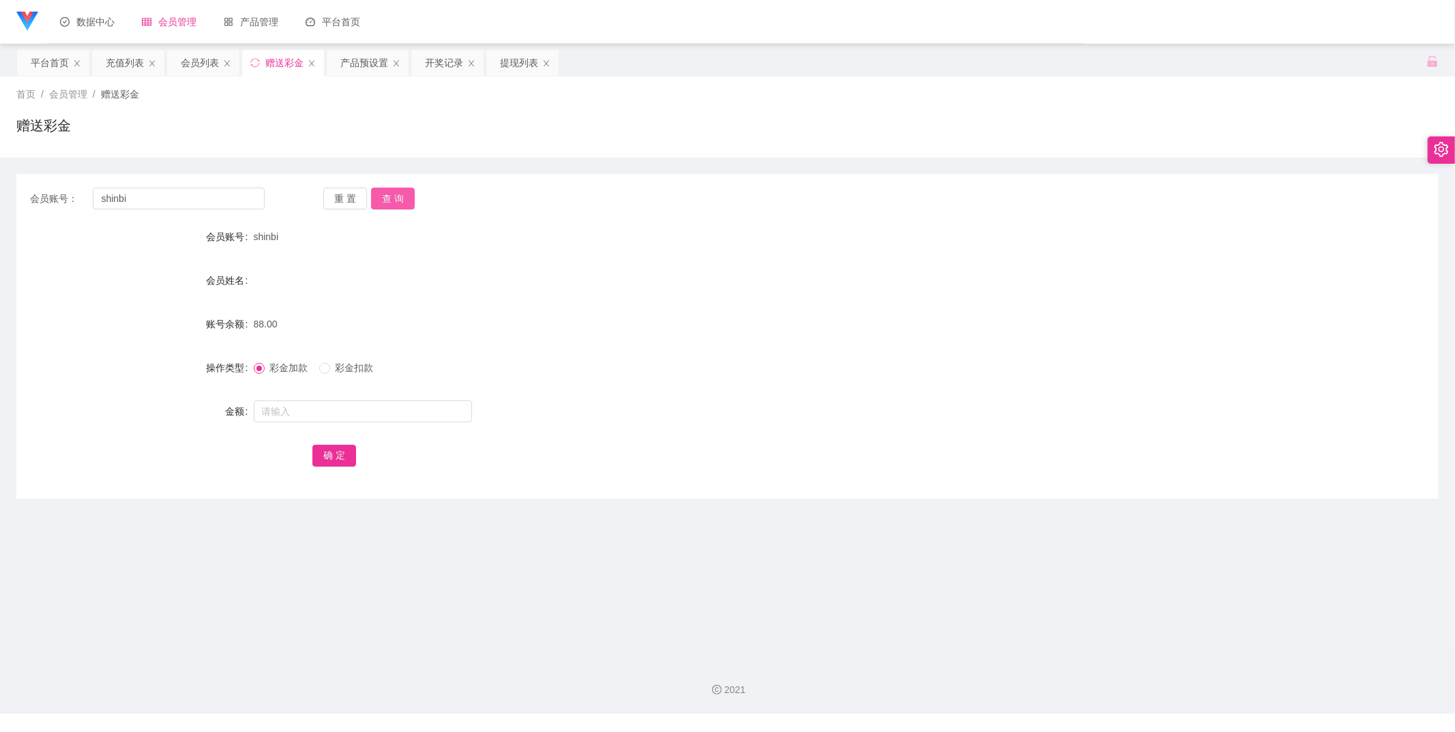
click at [381, 198] on button "查 询" at bounding box center [393, 199] width 44 height 22
click at [351, 415] on input "text" at bounding box center [363, 411] width 218 height 22
type input "90"
click at [344, 468] on div "确 定" at bounding box center [726, 454] width 829 height 27
click at [331, 433] on form "会员账号 shinbi 会员姓名 账号余额 38.00 操作类型 彩金加款 彩金扣款 金额 90 确 定" at bounding box center [727, 346] width 1422 height 246
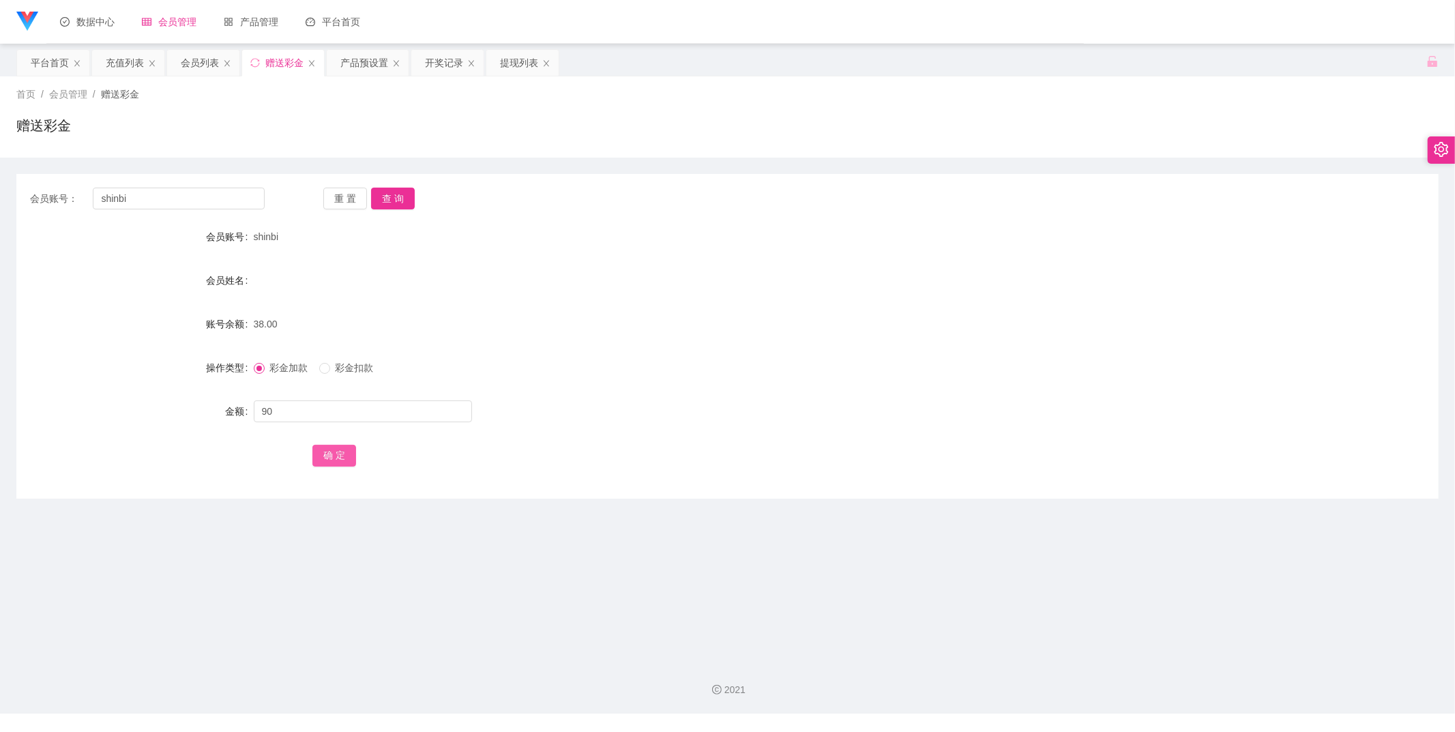
drag, startPoint x: 331, startPoint y: 456, endPoint x: 319, endPoint y: 469, distance: 17.4
click at [331, 456] on button "确 定" at bounding box center [334, 456] width 44 height 22
click at [1055, 314] on div "128.00" at bounding box center [668, 323] width 829 height 27
click at [514, 64] on div "提现列表" at bounding box center [519, 63] width 38 height 26
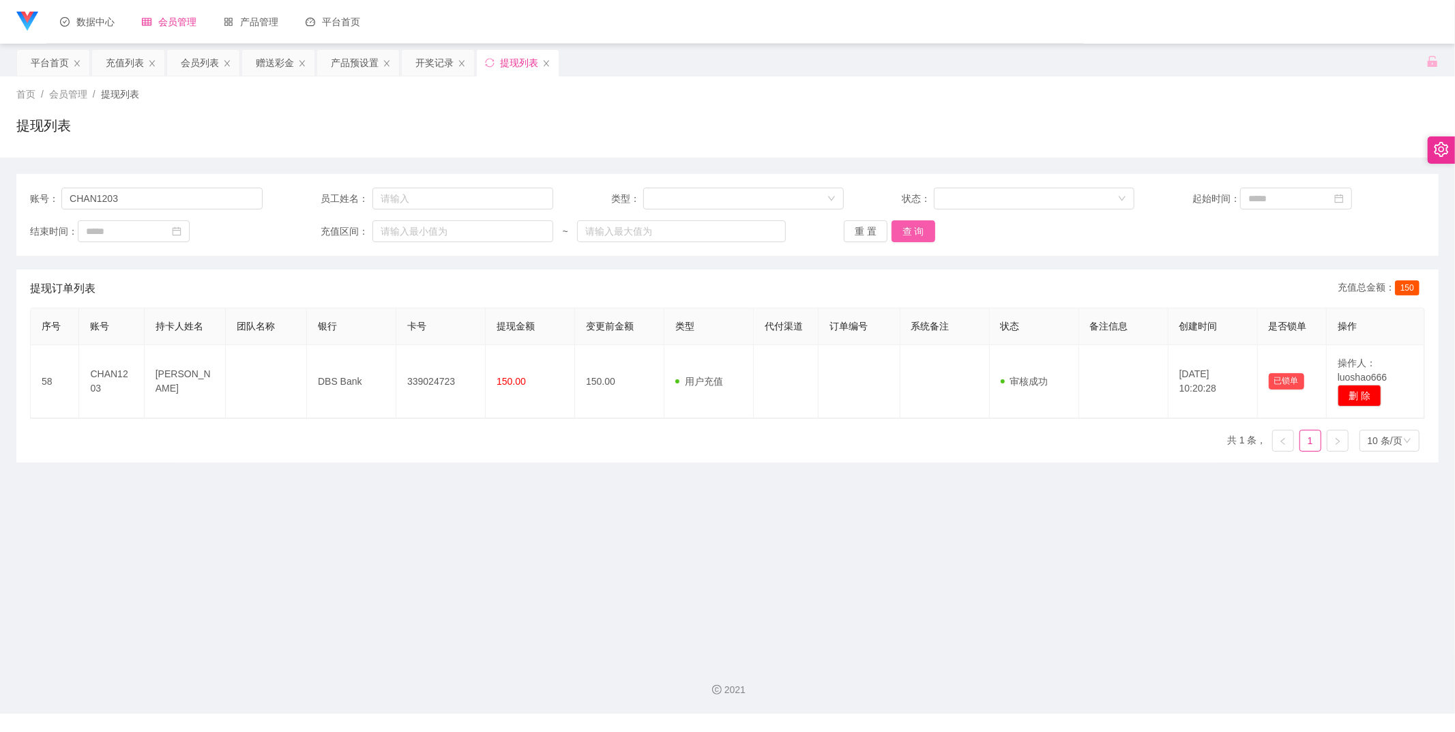
click at [916, 229] on button "查 询" at bounding box center [913, 231] width 44 height 22
drag, startPoint x: 145, startPoint y: 195, endPoint x: 0, endPoint y: 194, distance: 144.6
click at [0, 194] on main "关闭左侧 关闭右侧 关闭其它 刷新页面 平台首页 充值列表 会员列表 赠送彩金 产品预设置 开奖记录 提现列表 首页 / 会员管理 / 提现列表 / 提现列表…" at bounding box center [727, 347] width 1455 height 606
click at [944, 230] on div "重 置 查 询" at bounding box center [960, 231] width 233 height 22
click at [924, 219] on div "账号： 员工姓名： 类型： 状态： 起始时间： 结束时间： 充值区间： ~ 重 置 查 询" at bounding box center [727, 215] width 1422 height 82
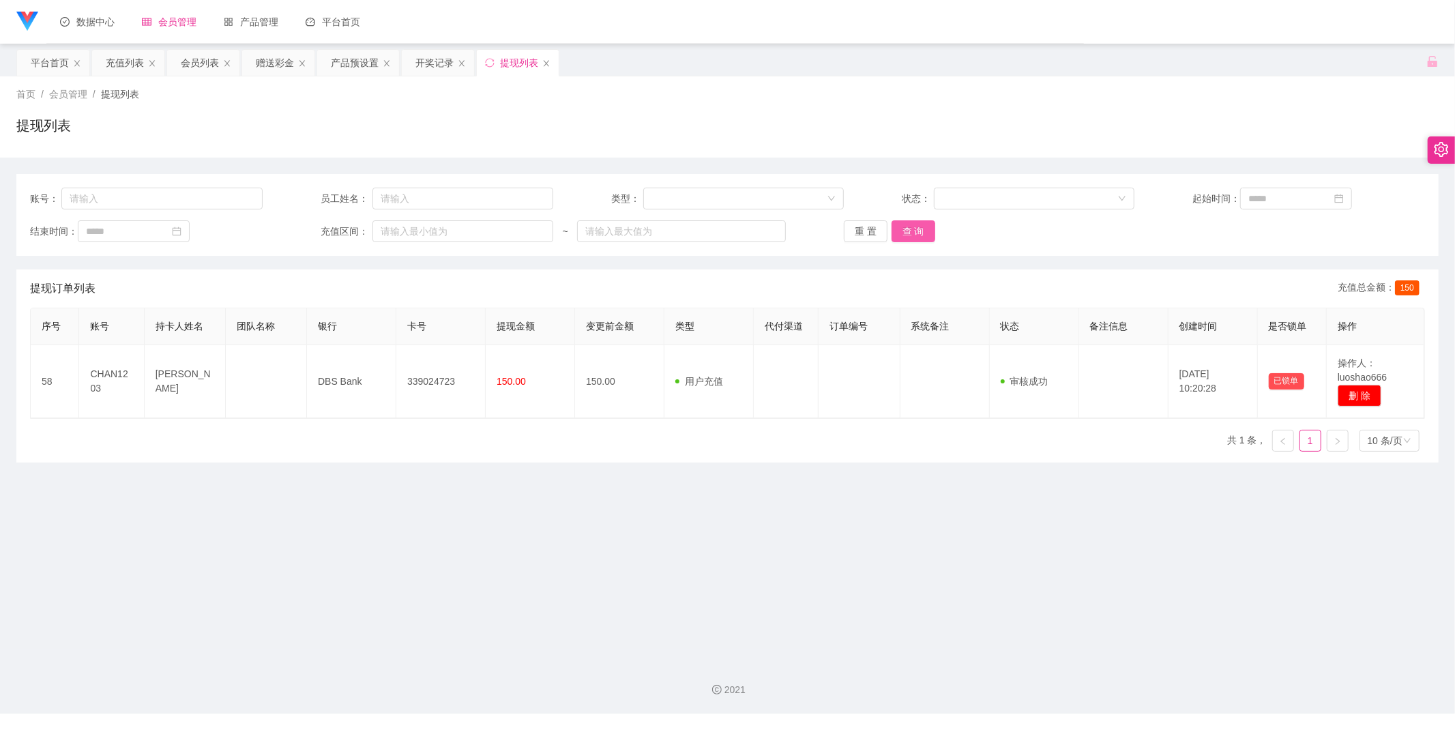
click at [922, 223] on button "查 询" at bounding box center [913, 231] width 44 height 22
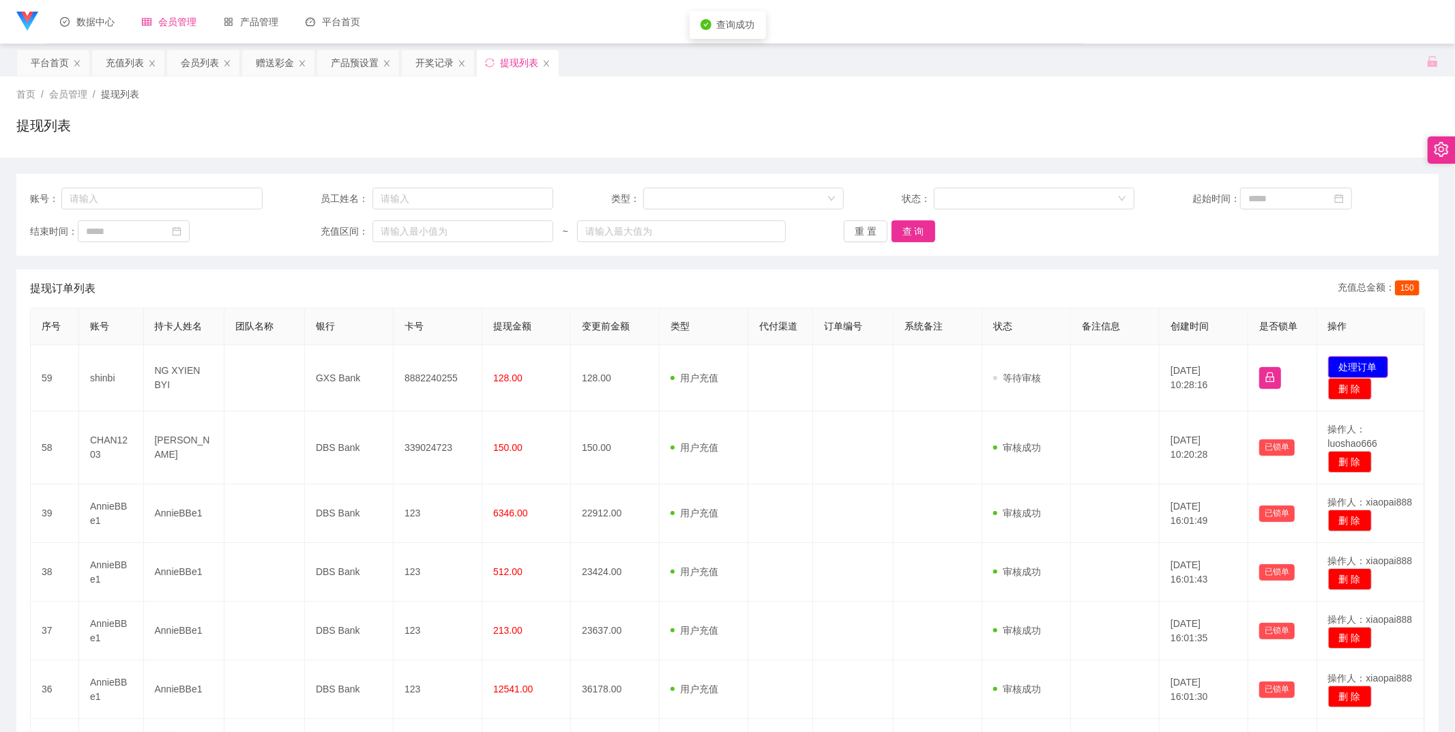
click at [1352, 367] on button "处理订单" at bounding box center [1358, 367] width 60 height 22
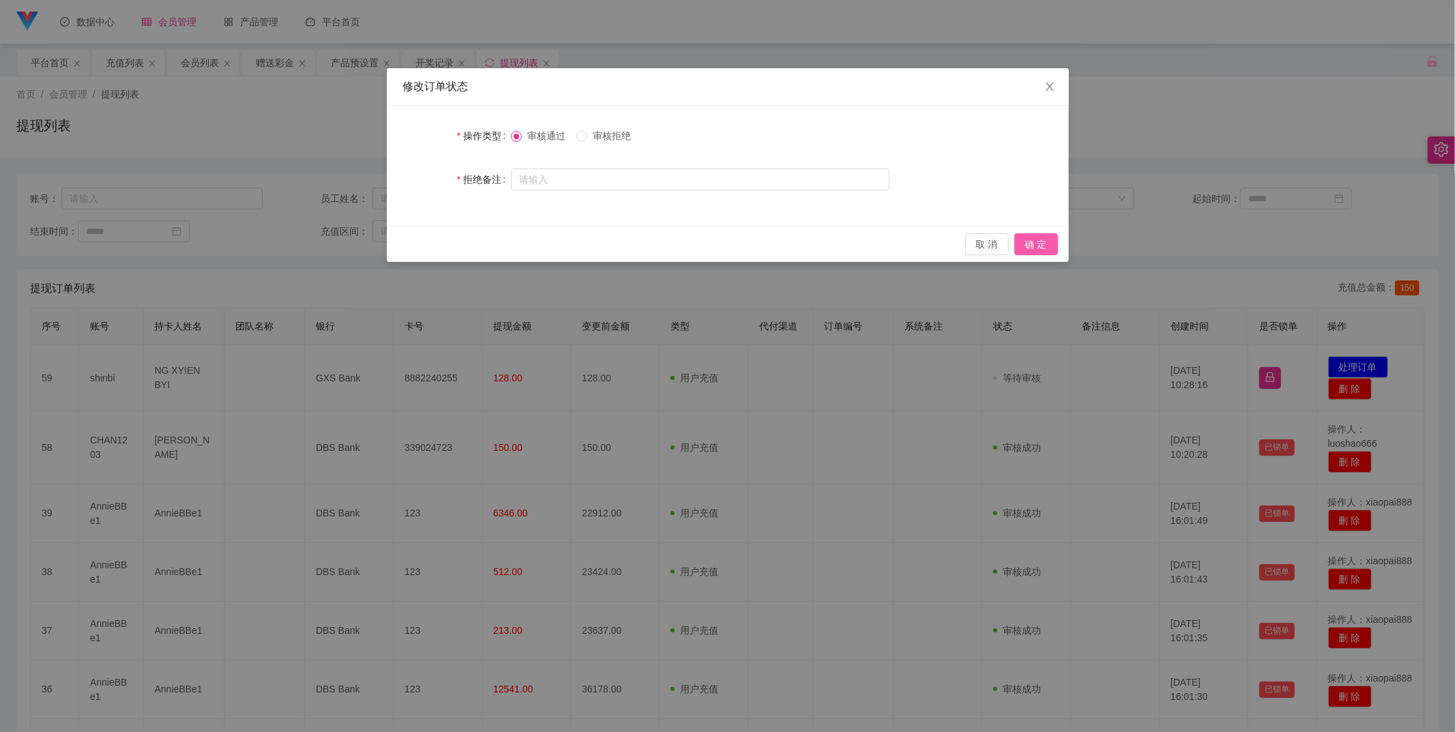
click at [1034, 240] on button "确 定" at bounding box center [1036, 244] width 44 height 22
